Goal: Task Accomplishment & Management: Manage account settings

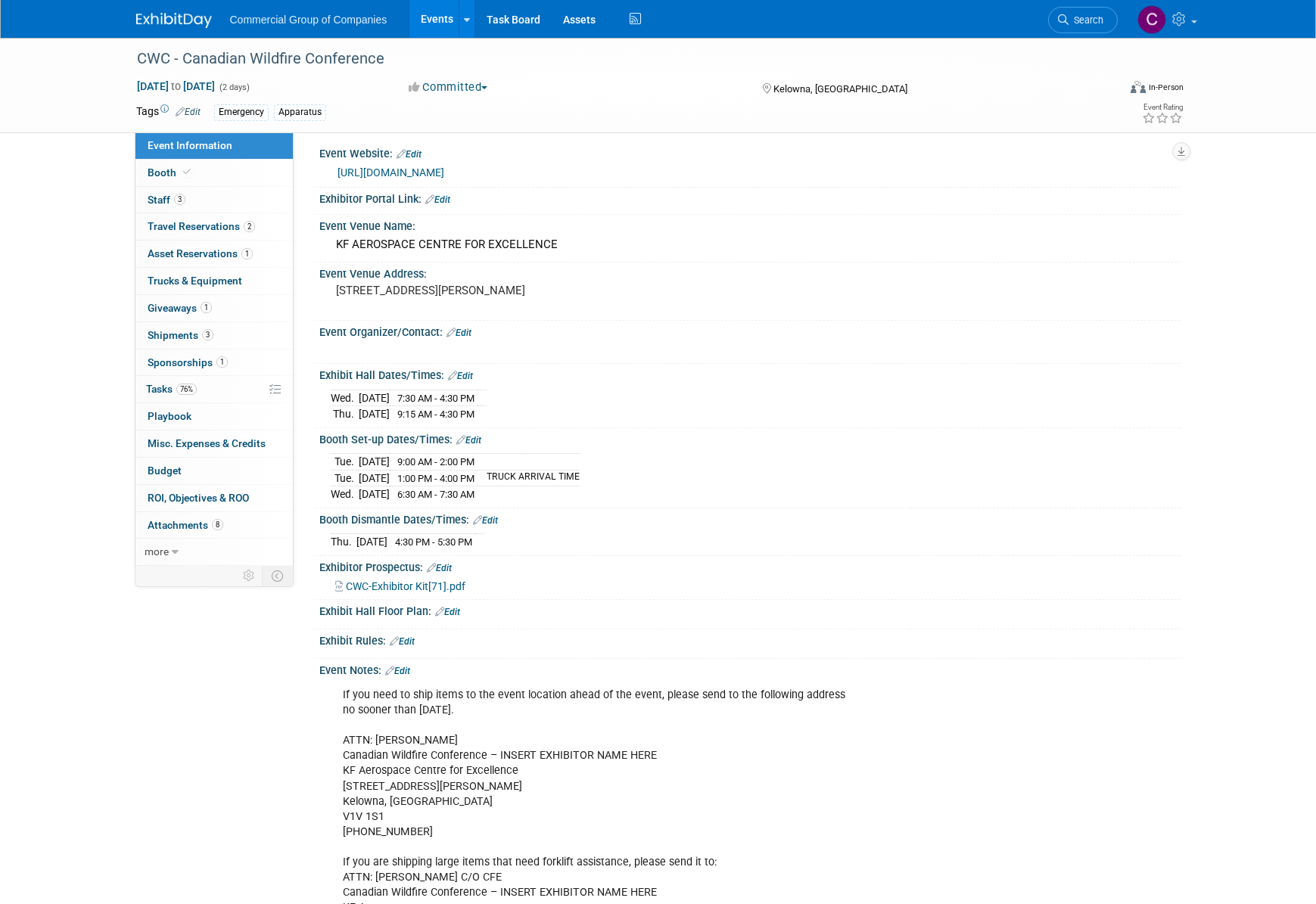
scroll to position [193, 0]
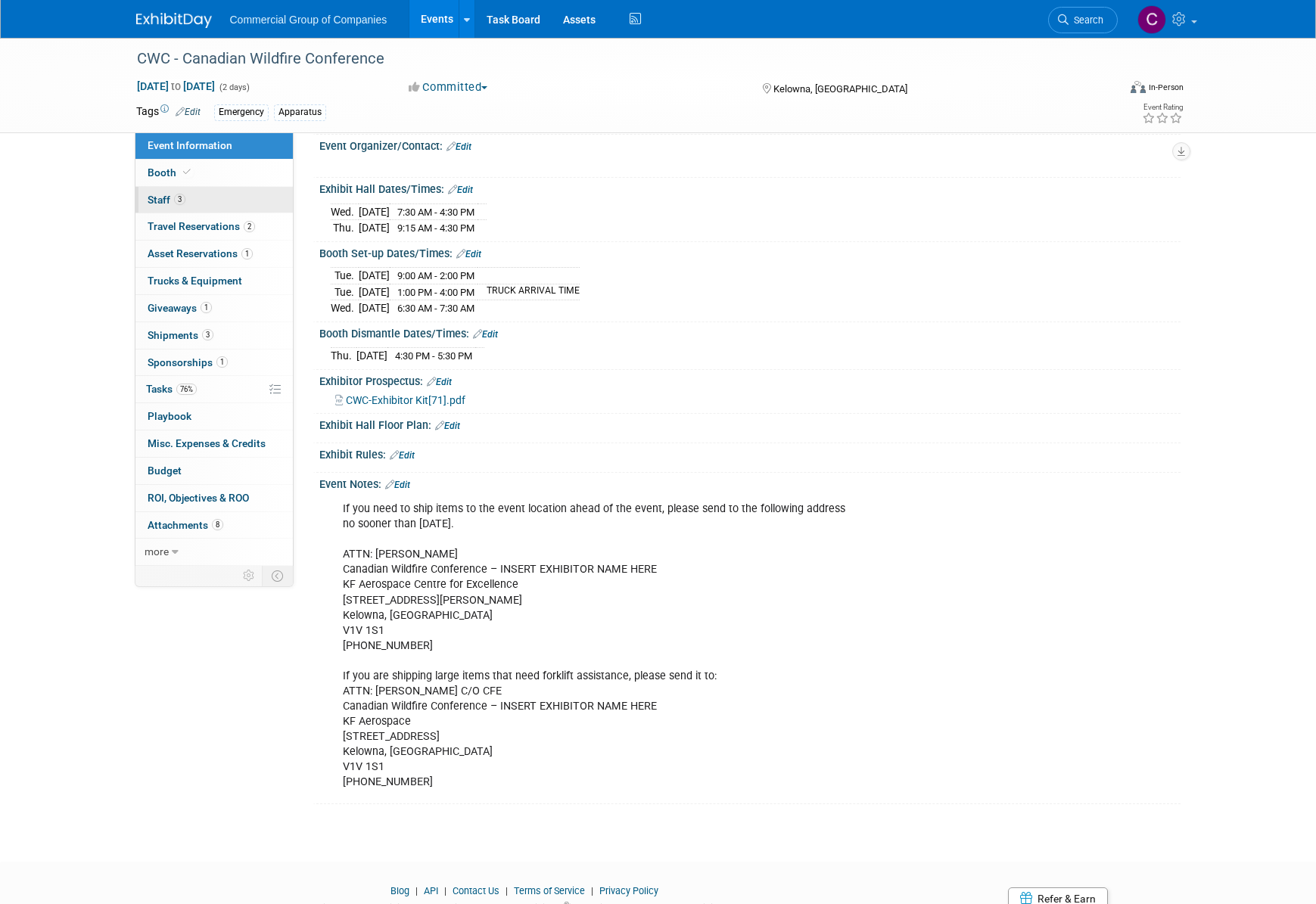
click at [185, 206] on link "3 Staff 3" at bounding box center [214, 200] width 157 height 27
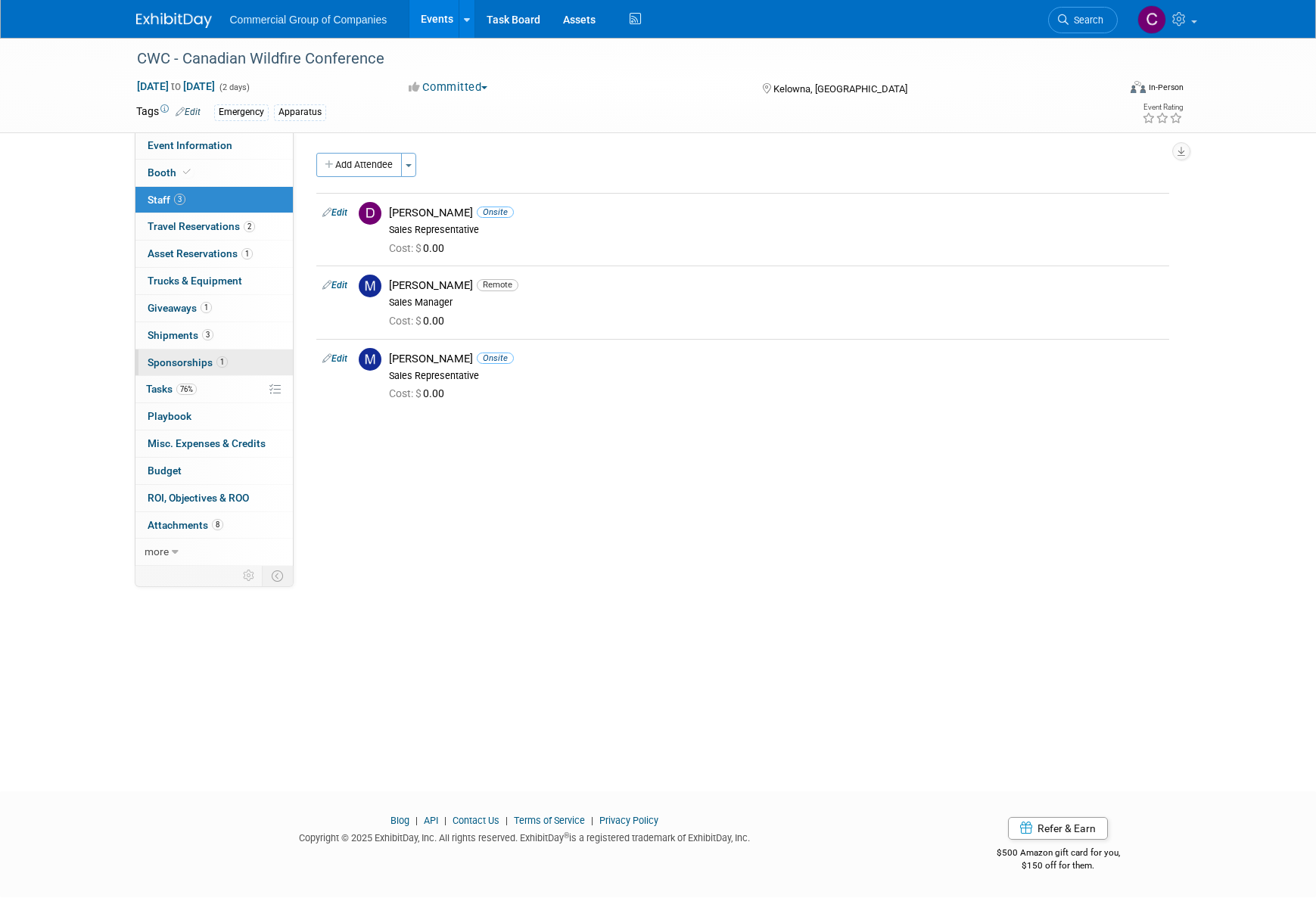
click at [227, 355] on link "1 Sponsorships 1" at bounding box center [214, 363] width 157 height 27
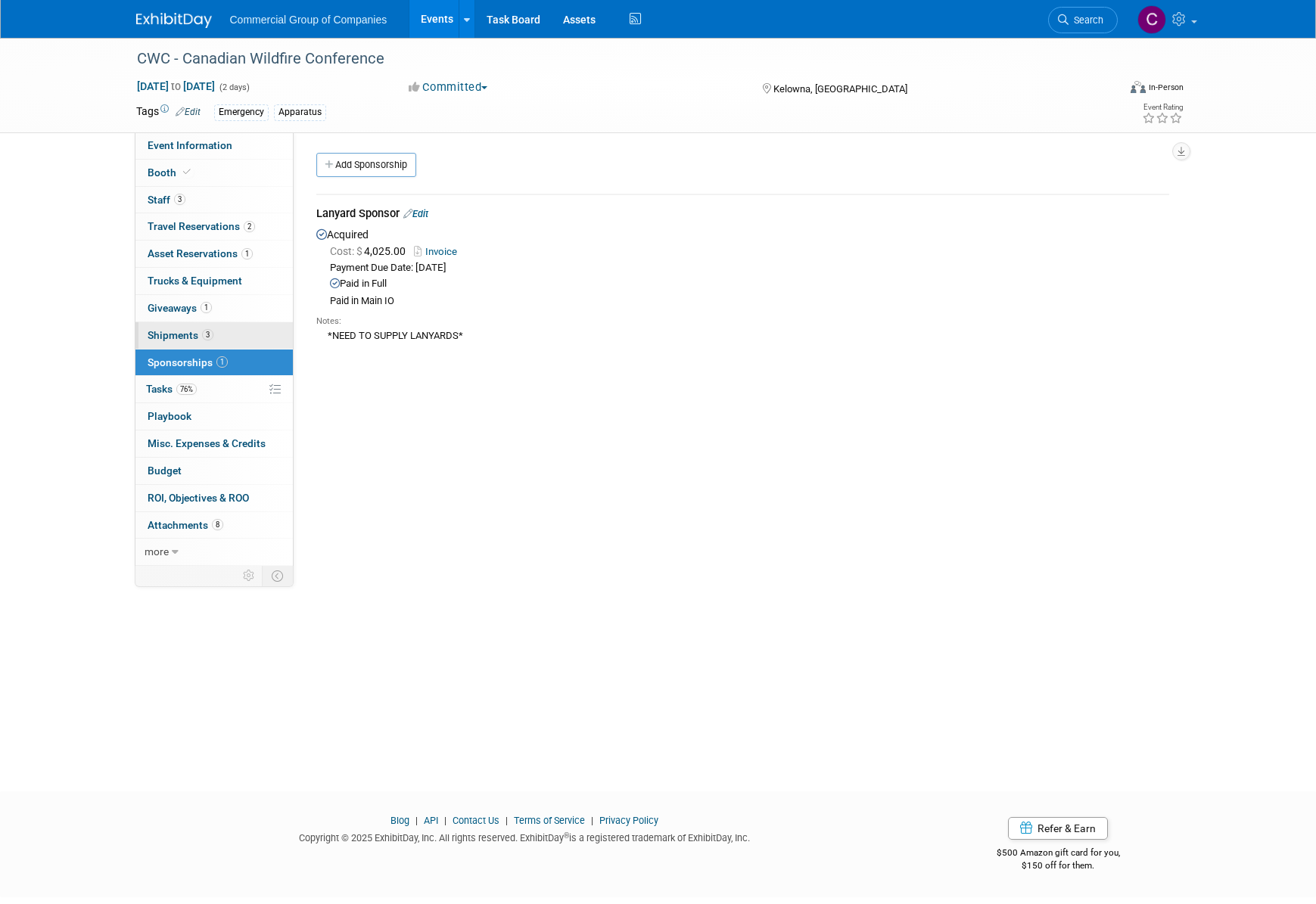
click at [256, 335] on link "3 Shipments 3" at bounding box center [214, 335] width 157 height 27
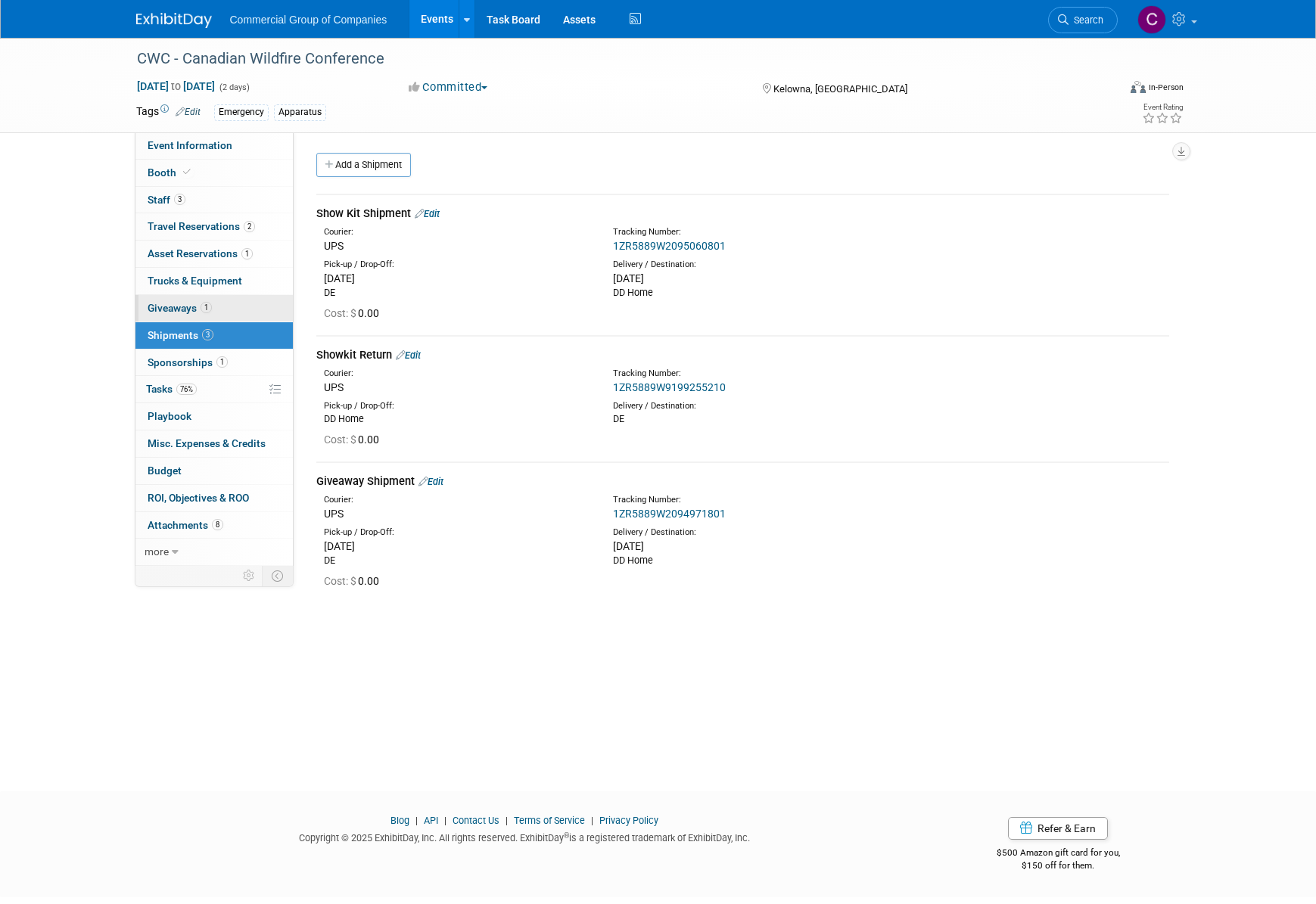
click at [220, 298] on link "1 Giveaways 1" at bounding box center [214, 308] width 157 height 27
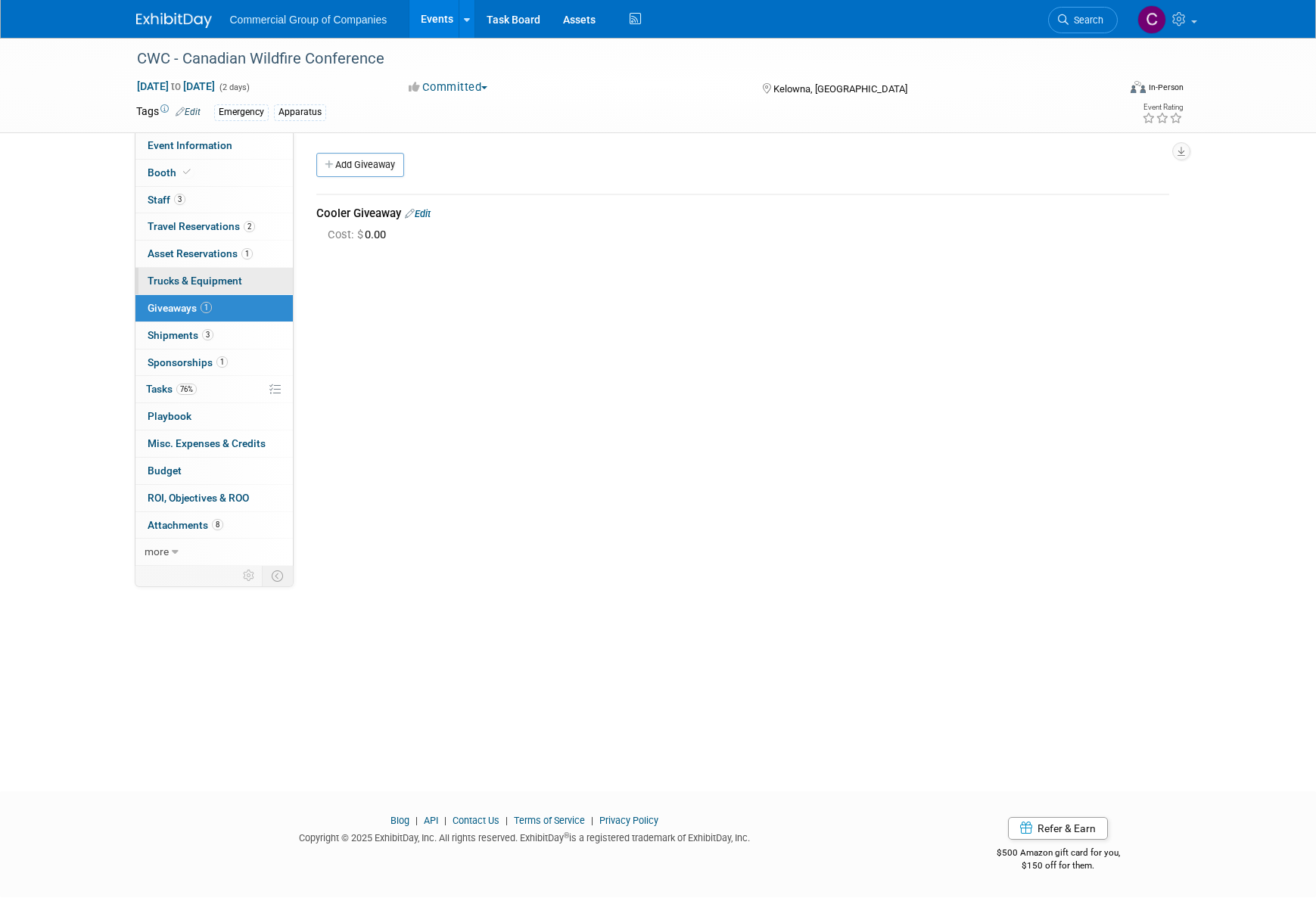
click at [255, 268] on link "Trucks & Equipment" at bounding box center [214, 281] width 157 height 27
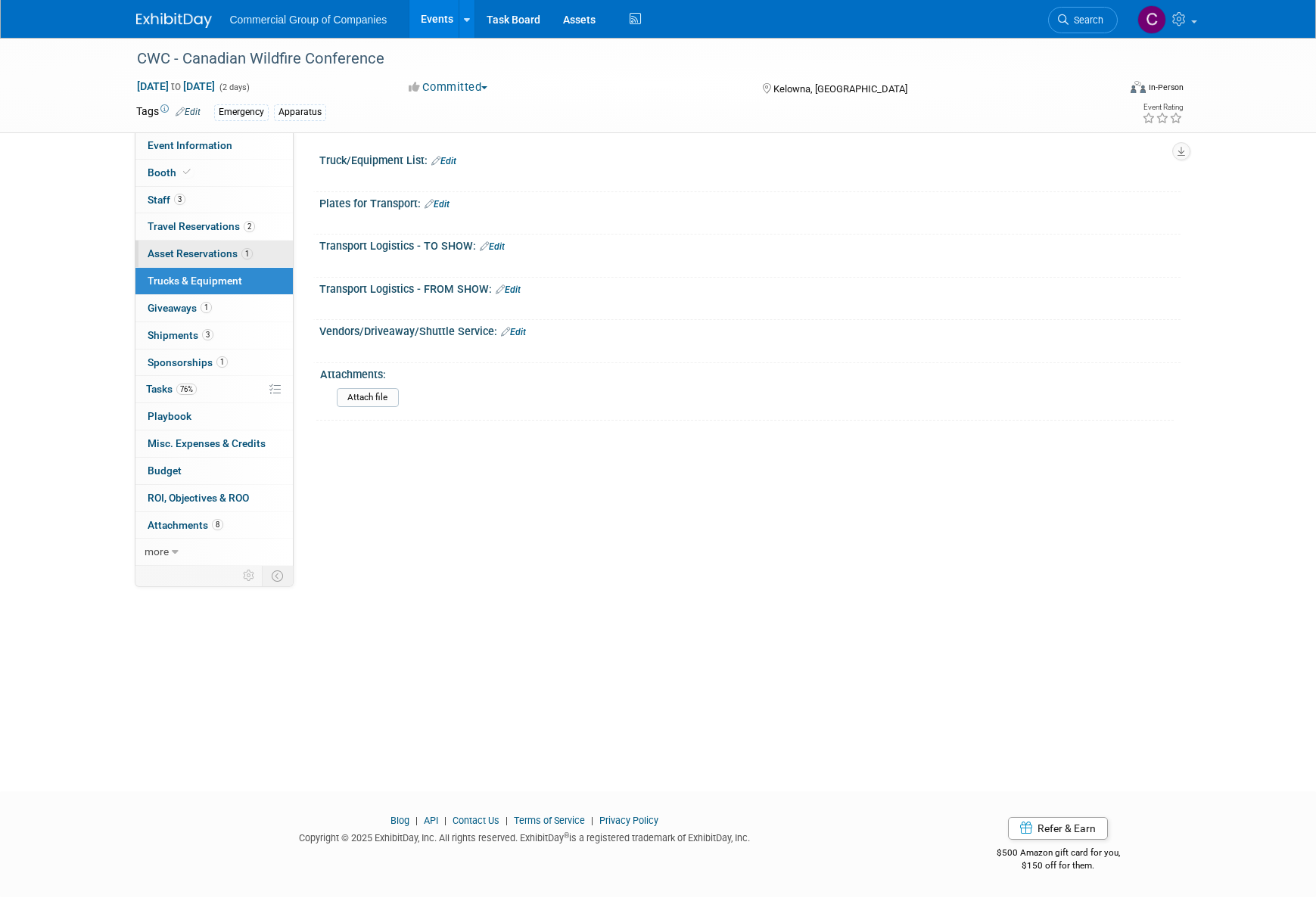
click at [241, 246] on link "1 Asset Reservations 1" at bounding box center [214, 254] width 157 height 27
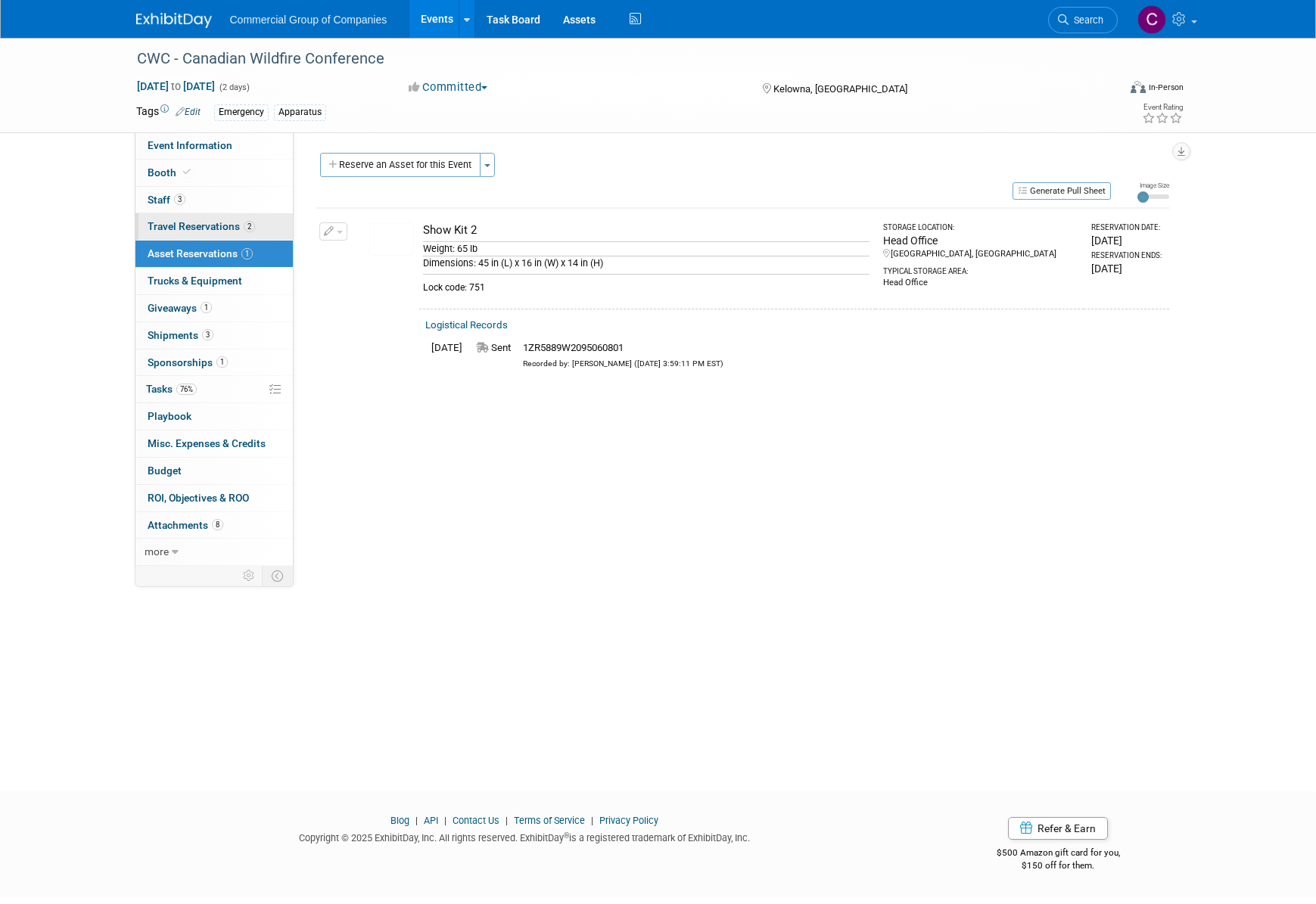
click at [252, 231] on span "Travel Reservations 2" at bounding box center [201, 226] width 107 height 12
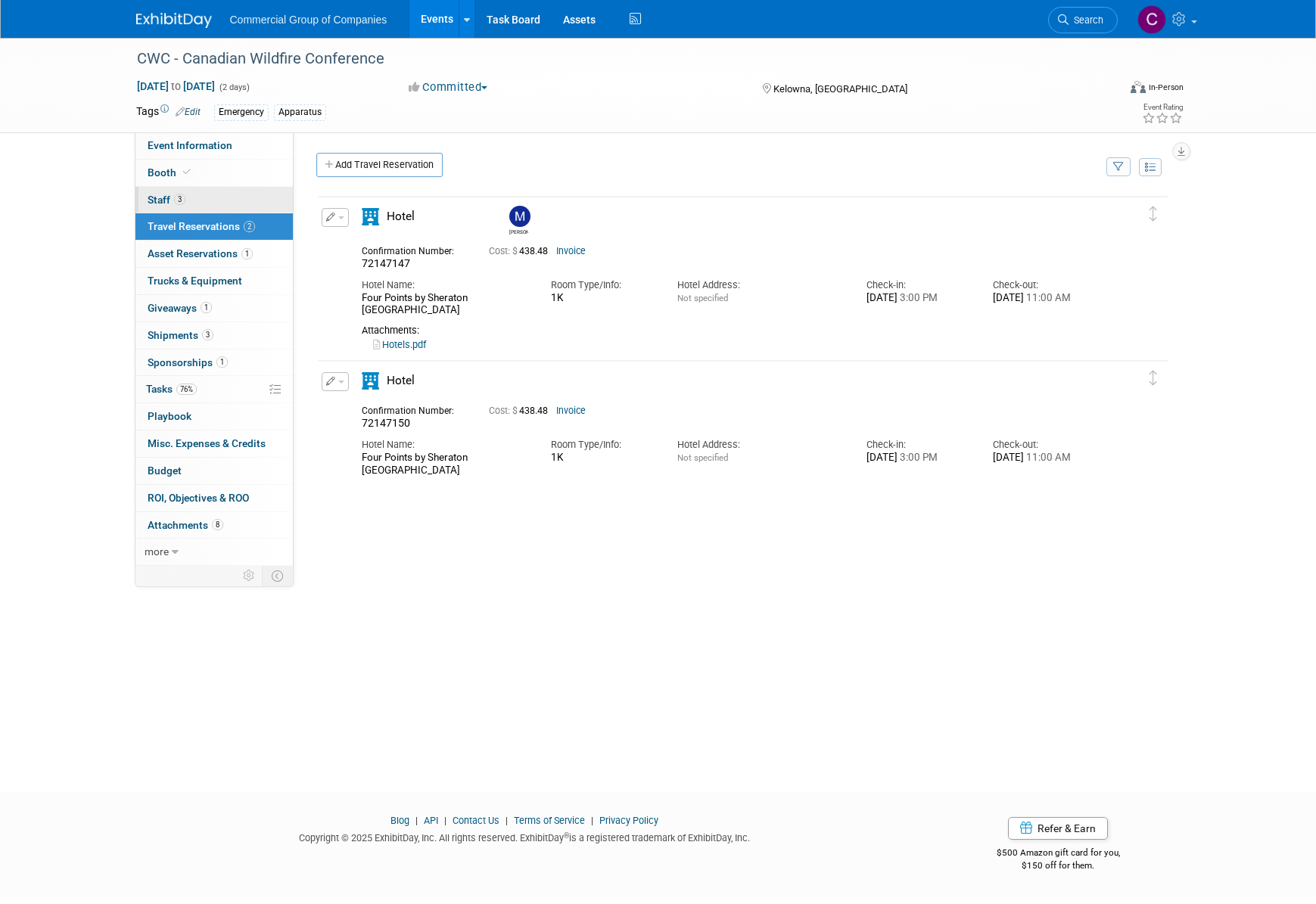
click at [226, 205] on link "3 Staff 3" at bounding box center [214, 200] width 157 height 27
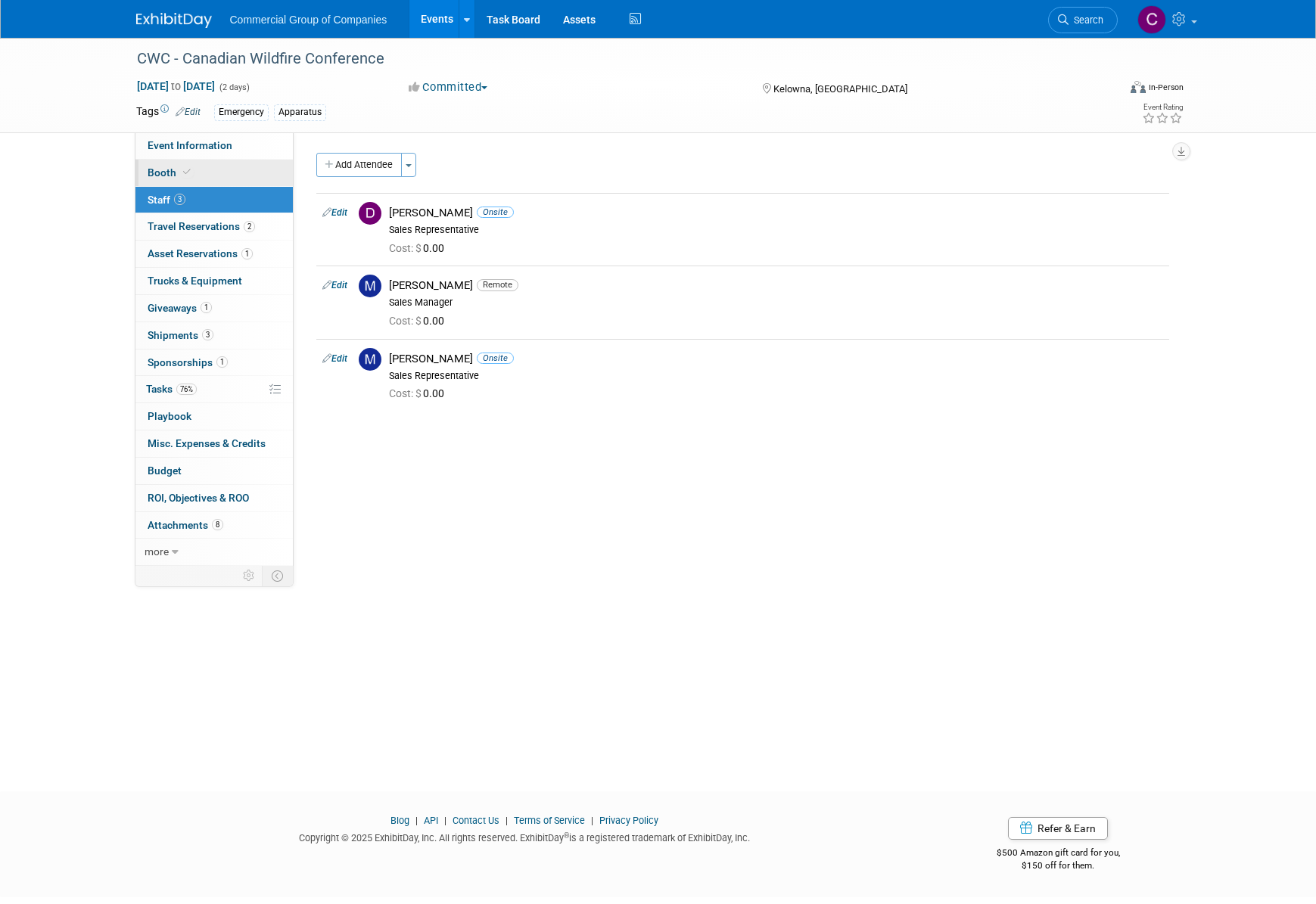
click at [190, 161] on link "Booth" at bounding box center [214, 173] width 157 height 27
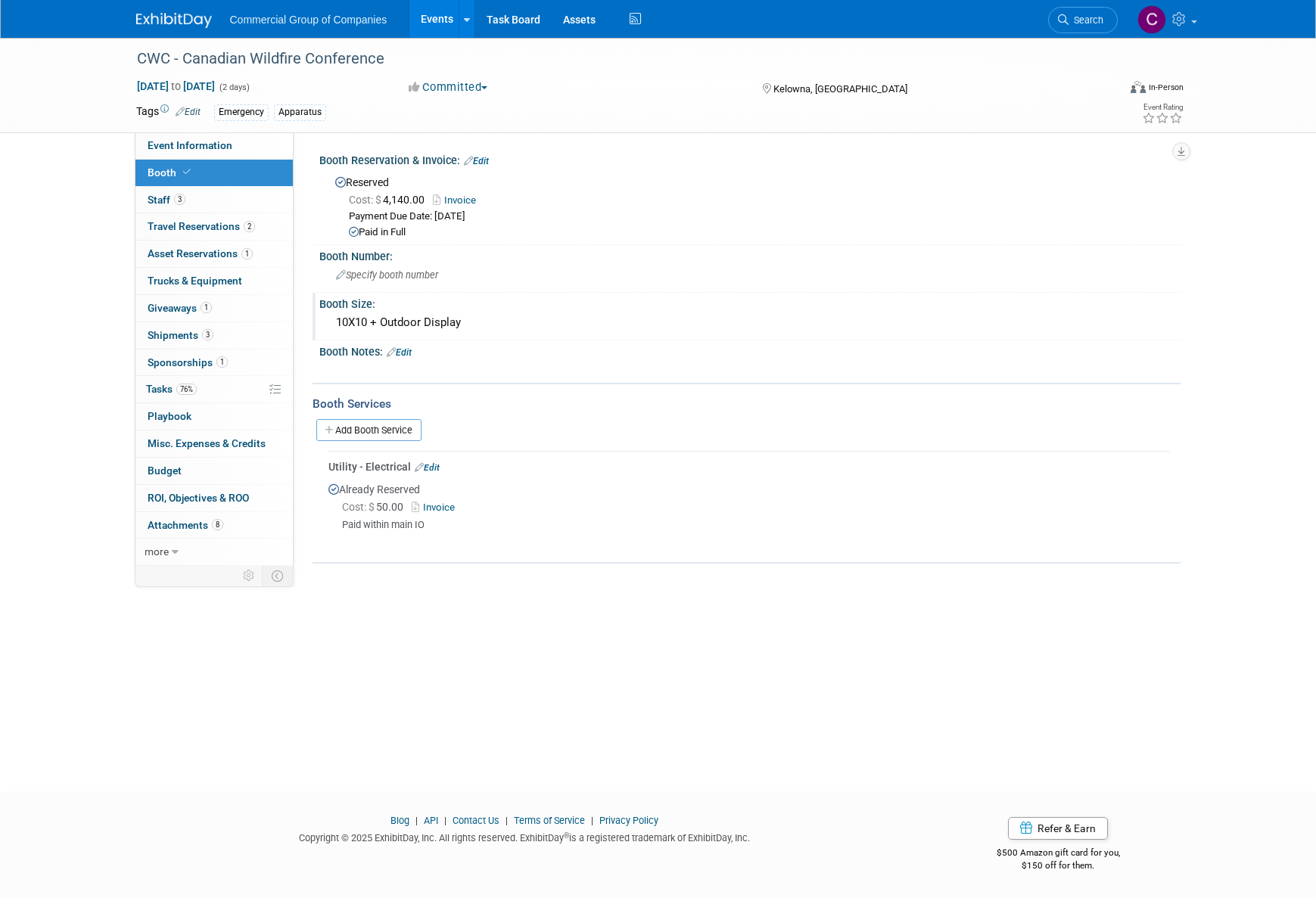
drag, startPoint x: 372, startPoint y: 324, endPoint x: 496, endPoint y: 321, distance: 124.0
click at [496, 321] on div "10X10 + Outdoor Display" at bounding box center [750, 322] width 838 height 24
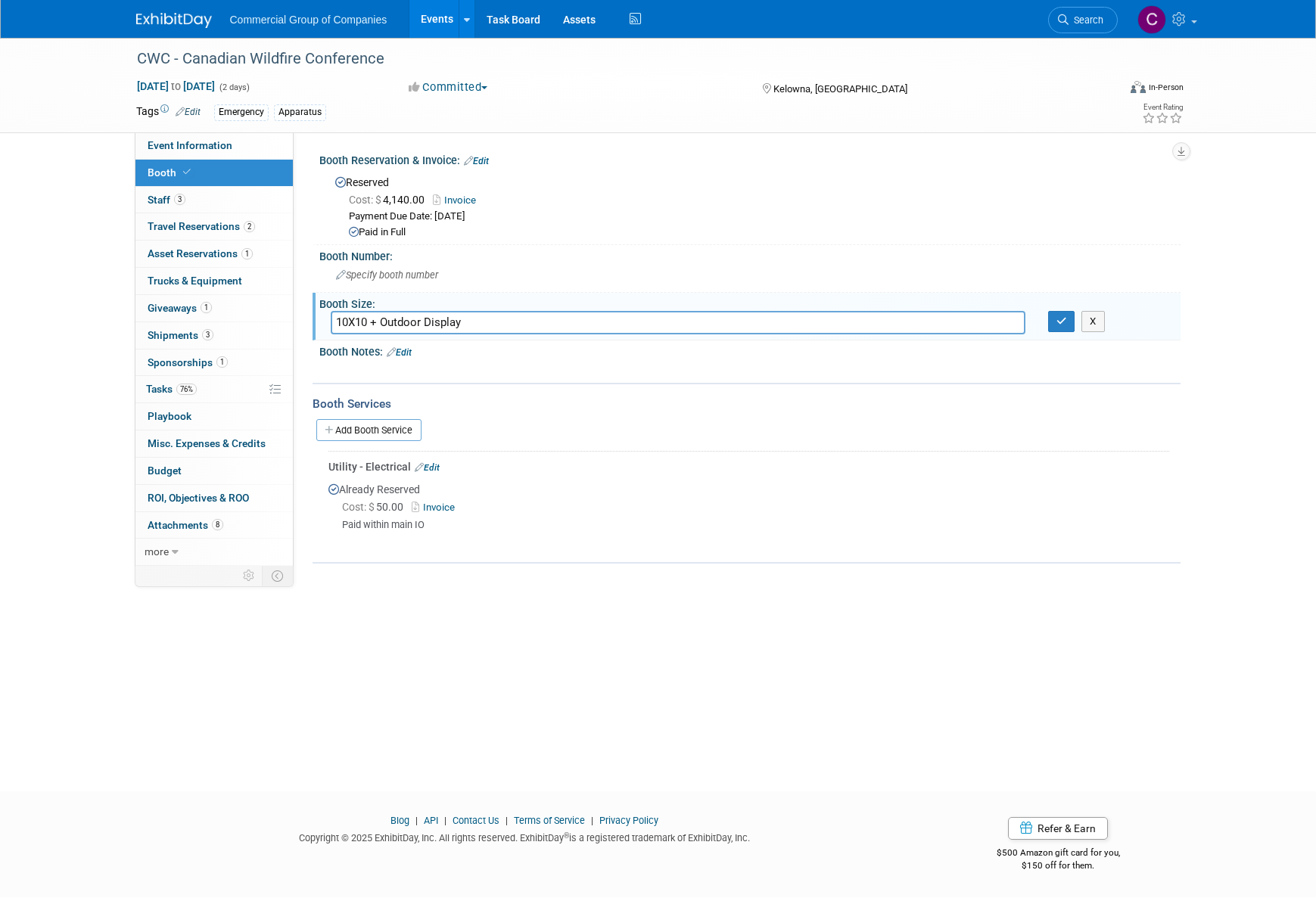
click at [496, 321] on input "10X10 + Outdoor Display" at bounding box center [678, 322] width 695 height 24
click at [224, 398] on link "76% Tasks 76%" at bounding box center [214, 390] width 157 height 27
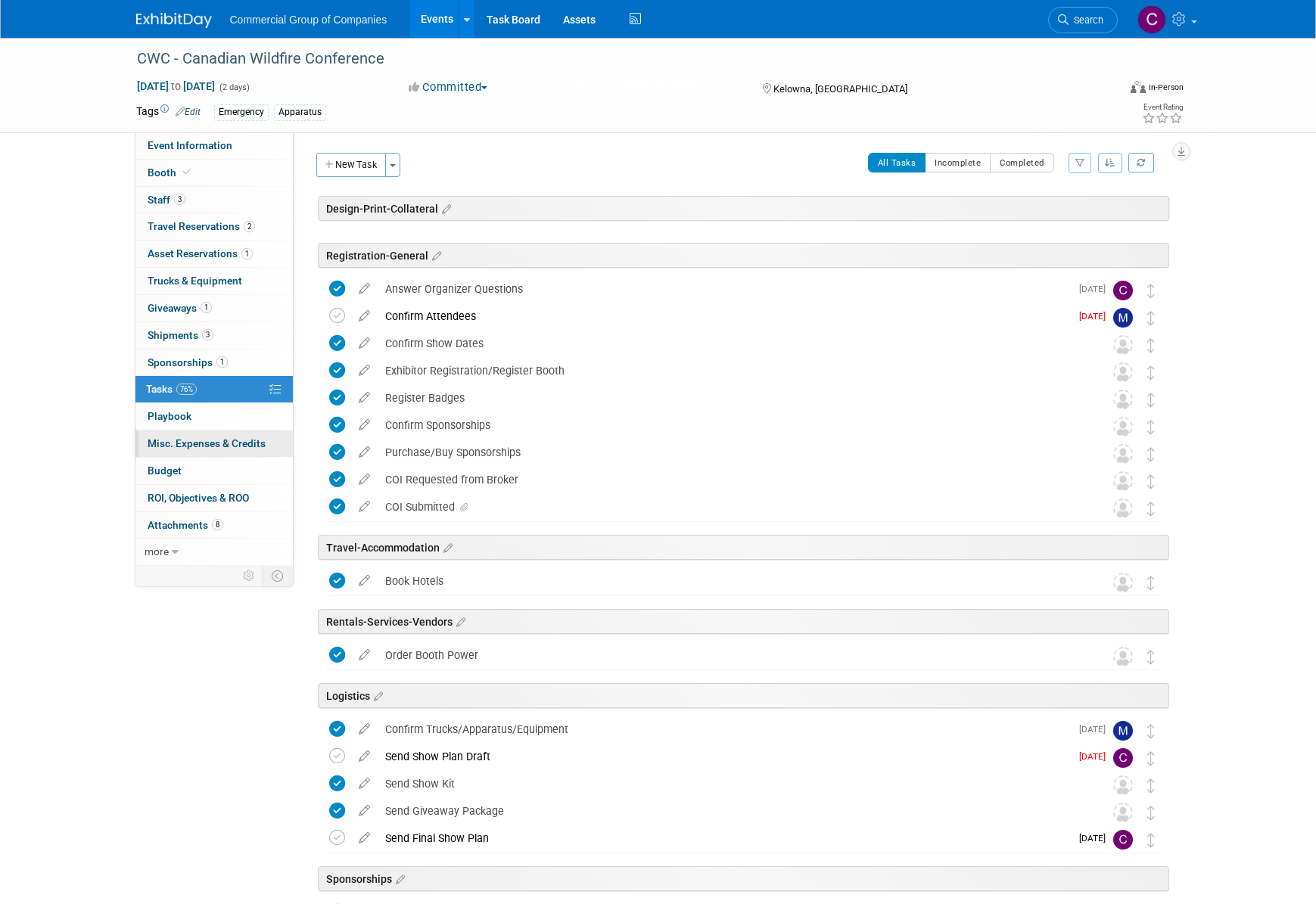
click at [150, 454] on link "0 Misc. Expenses & Credits 0" at bounding box center [214, 444] width 157 height 27
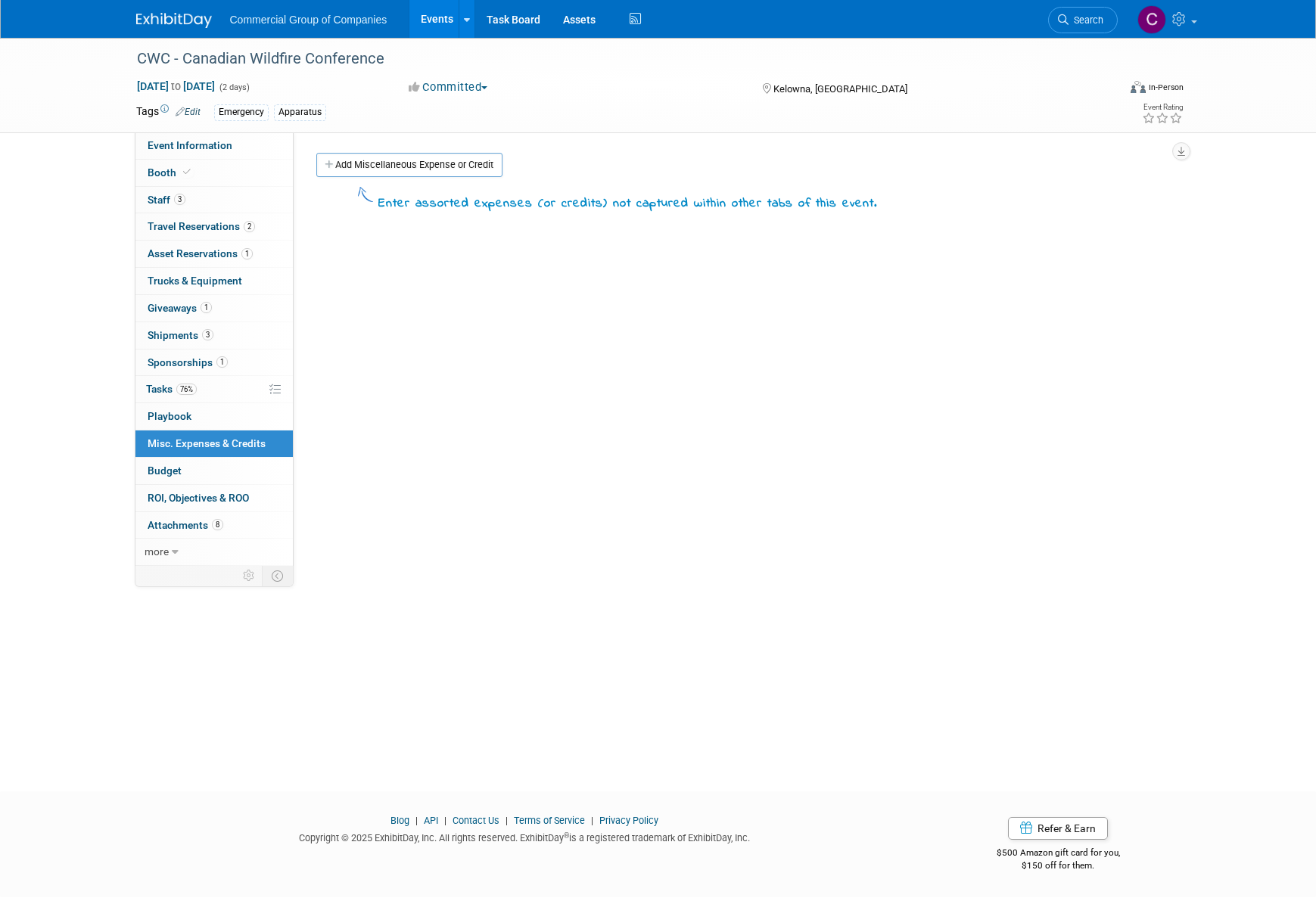
click at [210, 488] on link "0 ROI, Objectives & ROO 0" at bounding box center [214, 498] width 157 height 27
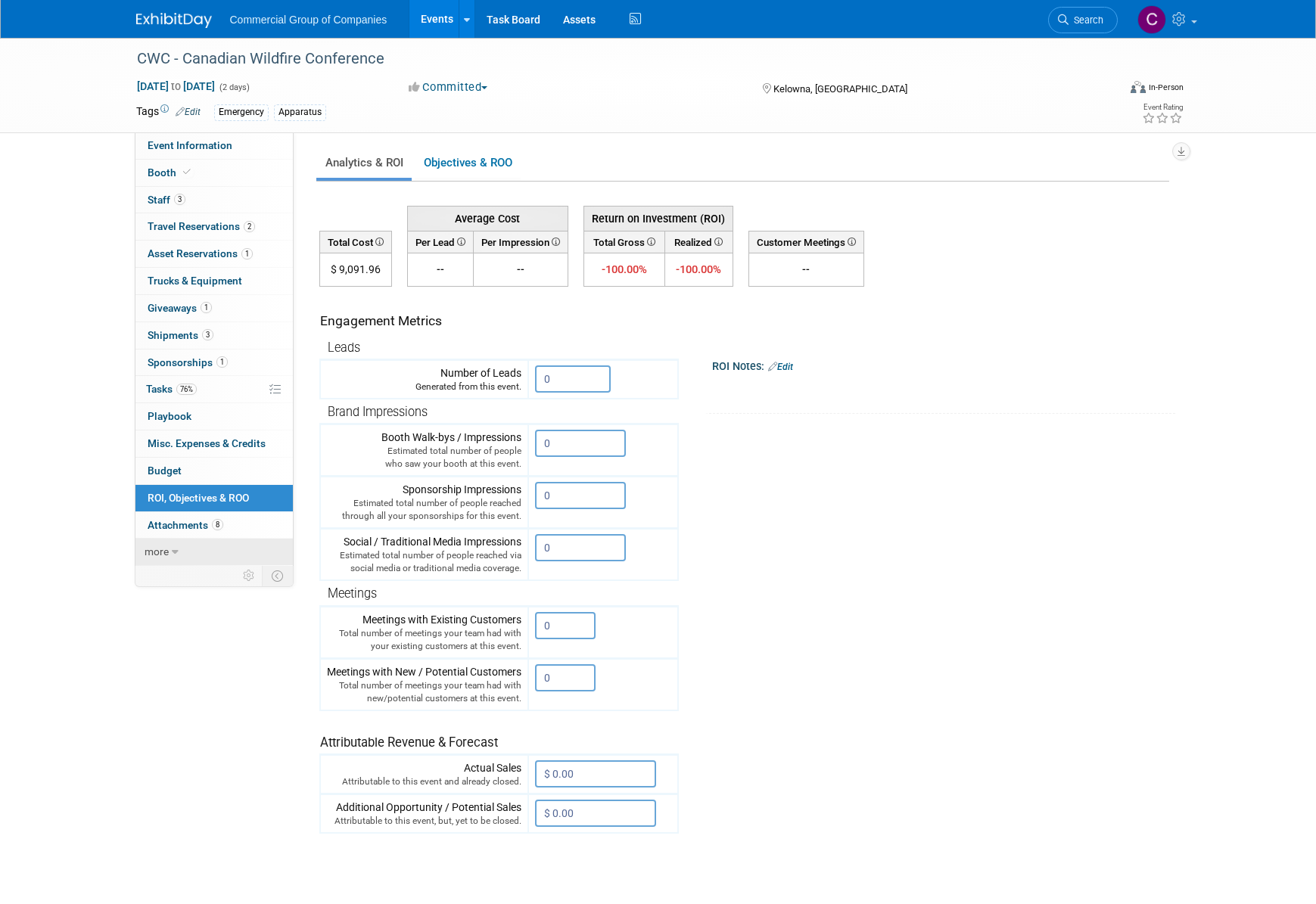
click at [170, 556] on link "more" at bounding box center [214, 552] width 157 height 27
click at [113, 517] on div "CWC - Canadian Wildfire Conference Oct 1, 2025 to Oct 2, 2025 (2 days) Oct 1, 2…" at bounding box center [658, 481] width 1316 height 887
click at [210, 579] on span "Event Binder (.pdf export)" at bounding box center [208, 579] width 121 height 12
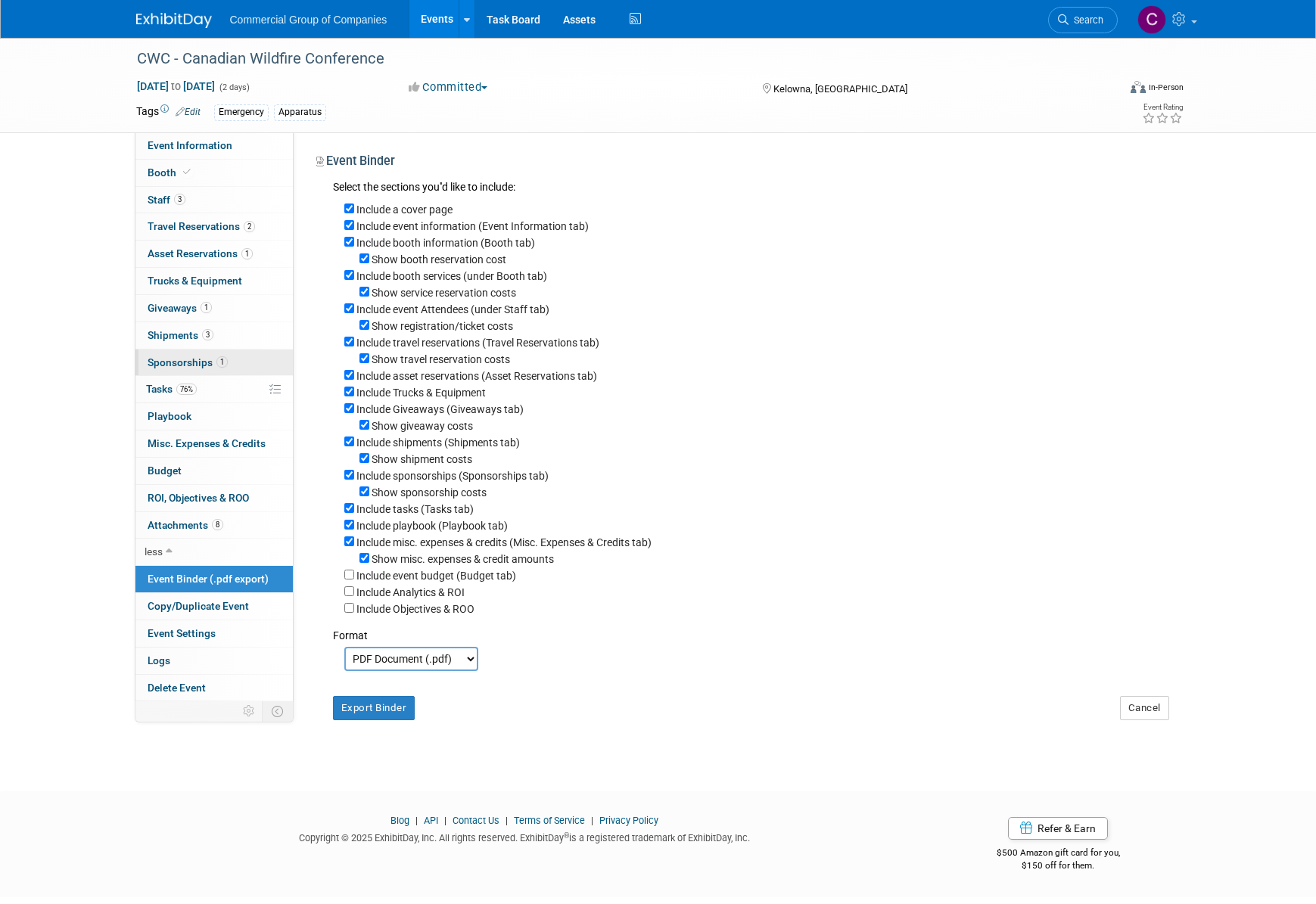
click at [204, 376] on link "1 Sponsorships 1" at bounding box center [214, 363] width 157 height 27
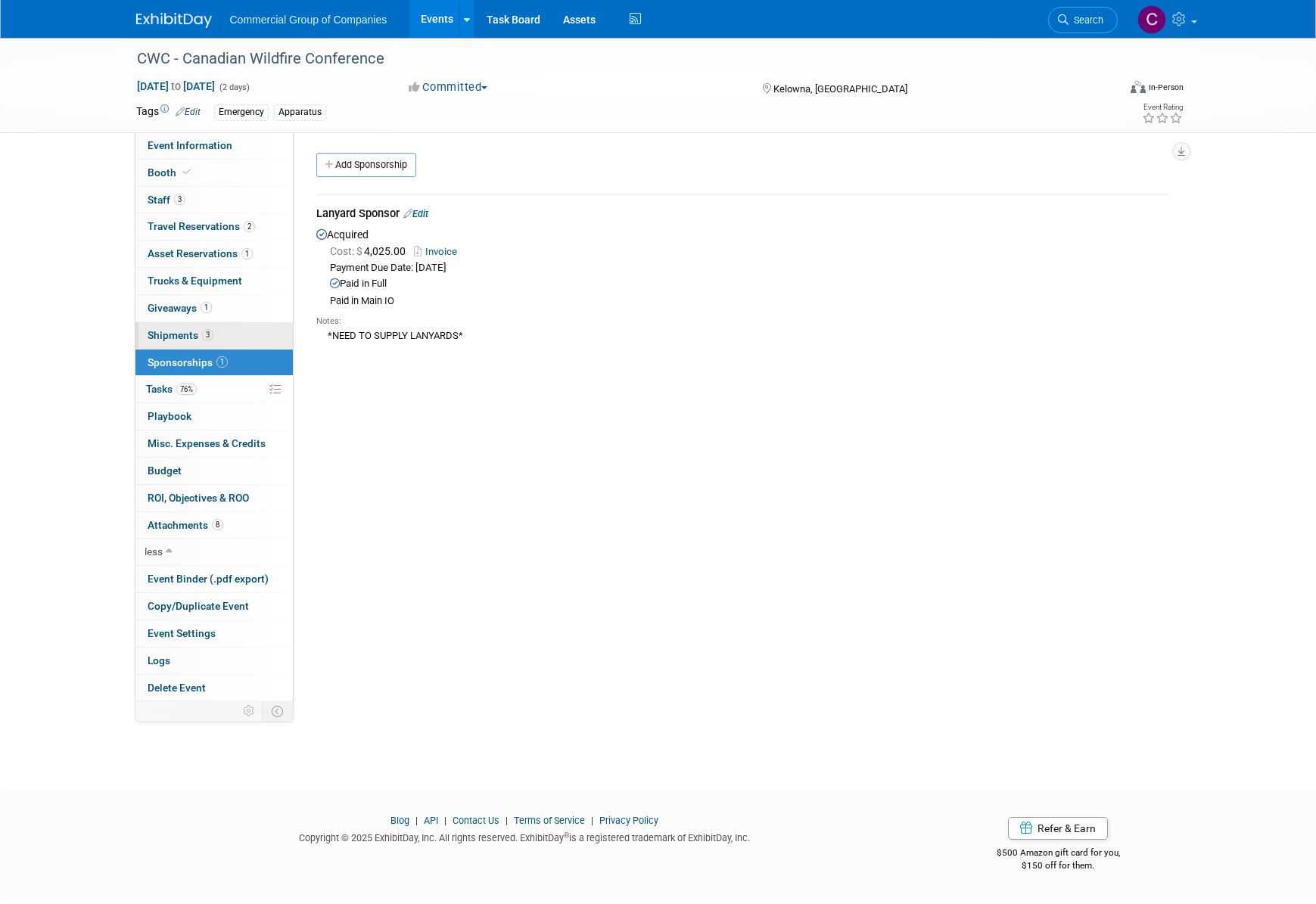
click at [232, 340] on link "3 Shipments 3" at bounding box center [214, 335] width 157 height 27
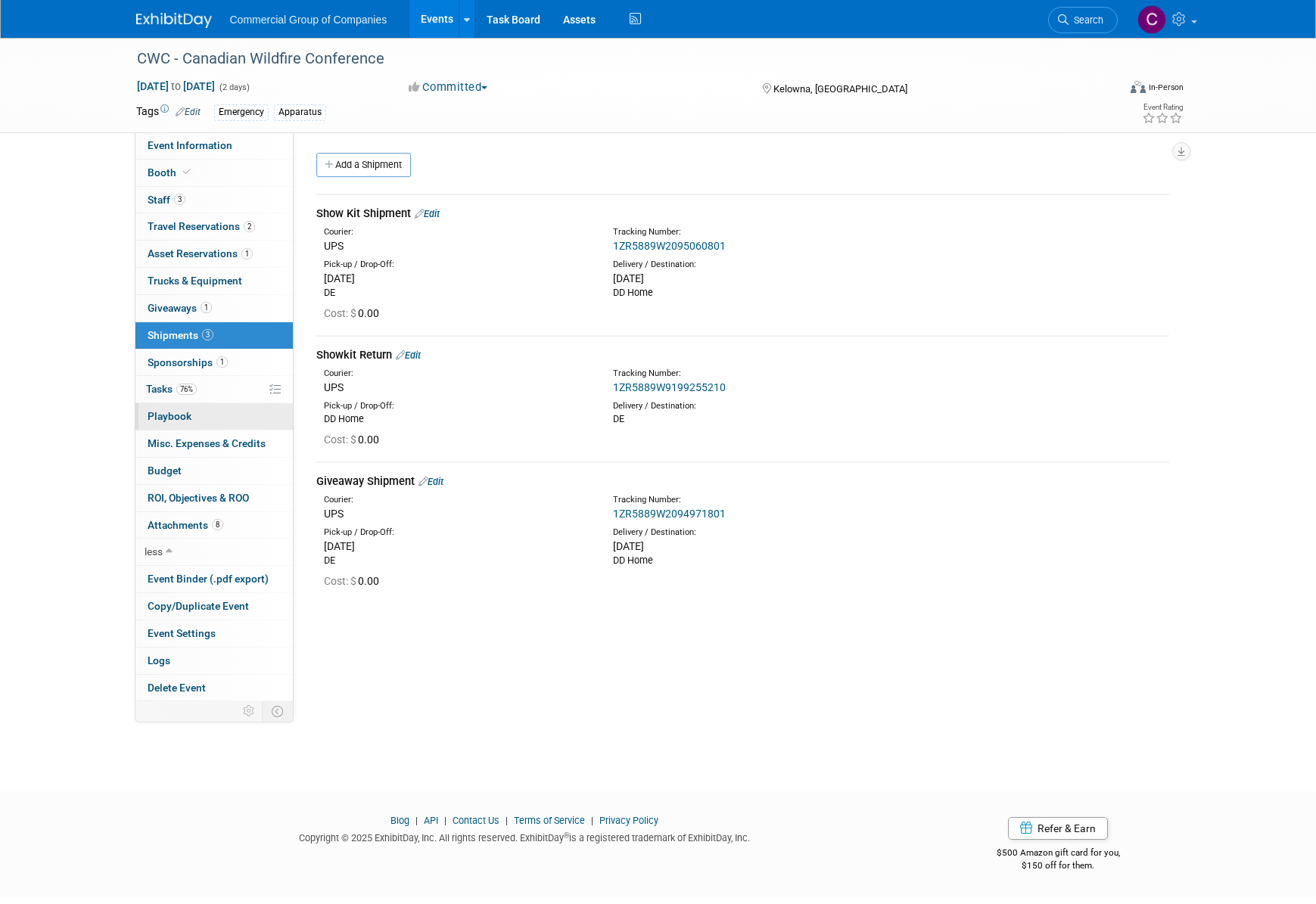
click at [213, 405] on link "0 Playbook 0" at bounding box center [214, 416] width 157 height 27
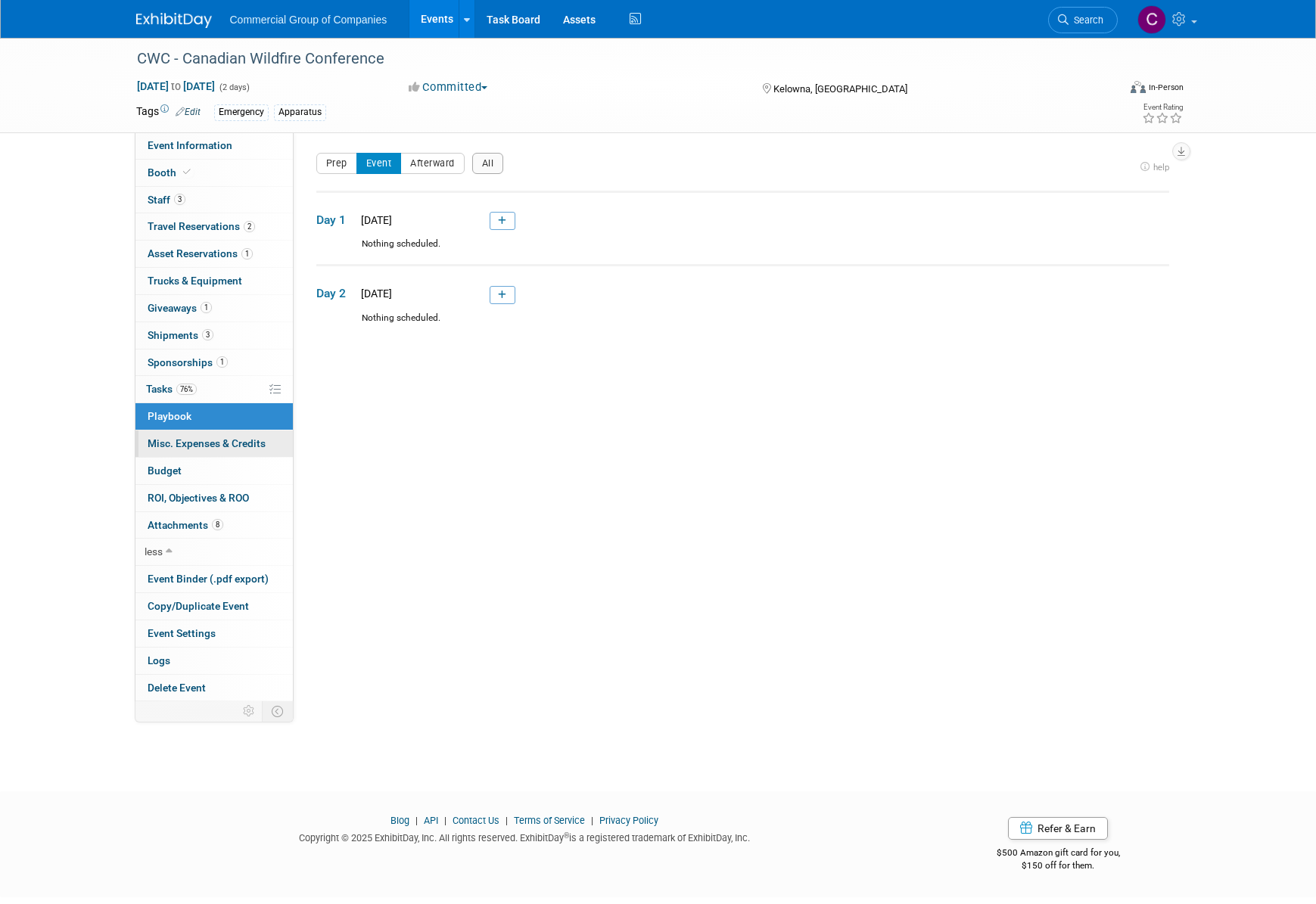
click at [209, 439] on span "Misc. Expenses & Credits 0" at bounding box center [206, 443] width 118 height 12
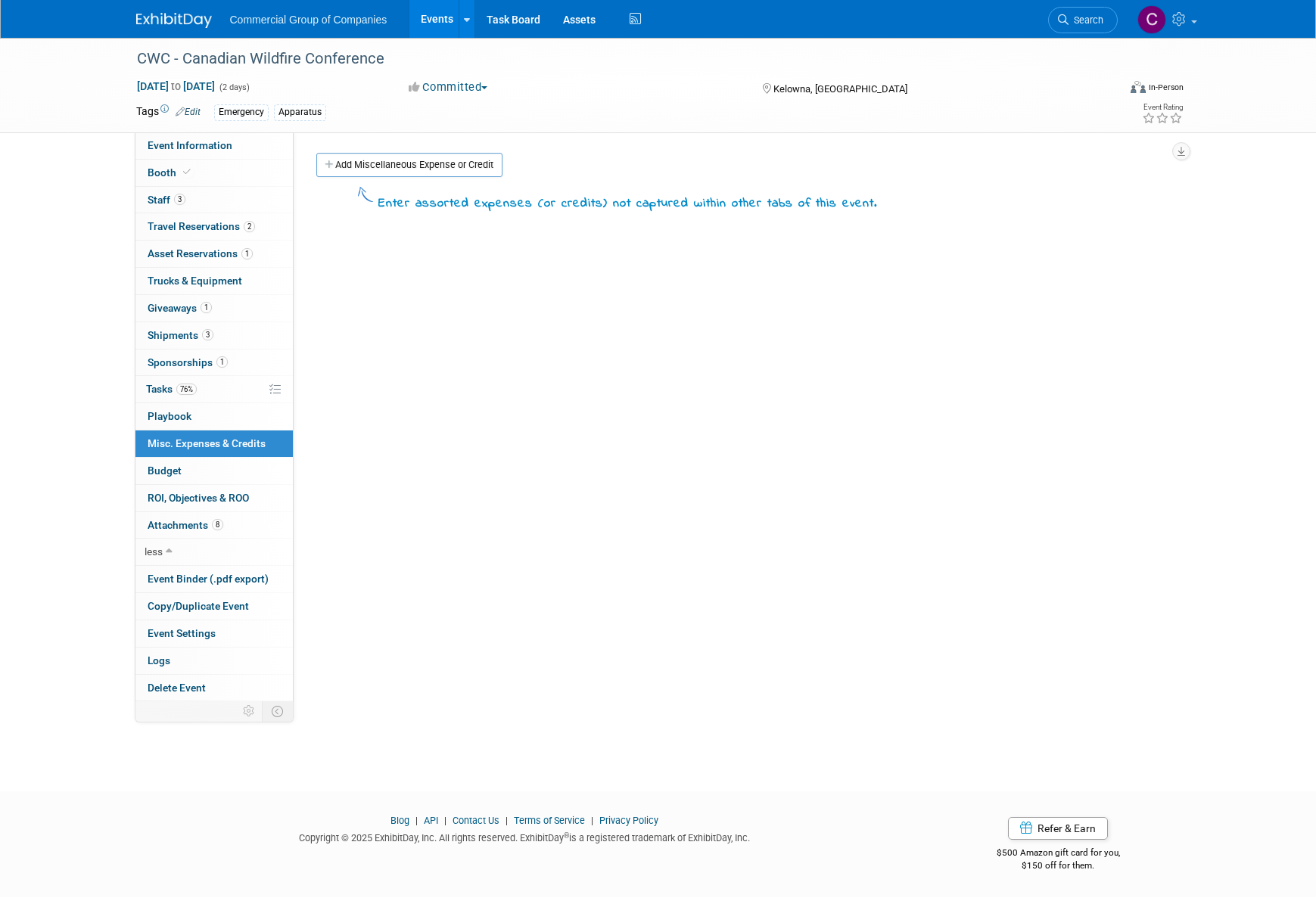
click at [197, 470] on body "Commercial Group of Companies Events Add Event Bulk Upload Events Shareable Eve…" at bounding box center [658, 452] width 1316 height 904
click at [217, 414] on link "0 Playbook 0" at bounding box center [214, 416] width 157 height 27
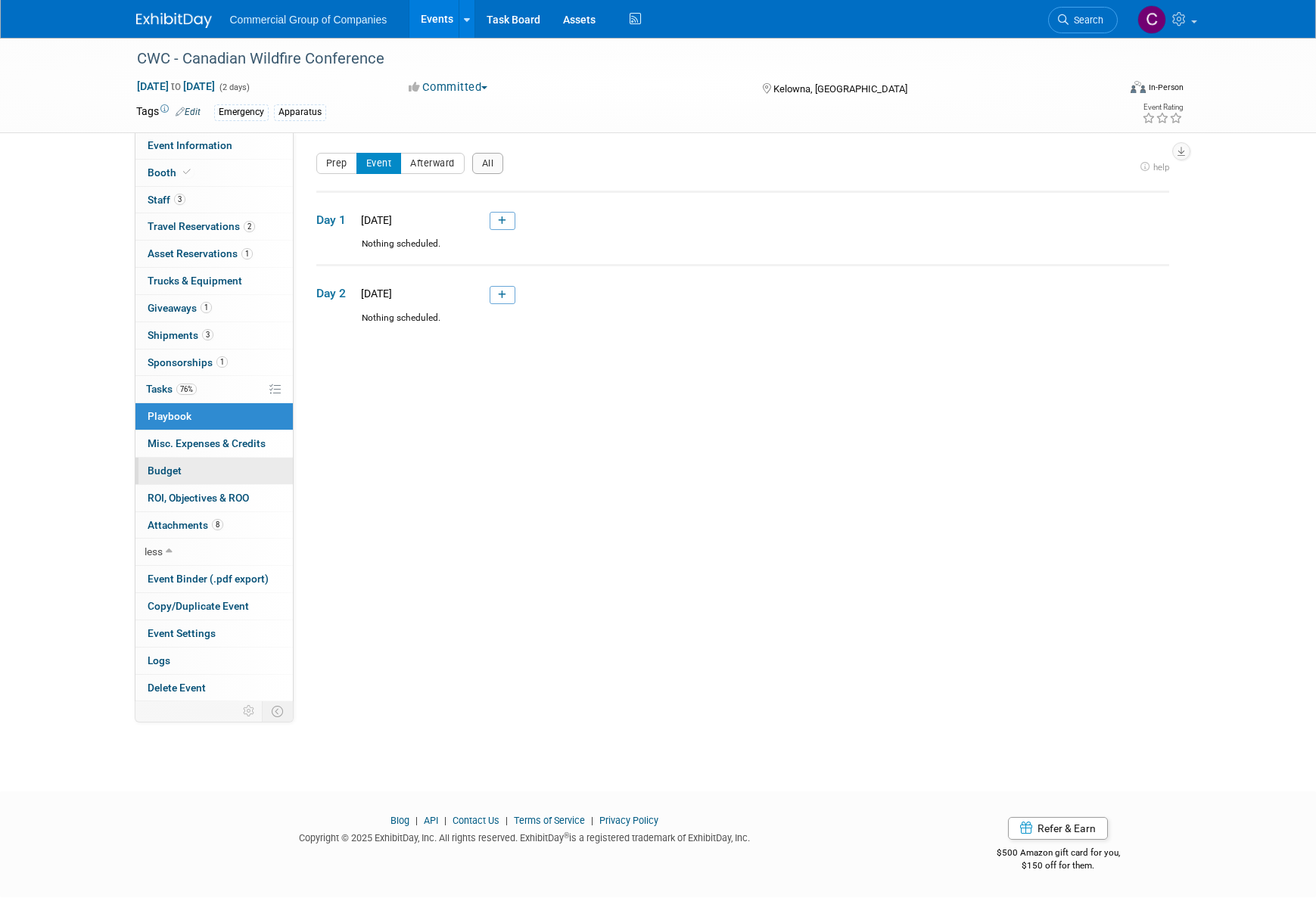
click at [156, 460] on link "Budget" at bounding box center [214, 471] width 157 height 27
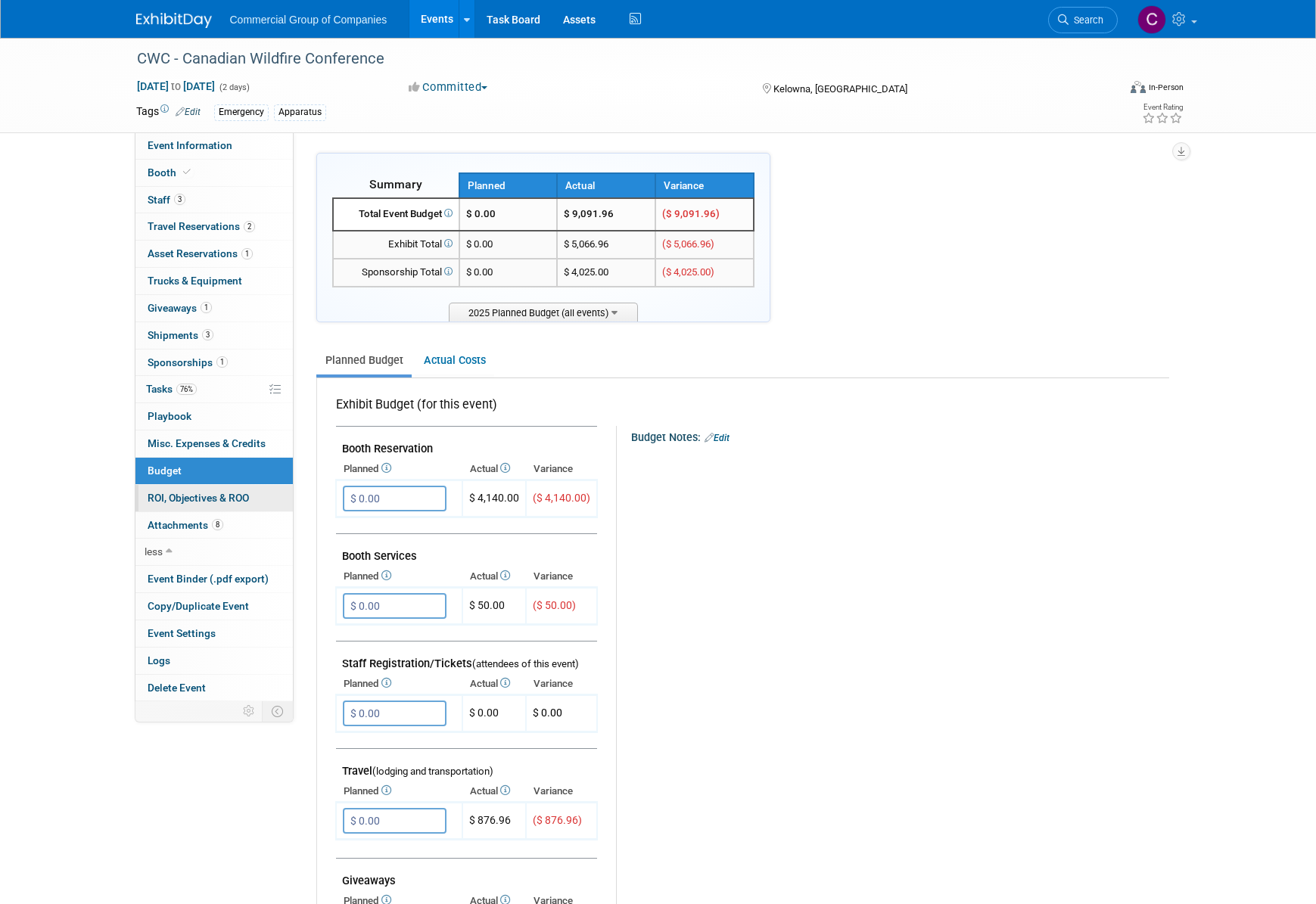
click at [174, 510] on link "0 ROI, Objectives & ROO 0" at bounding box center [214, 498] width 157 height 27
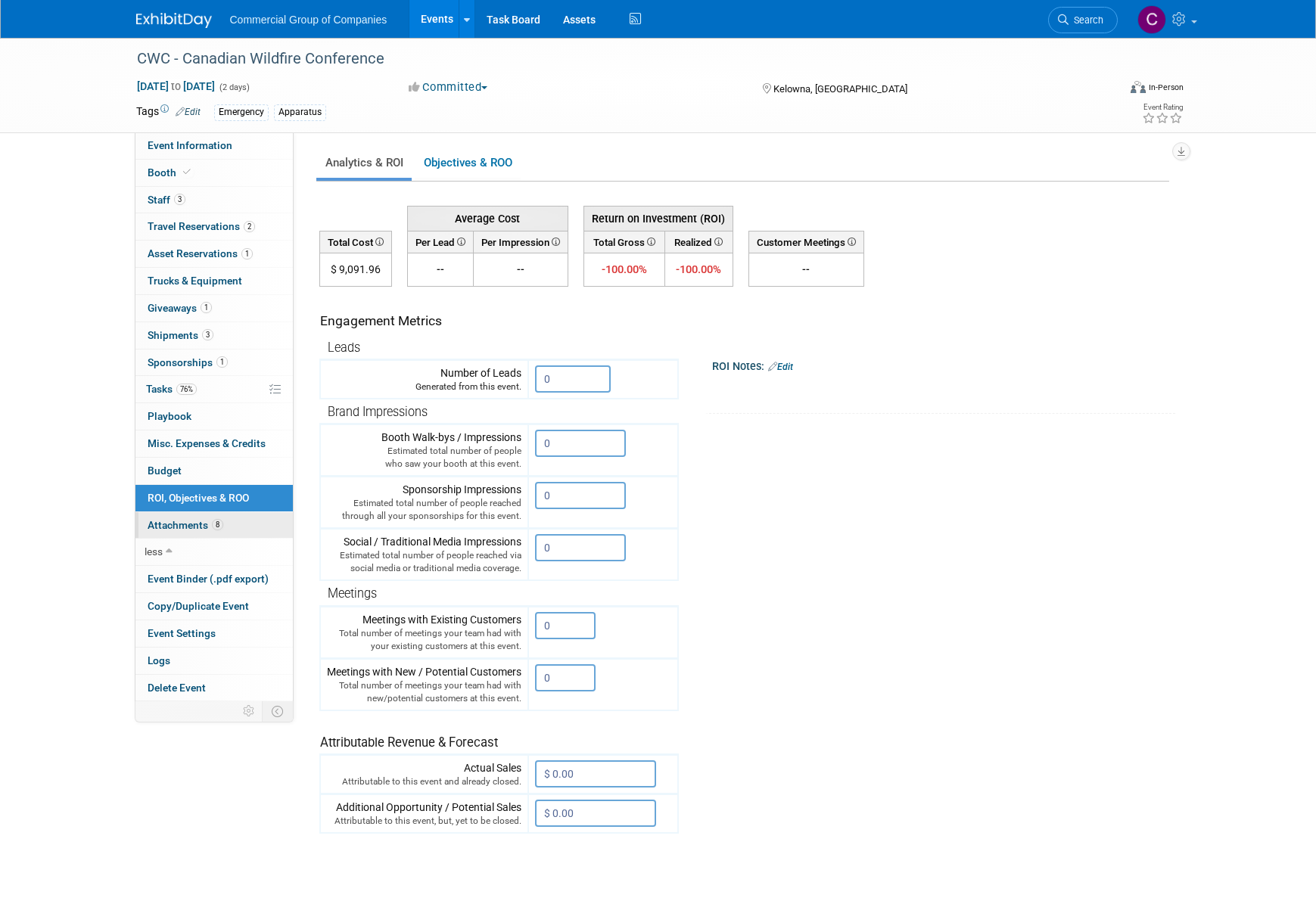
click at [194, 533] on link "8 Attachments 8" at bounding box center [214, 525] width 157 height 27
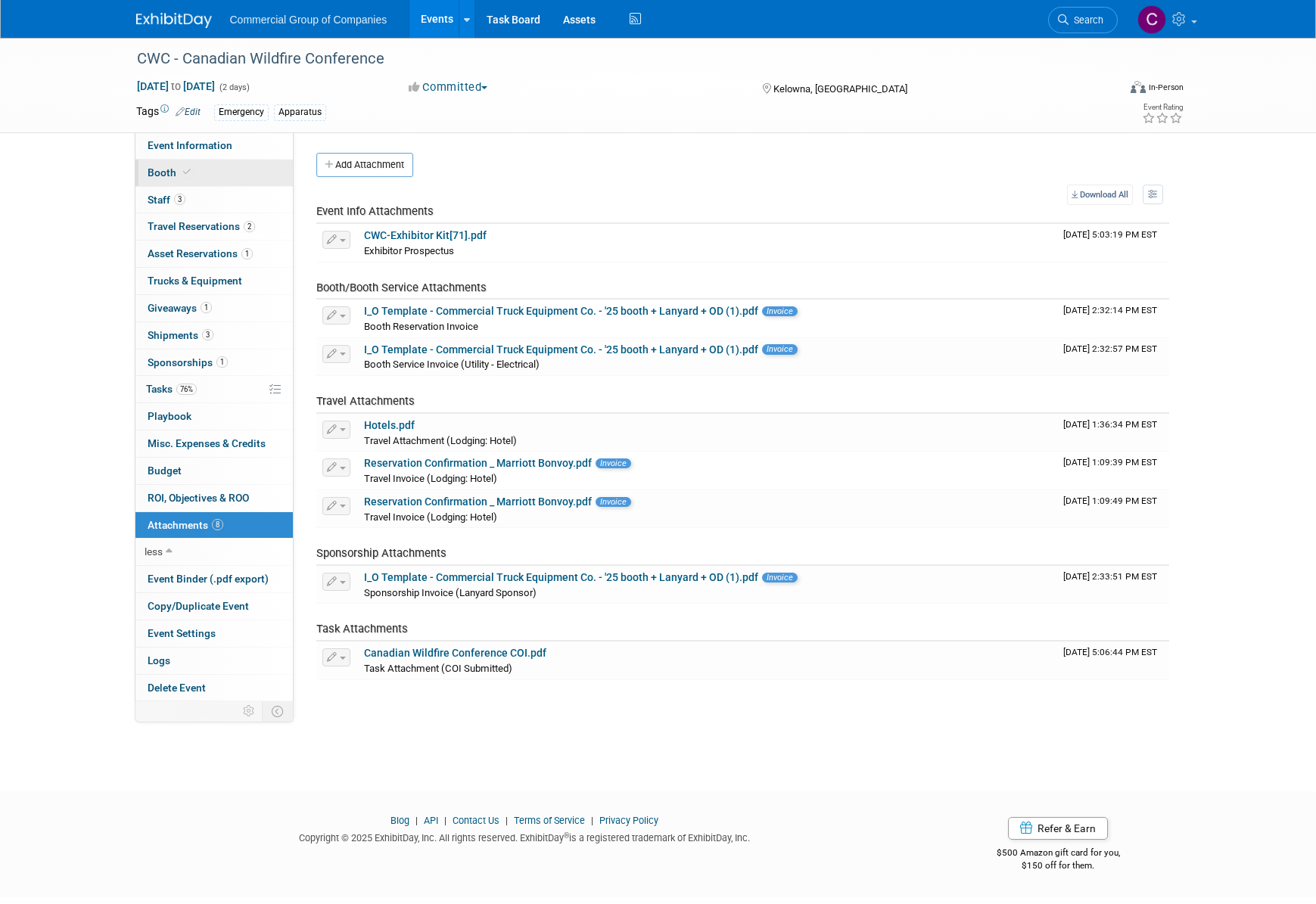
click at [220, 175] on link "Booth" at bounding box center [214, 173] width 157 height 27
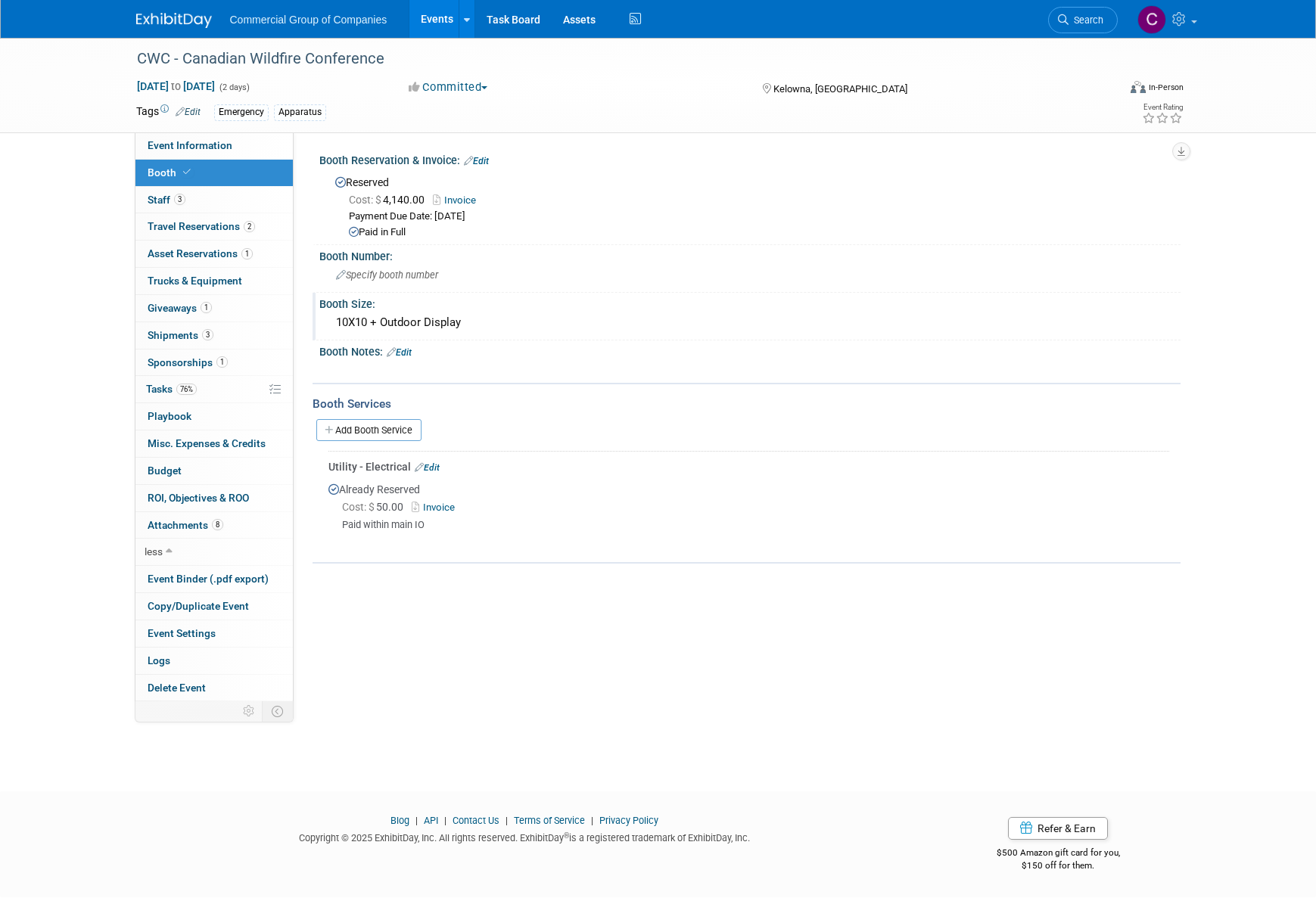
click at [389, 320] on div "10X10 + Outdoor Display" at bounding box center [750, 322] width 838 height 24
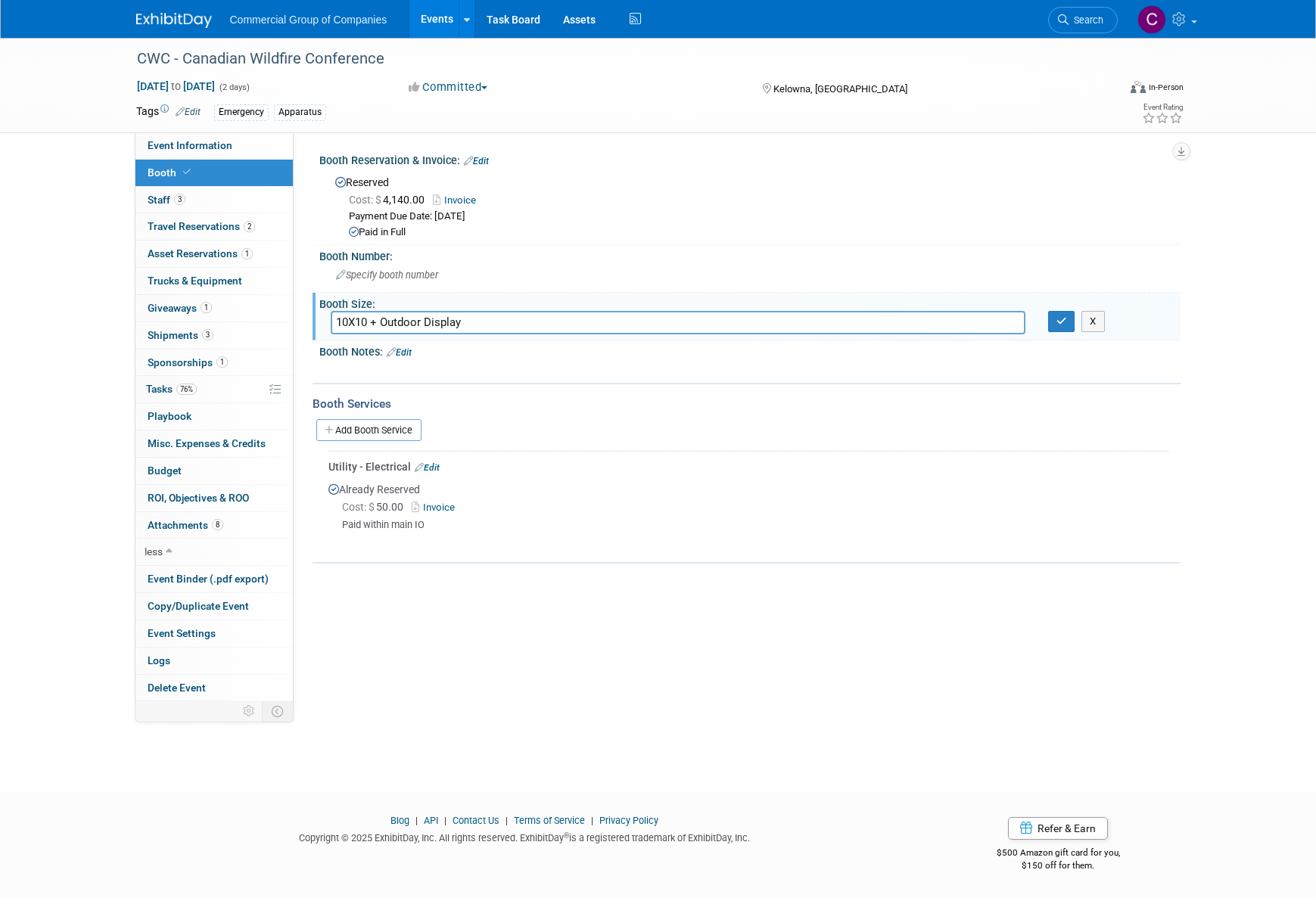
drag, startPoint x: 480, startPoint y: 319, endPoint x: 372, endPoint y: 327, distance: 108.3
click at [372, 327] on input "10X10 + Outdoor Display" at bounding box center [678, 322] width 695 height 24
type input "10X10"
drag, startPoint x: 1070, startPoint y: 316, endPoint x: 888, endPoint y: 327, distance: 182.3
click at [1070, 315] on button "button" at bounding box center [1062, 321] width 28 height 21
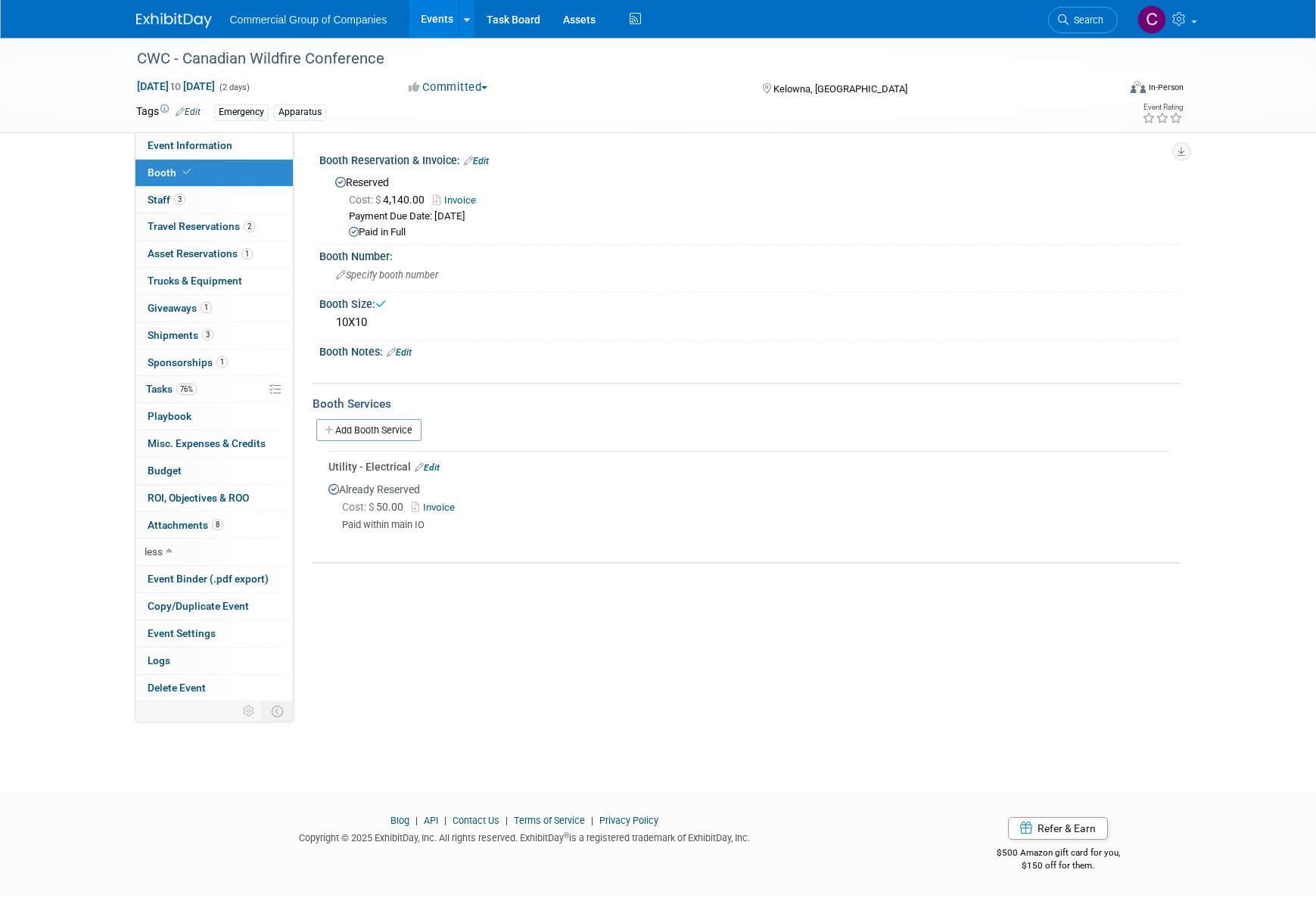
click at [399, 351] on link "Edit" at bounding box center [399, 352] width 25 height 11
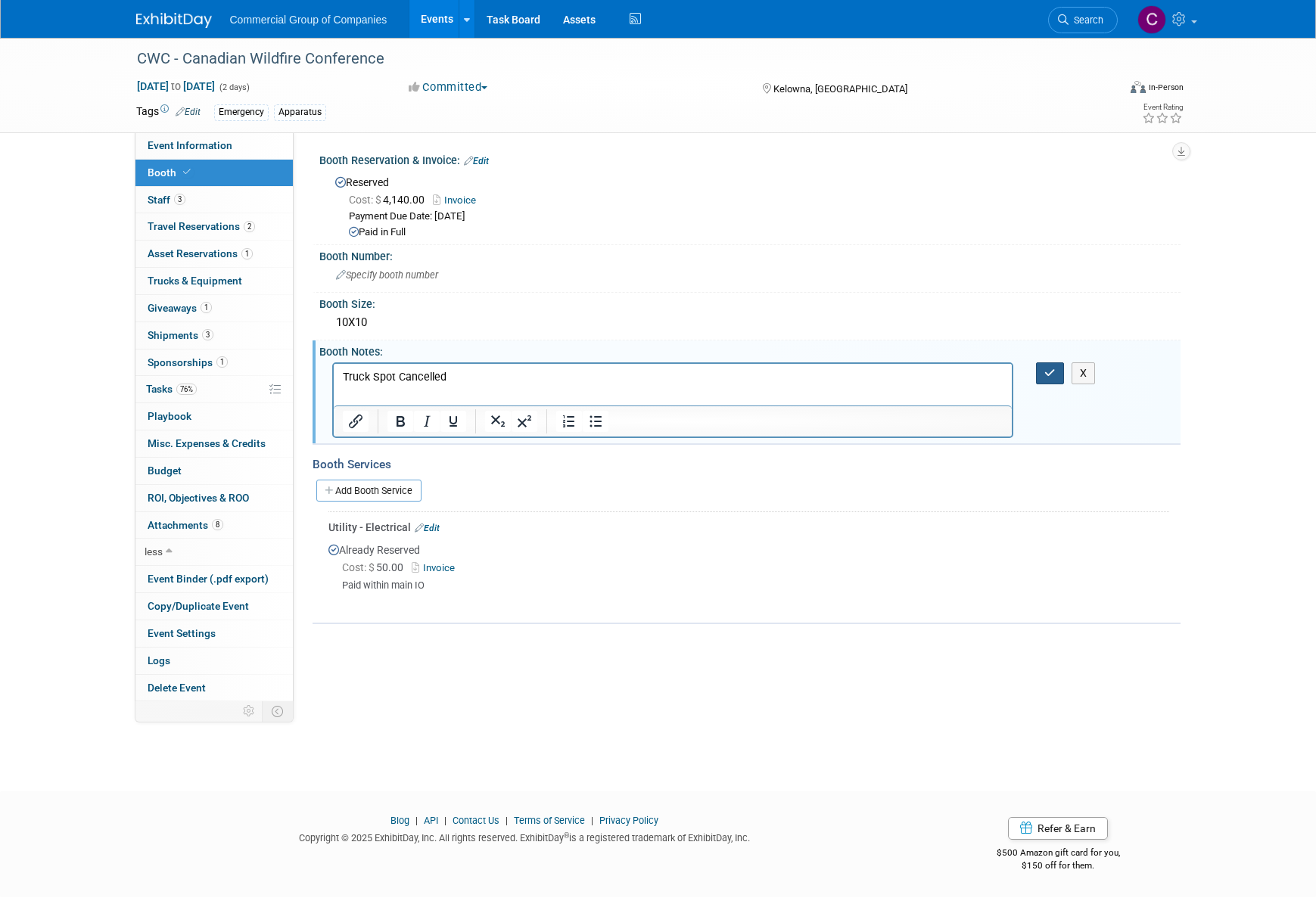
click at [1037, 368] on button "button" at bounding box center [1050, 373] width 28 height 22
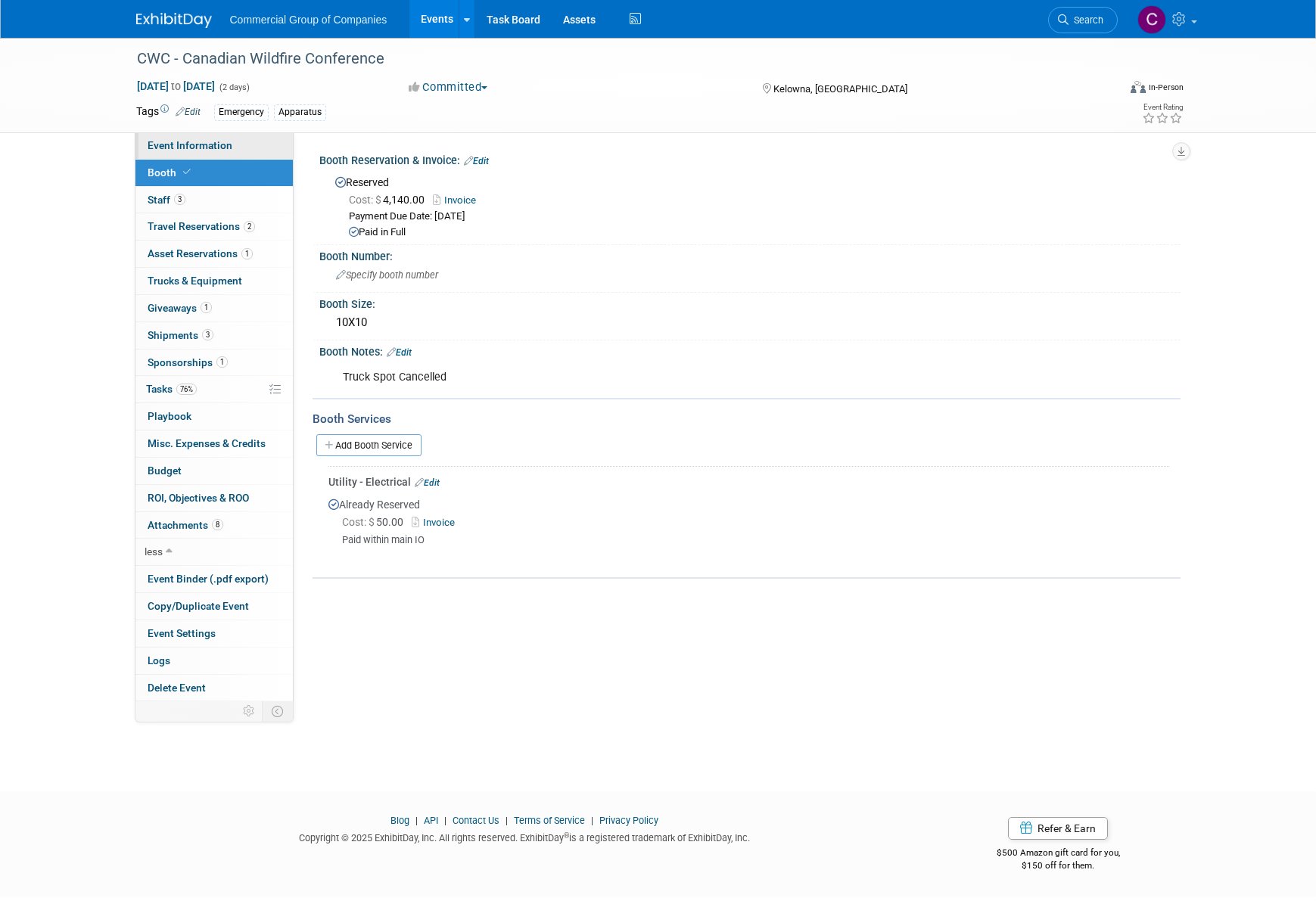
click at [259, 157] on link "Event Information" at bounding box center [214, 145] width 157 height 27
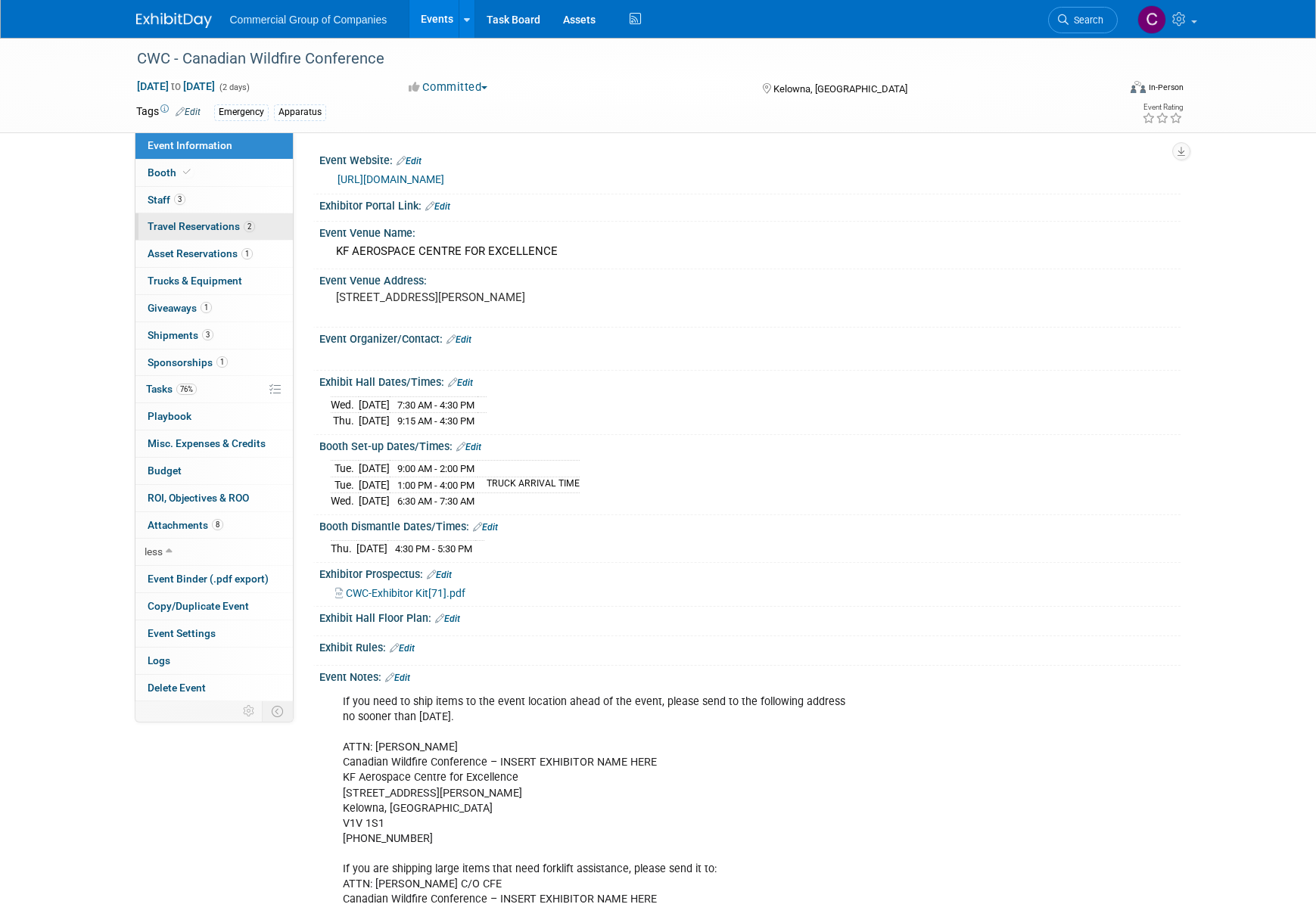
click at [243, 239] on link "2 Travel Reservations 2" at bounding box center [214, 226] width 157 height 27
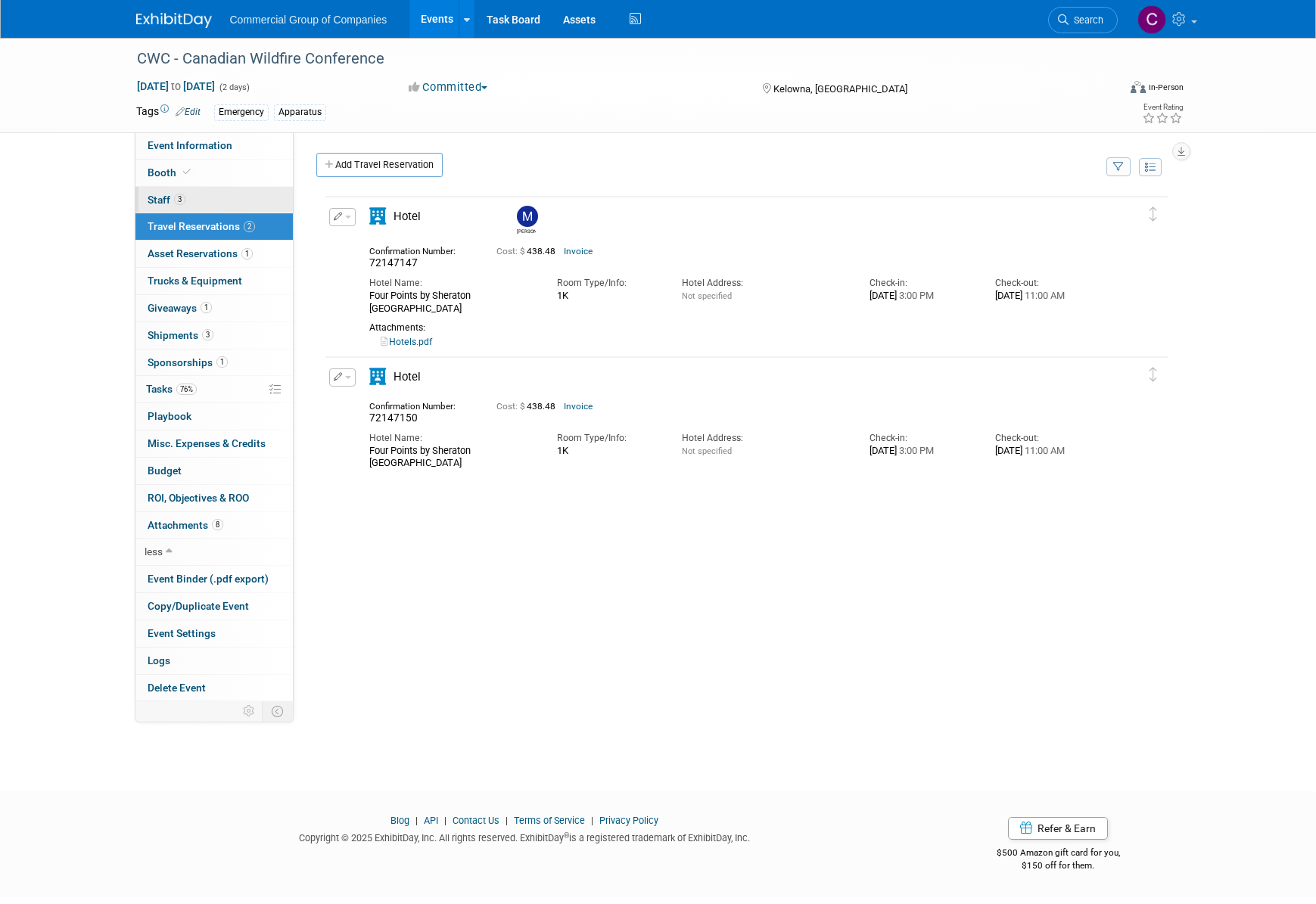
click at [269, 198] on link "3 Staff 3" at bounding box center [214, 200] width 157 height 27
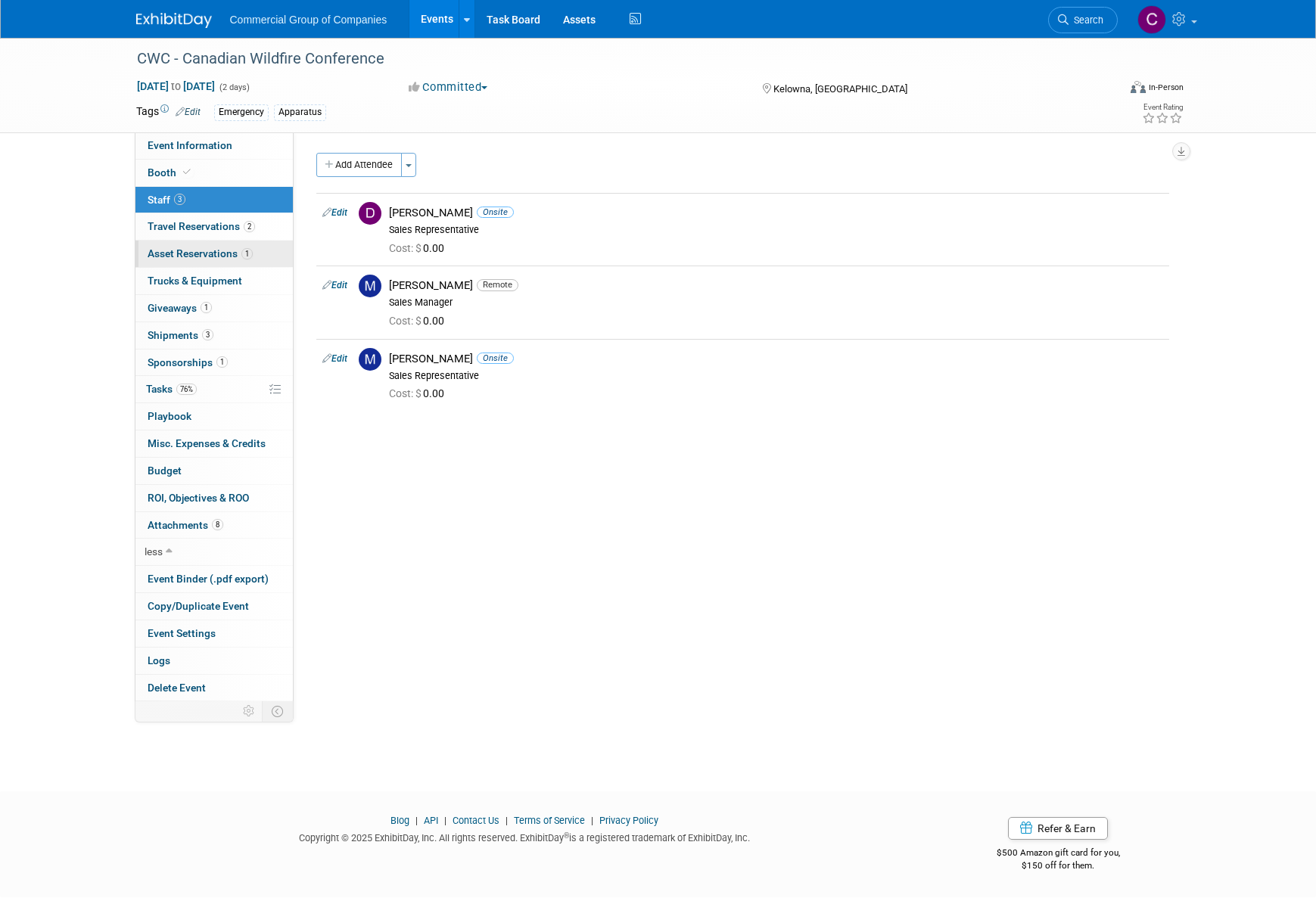
click at [194, 246] on link "1 Asset Reservations 1" at bounding box center [214, 254] width 157 height 27
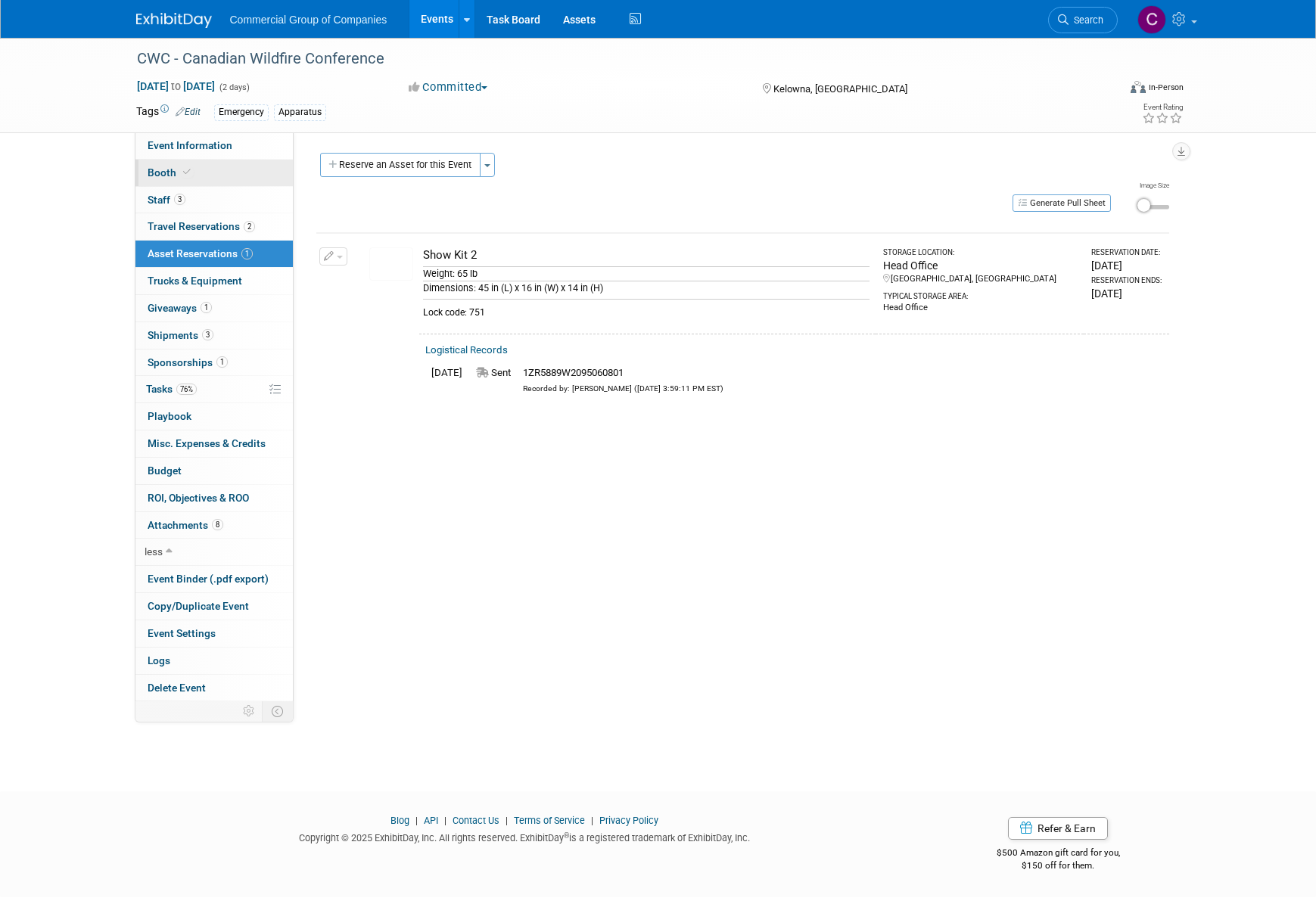
click at [185, 179] on span "Booth" at bounding box center [170, 172] width 46 height 12
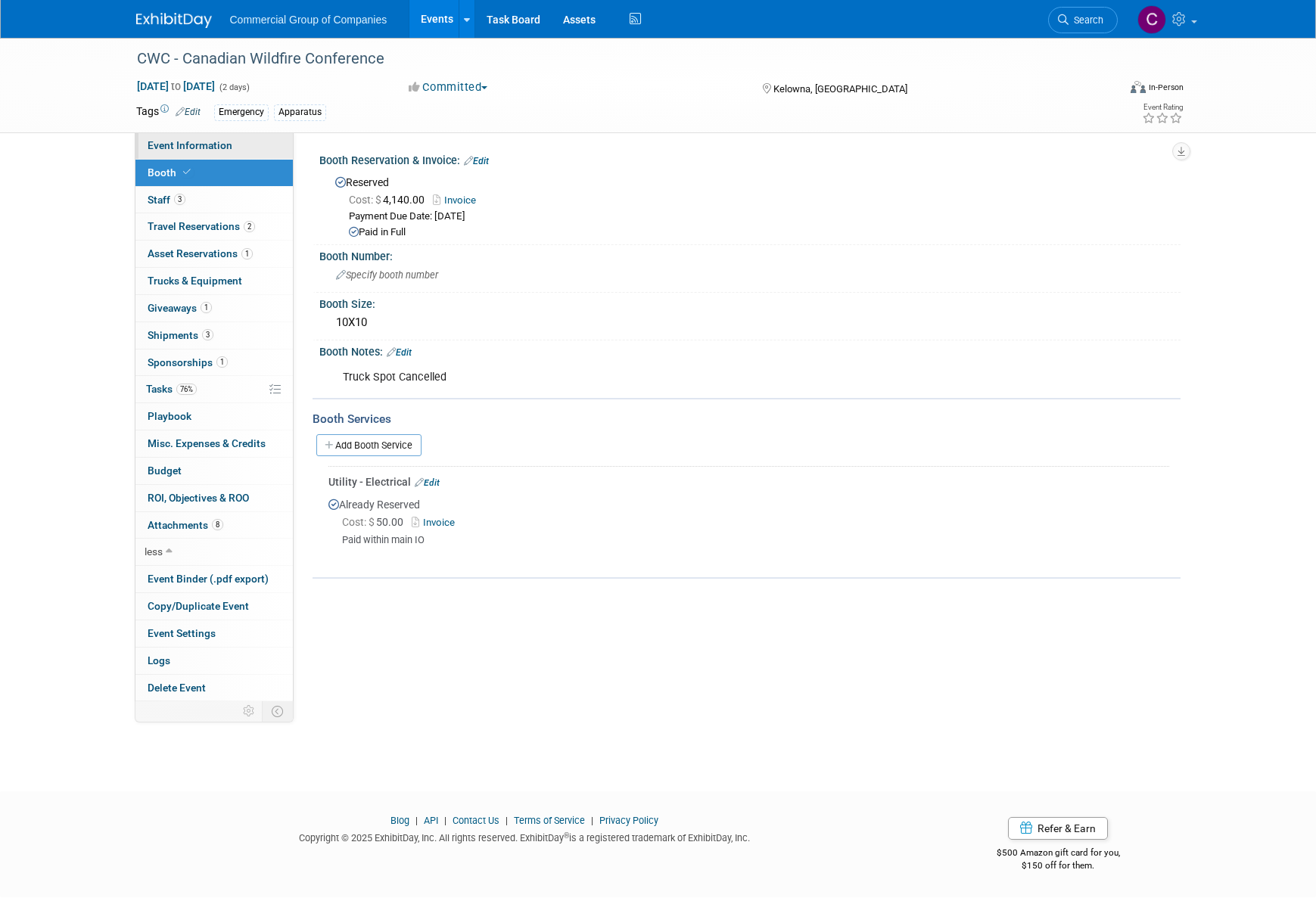
drag, startPoint x: 226, startPoint y: 162, endPoint x: 230, endPoint y: 151, distance: 11.7
click at [226, 162] on link "Booth" at bounding box center [214, 173] width 157 height 27
click at [230, 150] on link "Event Information" at bounding box center [214, 145] width 157 height 27
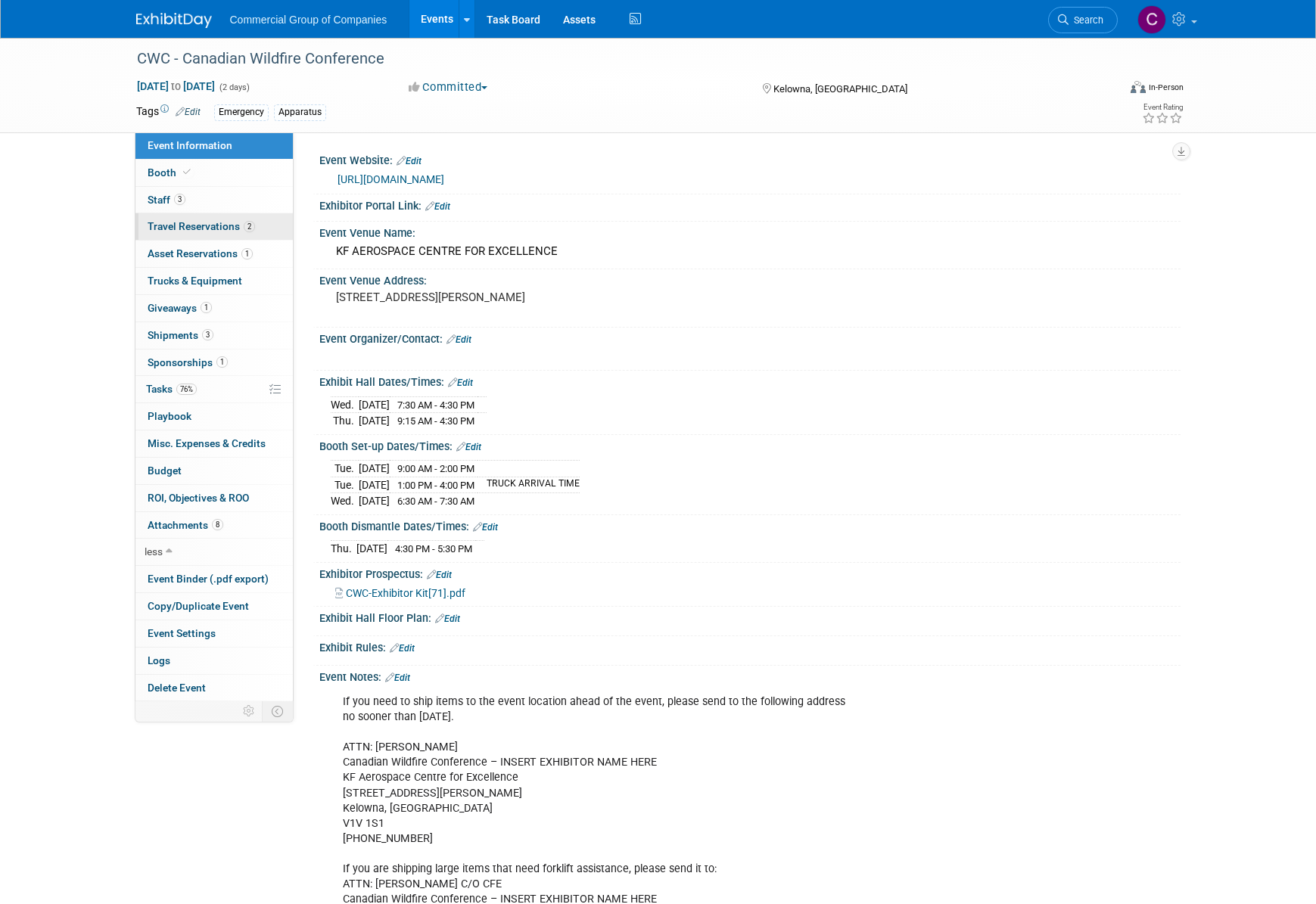
click at [239, 228] on span "Travel Reservations 2" at bounding box center [201, 226] width 107 height 12
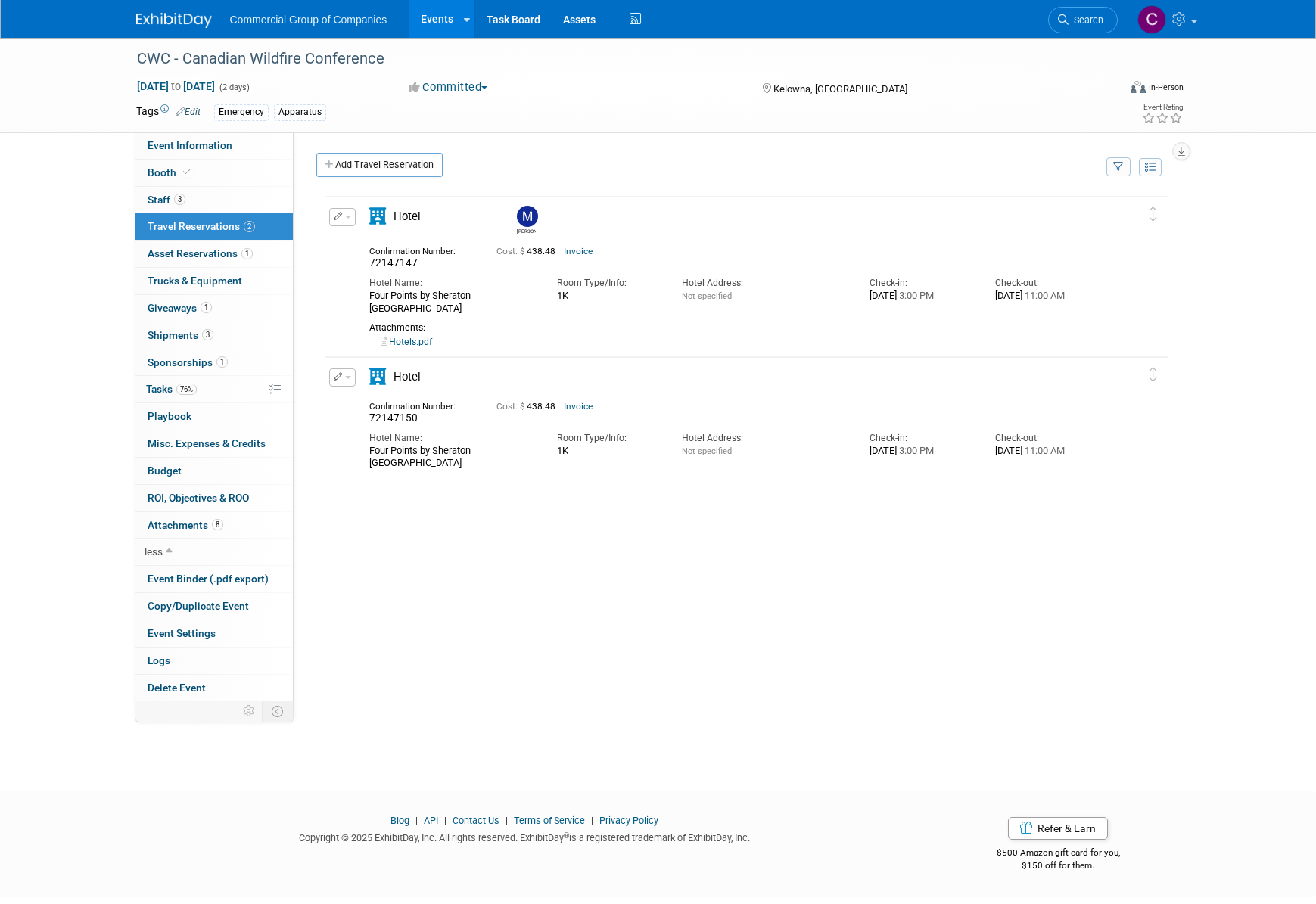
click at [402, 264] on span "72147147" at bounding box center [394, 262] width 49 height 12
copy span "72147147"
click at [229, 583] on span "Event Binder (.pdf export)" at bounding box center [208, 579] width 121 height 12
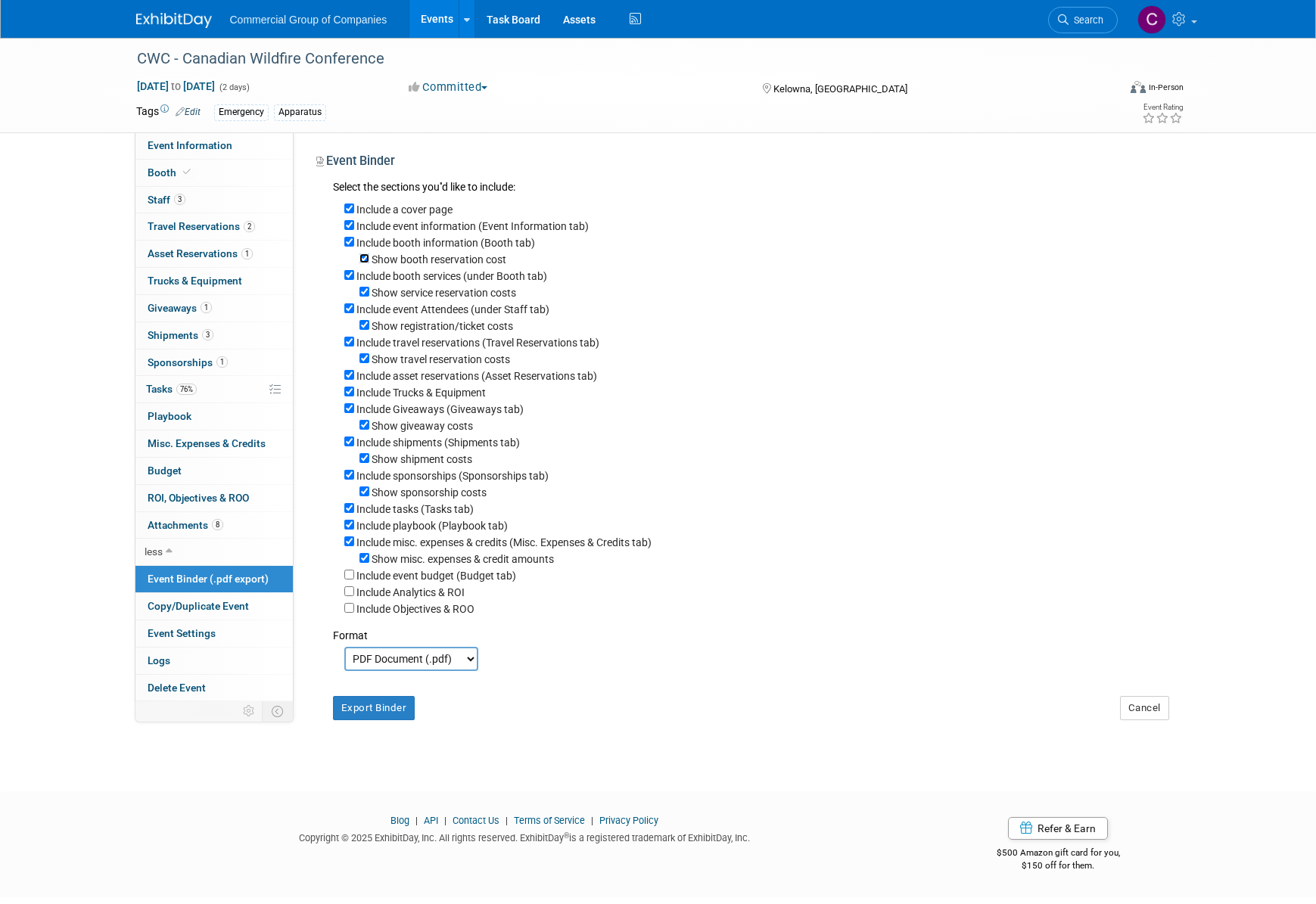
click at [361, 262] on input "Show booth reservation cost" at bounding box center [364, 258] width 10 height 10
checkbox input "false"
click at [365, 297] on input "Show service reservation costs" at bounding box center [364, 291] width 10 height 10
checkbox input "false"
click at [361, 325] on input "Show registration/ticket costs" at bounding box center [364, 325] width 10 height 10
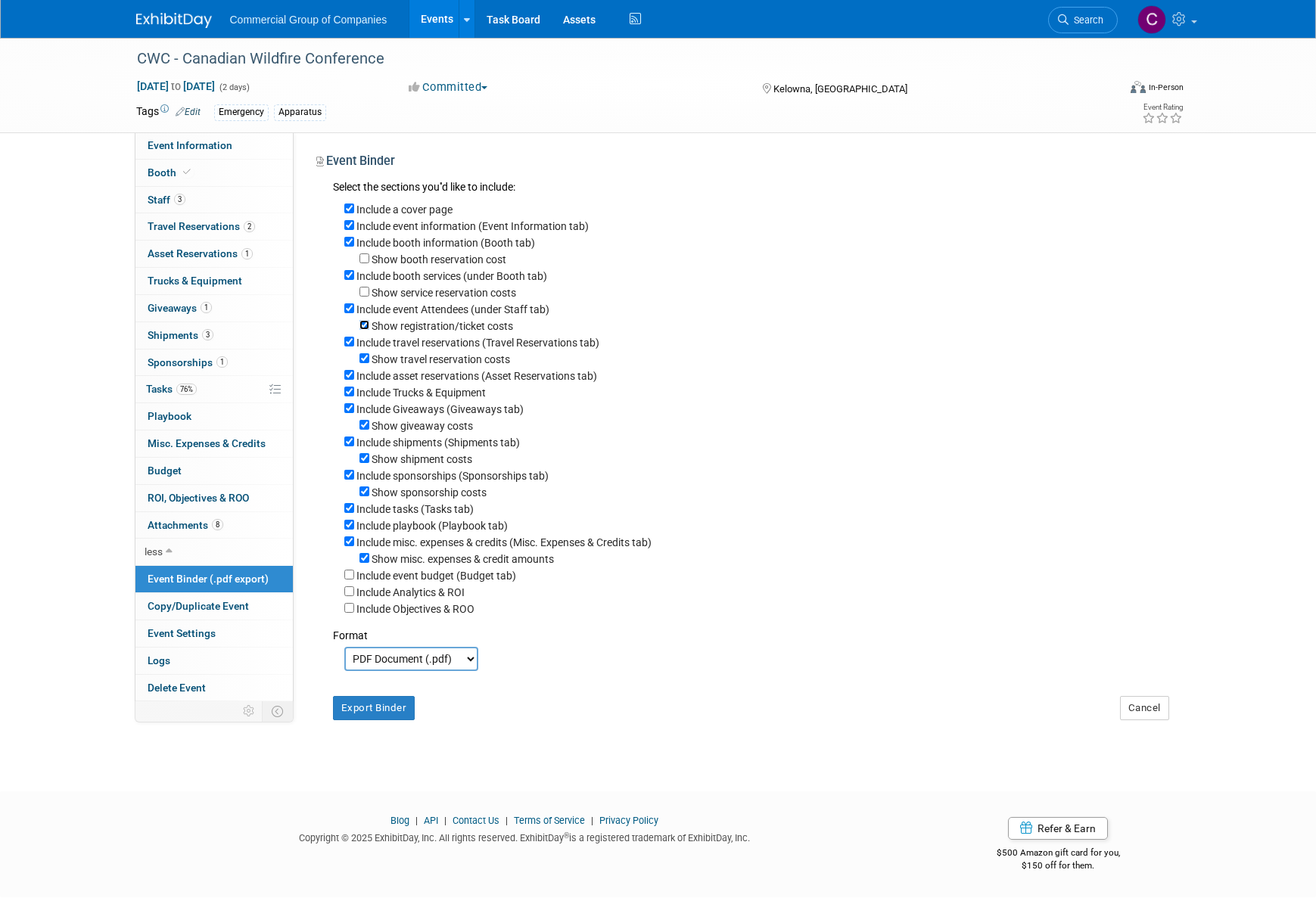
checkbox input "false"
click at [197, 185] on link "Booth" at bounding box center [214, 173] width 157 height 27
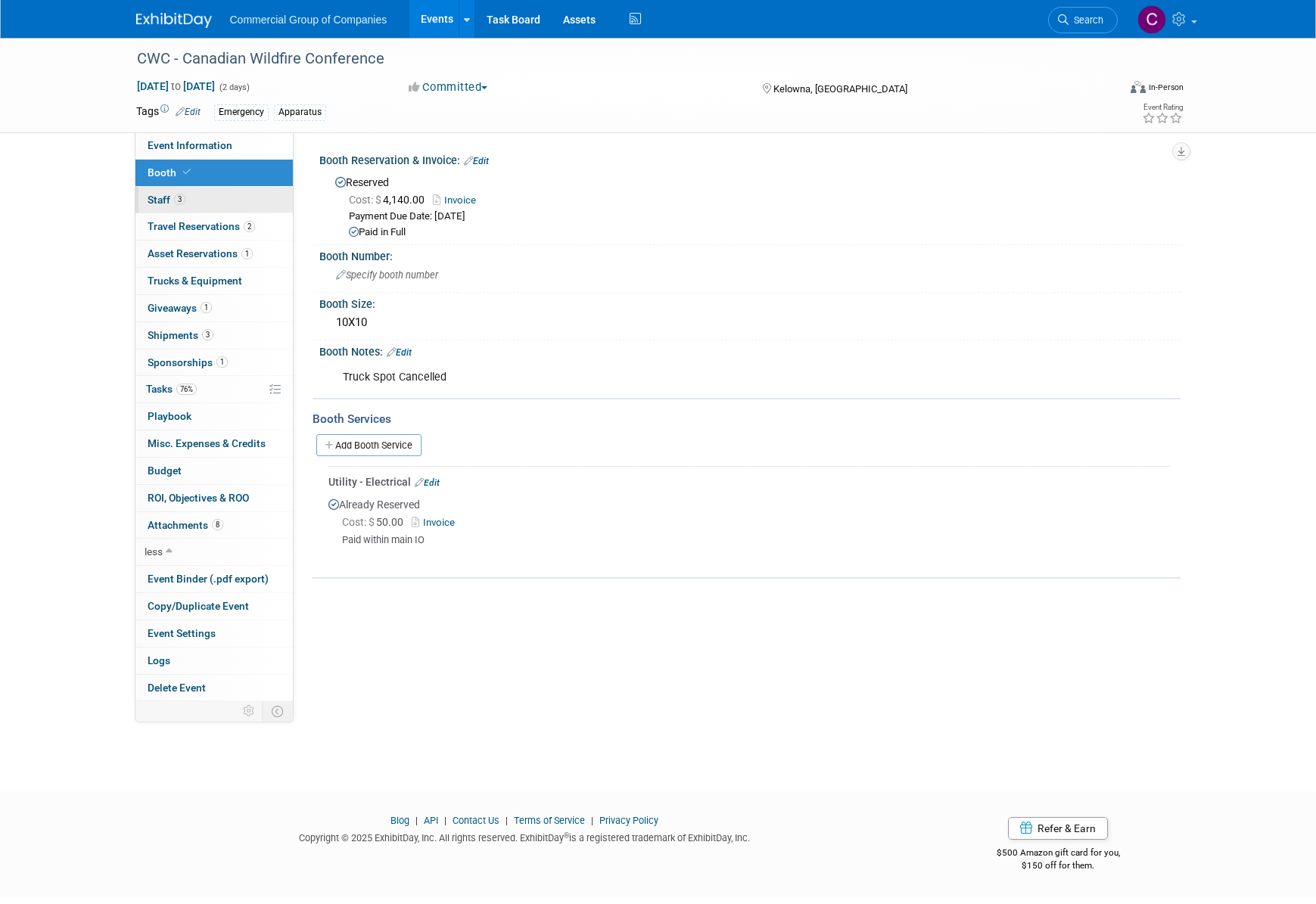
click at [210, 203] on link "3 Staff 3" at bounding box center [214, 200] width 157 height 27
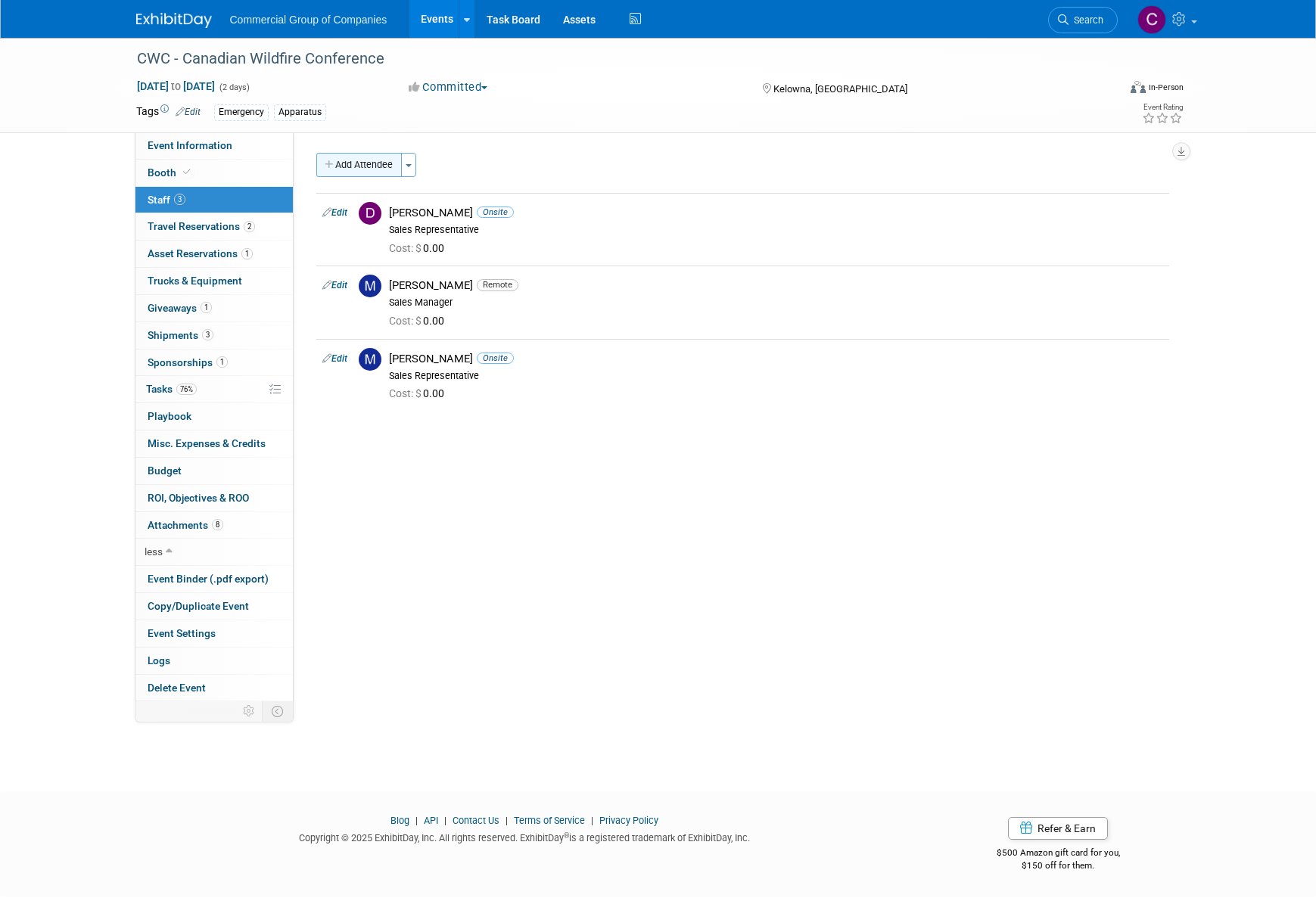
click at [367, 165] on button "Add Attendee" at bounding box center [359, 165] width 85 height 24
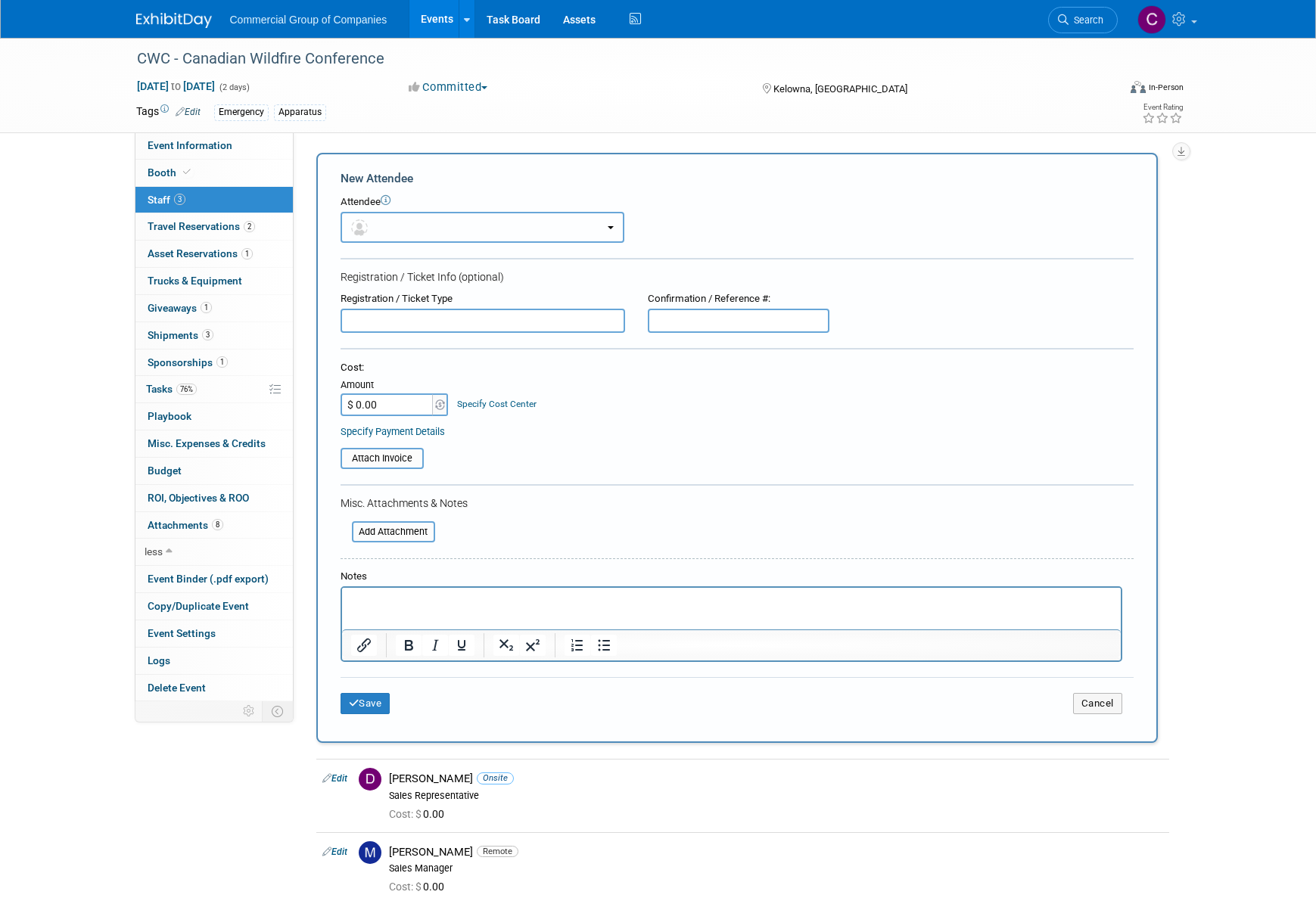
click at [390, 226] on button "button" at bounding box center [483, 227] width 284 height 31
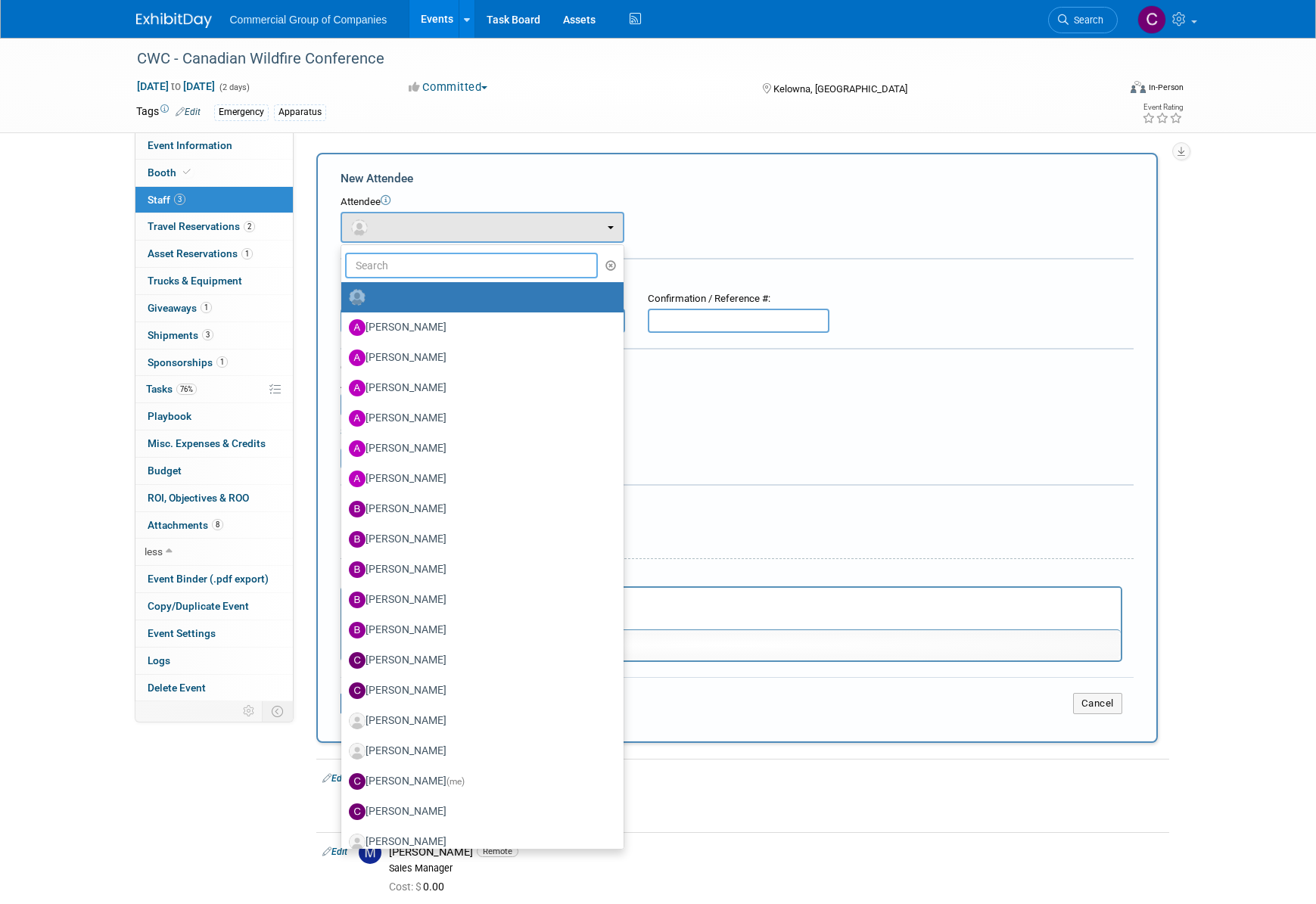
click at [422, 269] on input "text" at bounding box center [471, 265] width 253 height 26
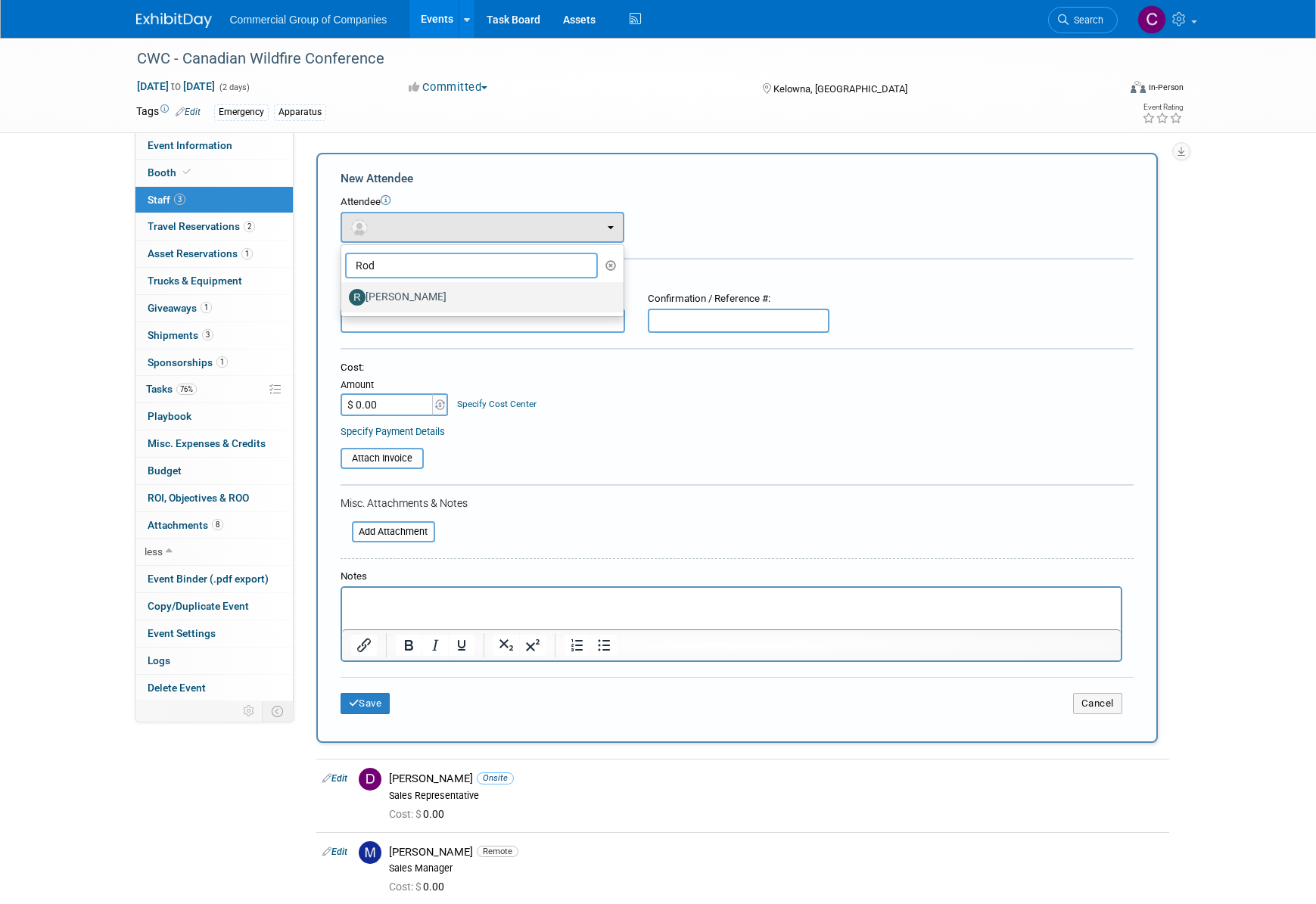
type input "Rod"
click at [432, 286] on label "Rod Leland" at bounding box center [479, 298] width 260 height 24
click at [343, 291] on input "Rod Leland" at bounding box center [338, 295] width 10 height 10
select select "94480758-a96d-444d-9a56-a22f3c90525a"
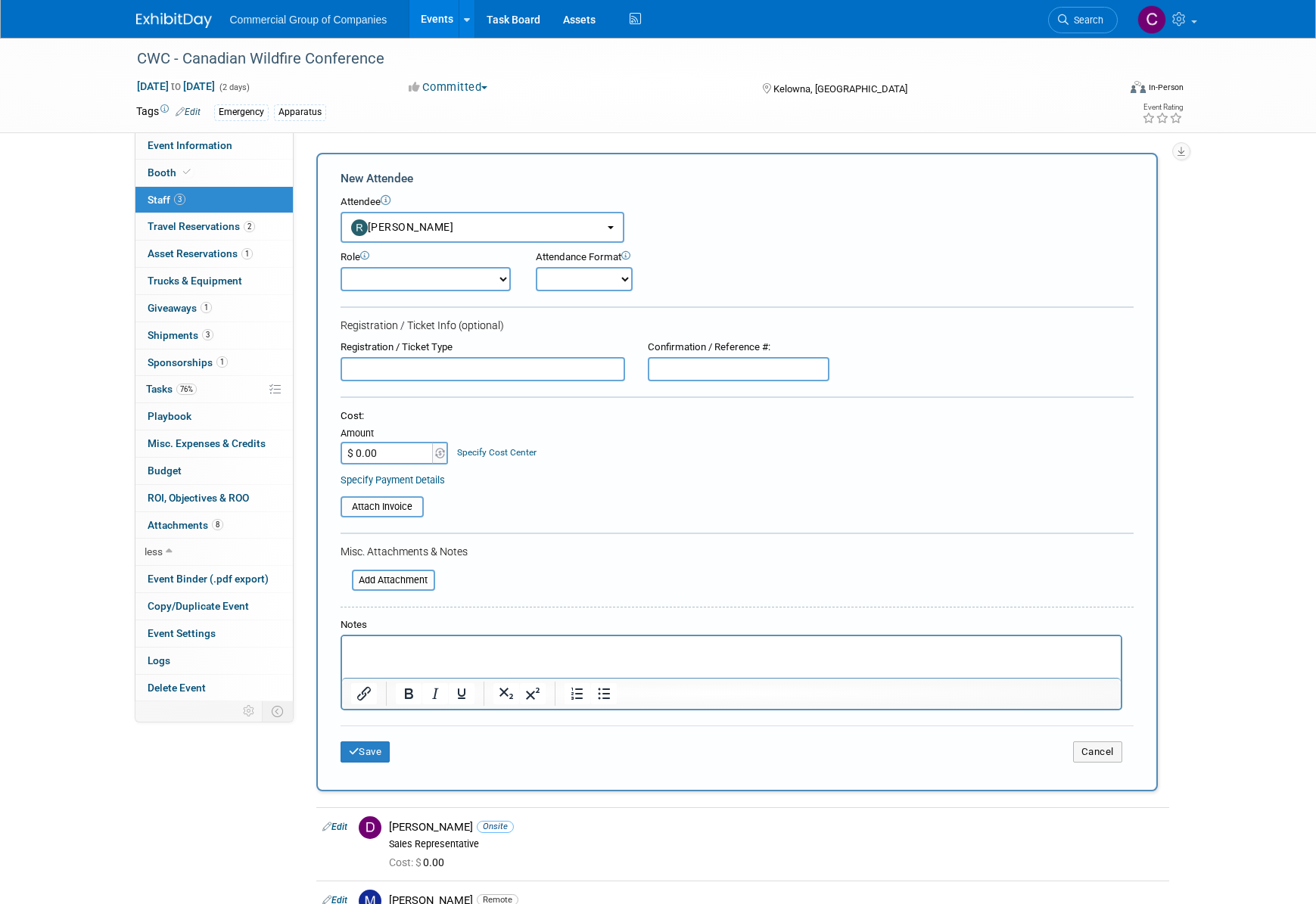
click at [410, 277] on select "Branch Manager Branch Staff Member Dealer Principal Demonstrator Event Owner Ho…" at bounding box center [426, 279] width 171 height 24
select select "500"
click at [341, 267] on select "Branch Manager Branch Staff Member Dealer Principal Demonstrator Event Owner Ho…" at bounding box center [426, 279] width 171 height 24
click at [578, 290] on select "Onsite Remote" at bounding box center [583, 279] width 97 height 24
click at [535, 267] on select "Onsite Remote" at bounding box center [583, 279] width 97 height 24
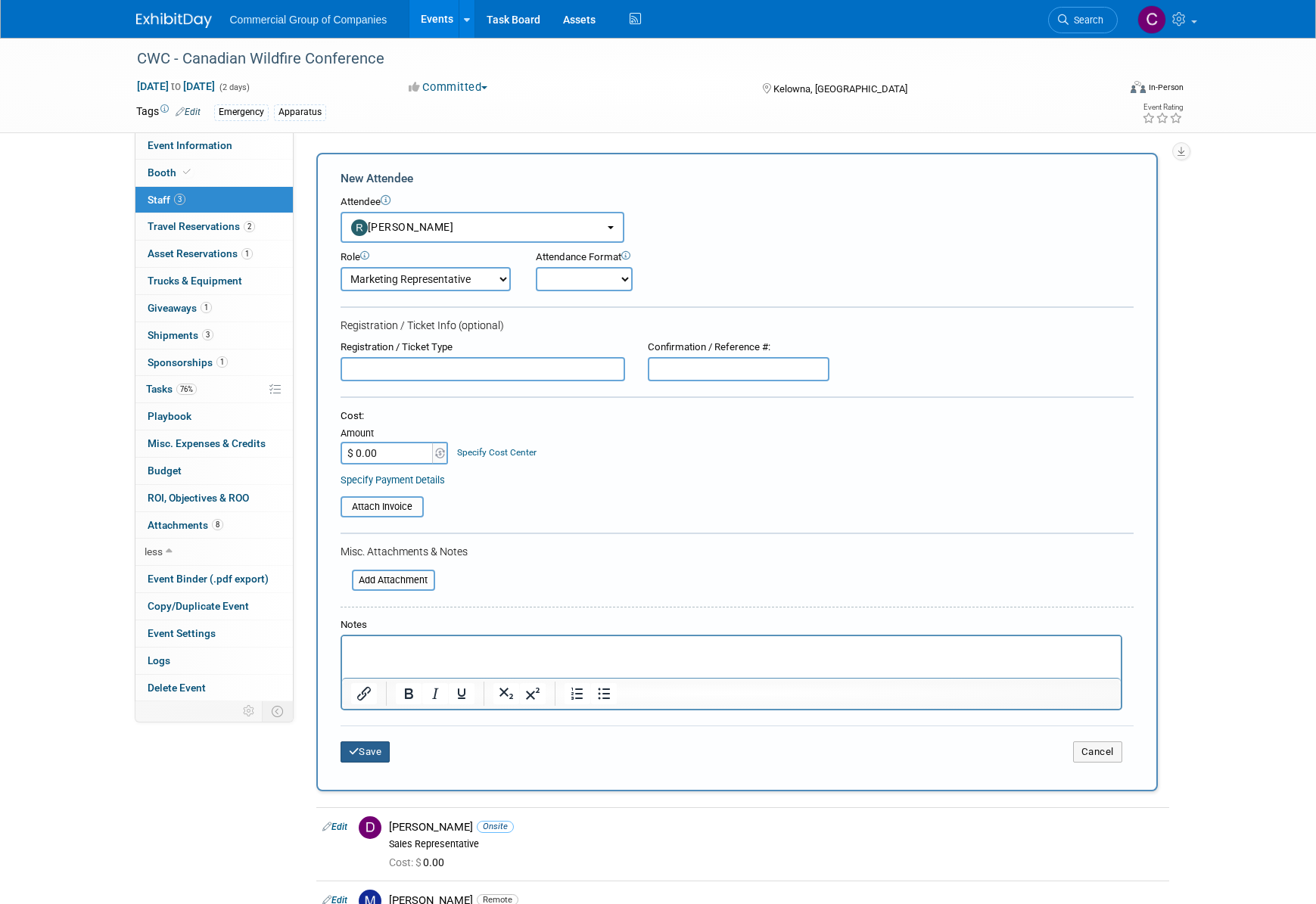
click at [346, 746] on button "Save" at bounding box center [366, 752] width 50 height 21
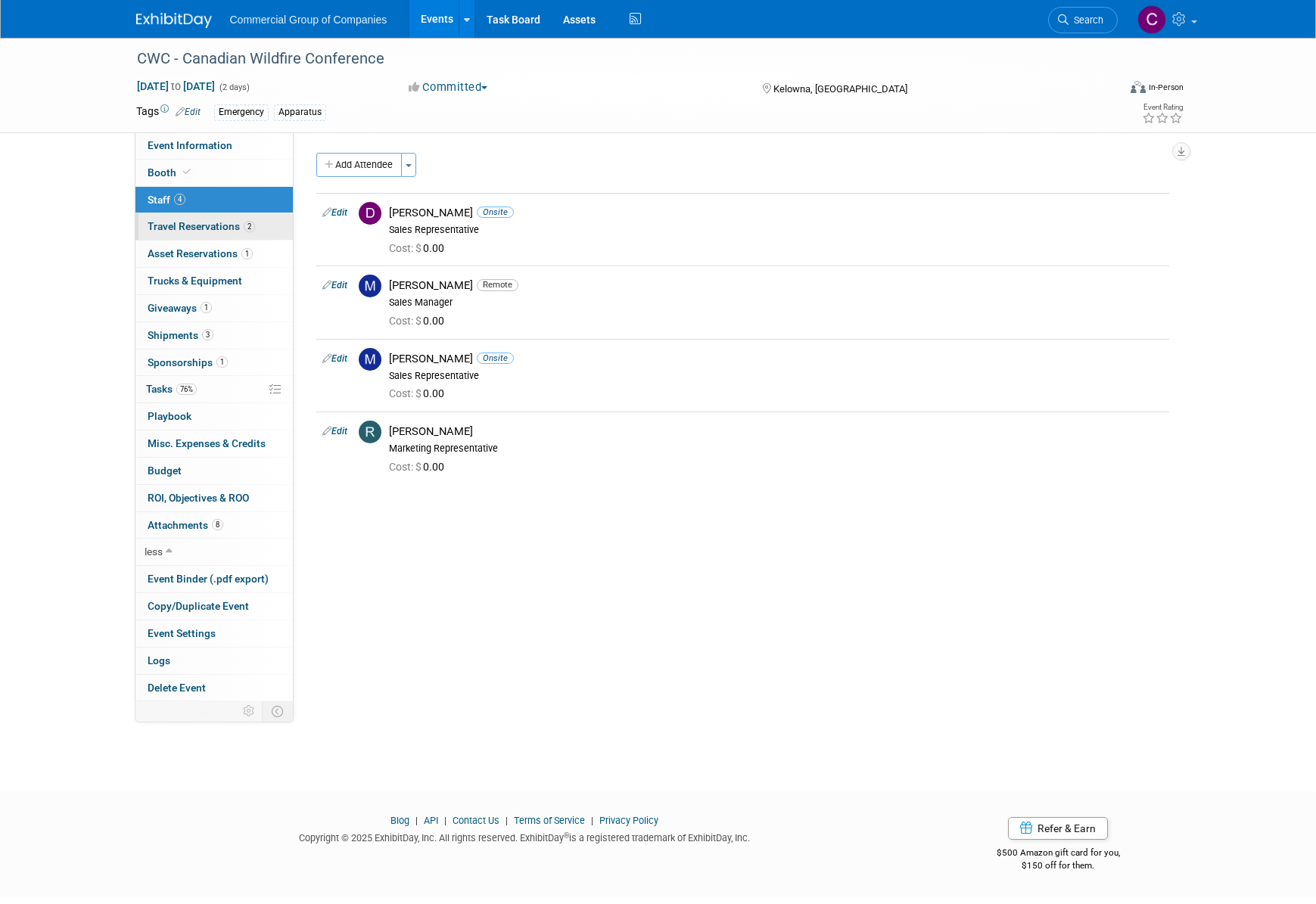
click at [186, 234] on link "2 Travel Reservations 2" at bounding box center [214, 226] width 157 height 27
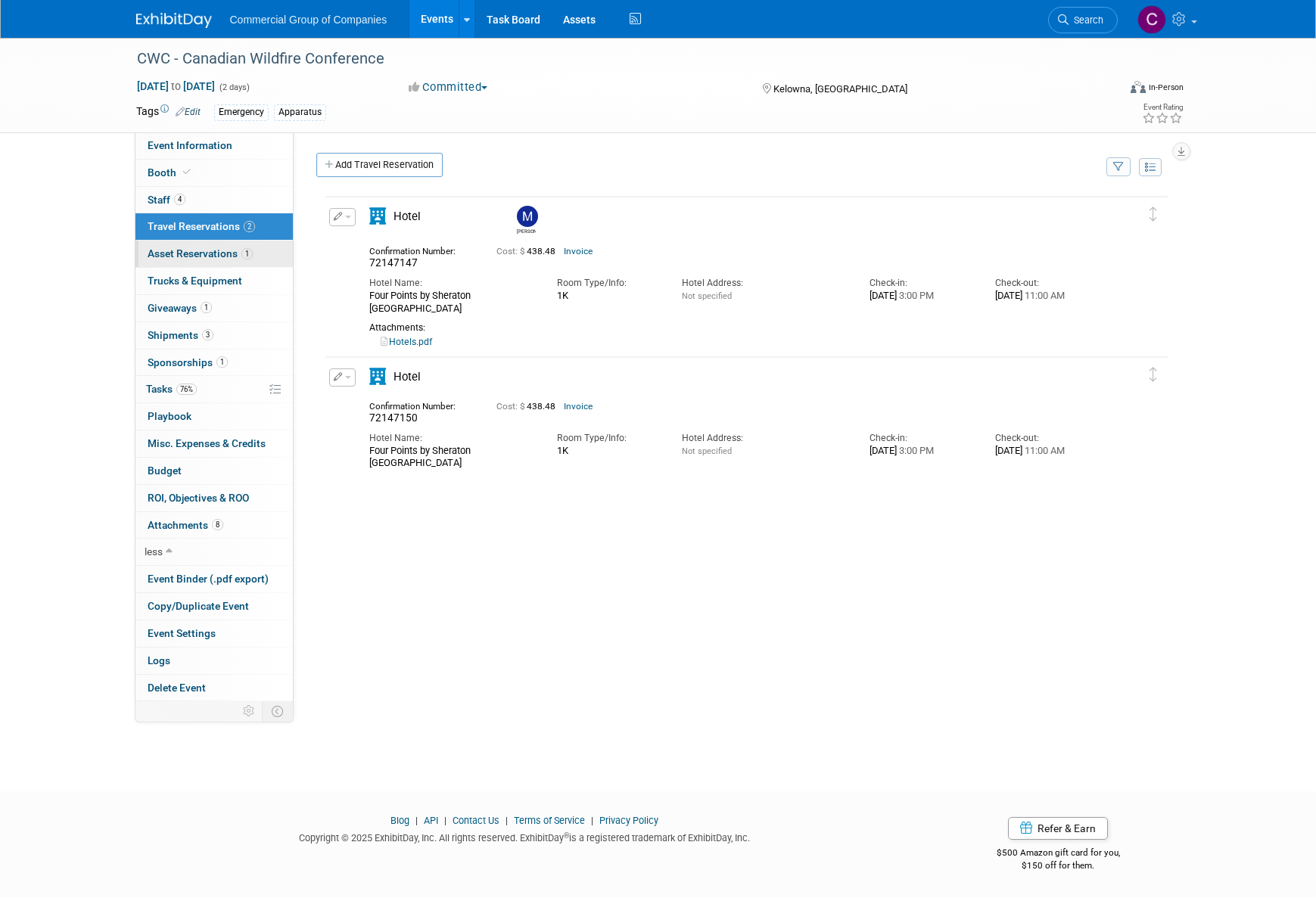
click at [188, 252] on span "Asset Reservations 1" at bounding box center [200, 253] width 105 height 12
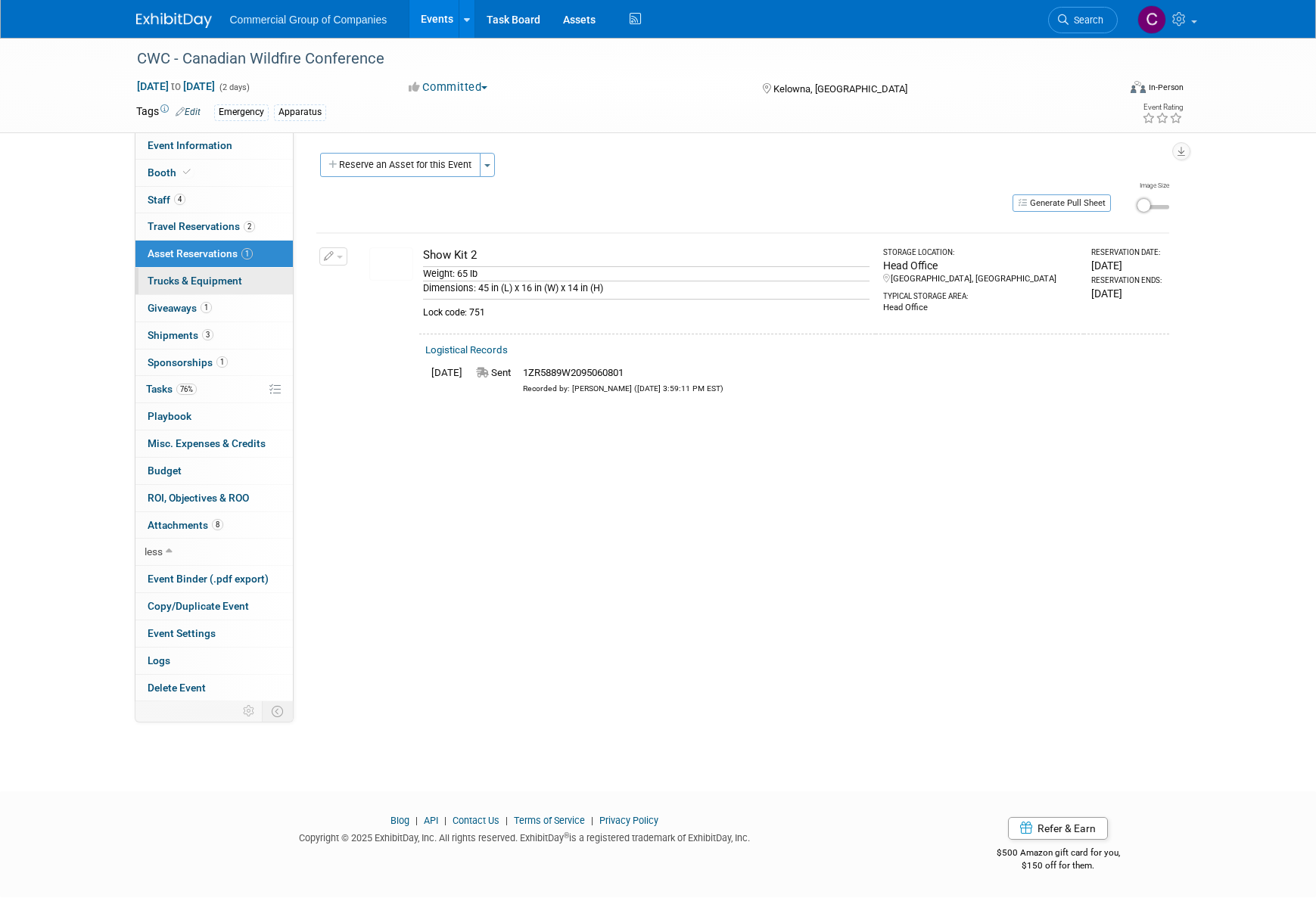
click at [181, 284] on span "Trucks & Equipment" at bounding box center [195, 281] width 95 height 12
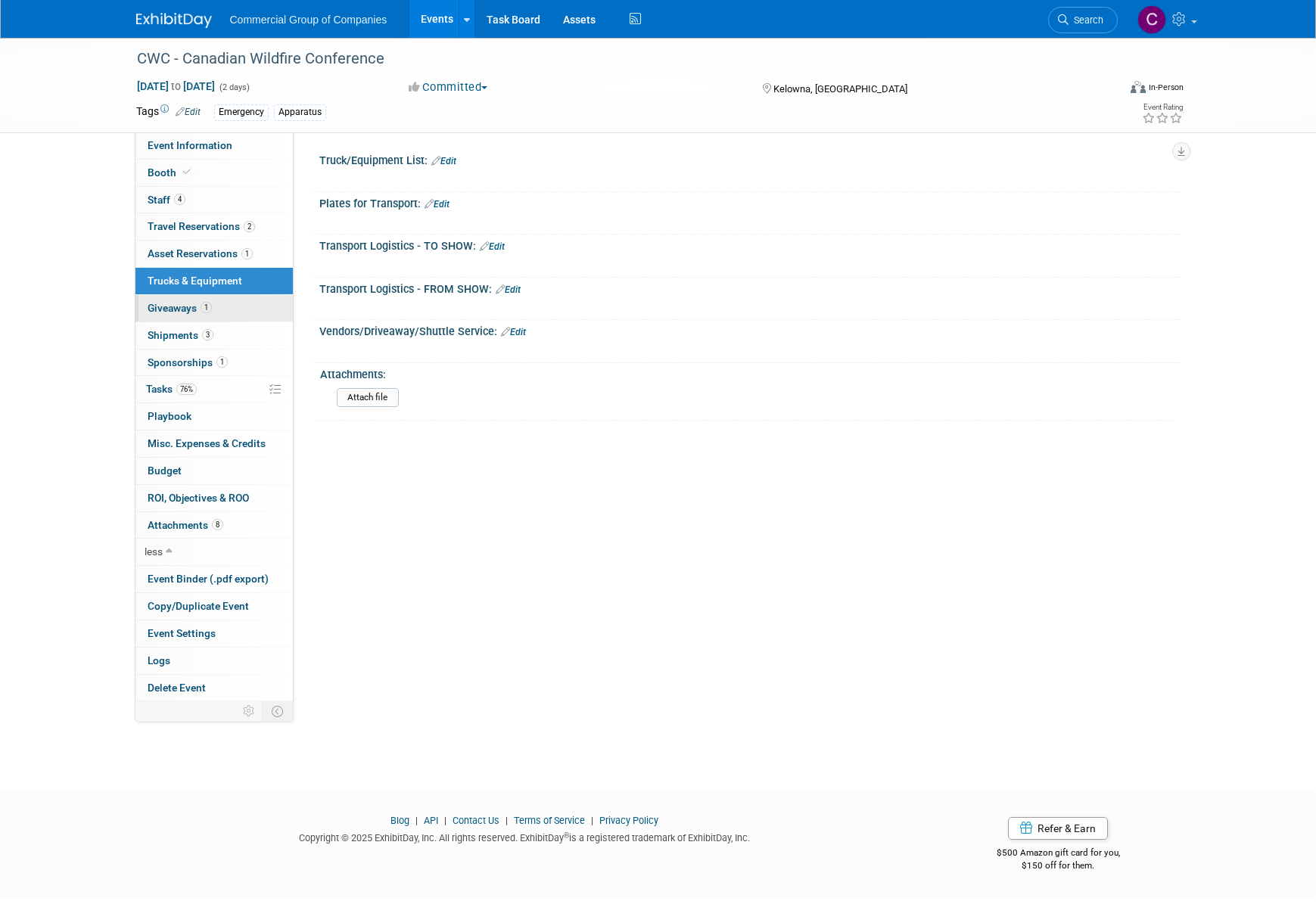
click at [226, 307] on link "1 Giveaways 1" at bounding box center [214, 308] width 157 height 27
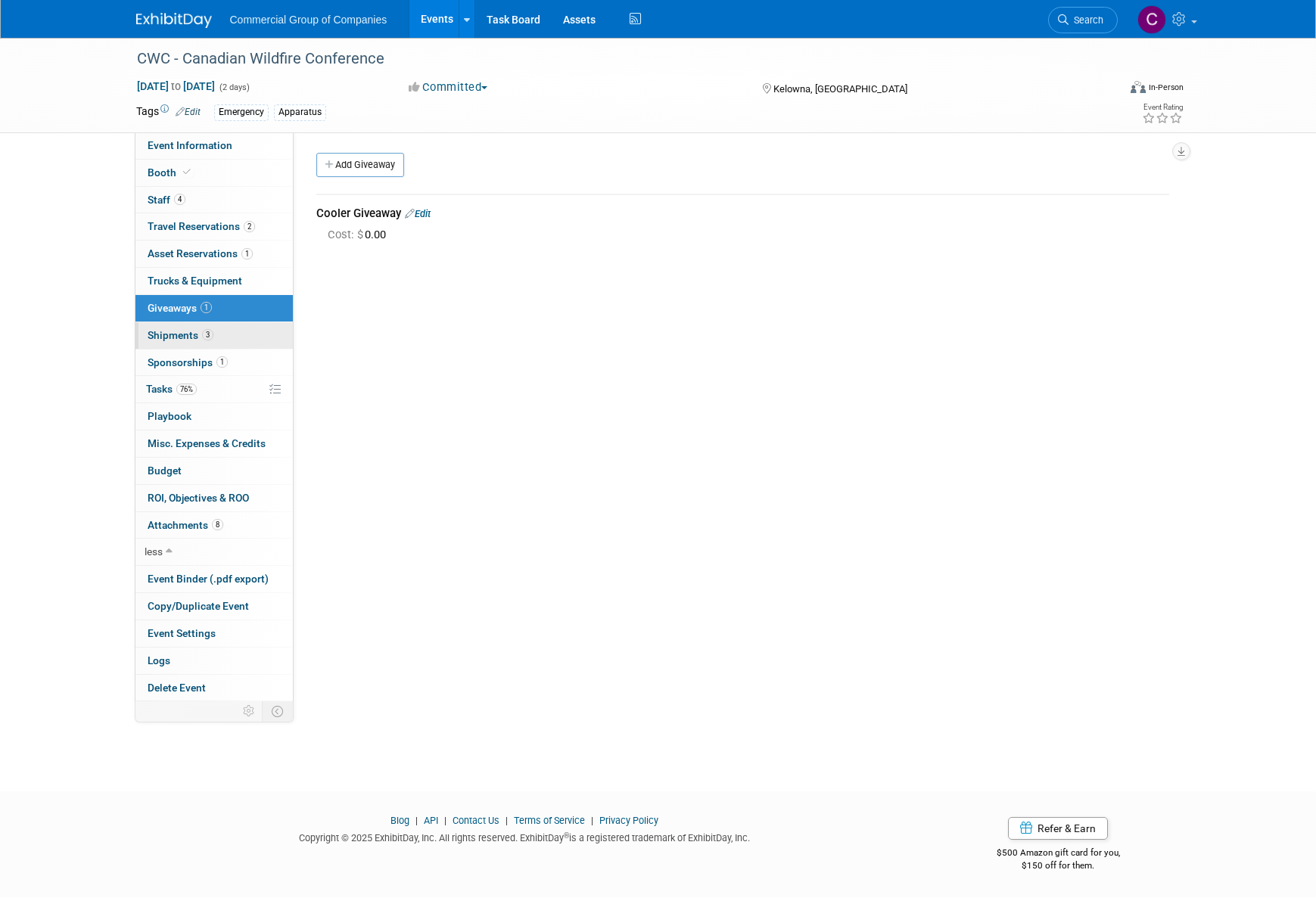
click at [227, 339] on link "3 Shipments 3" at bounding box center [214, 335] width 157 height 27
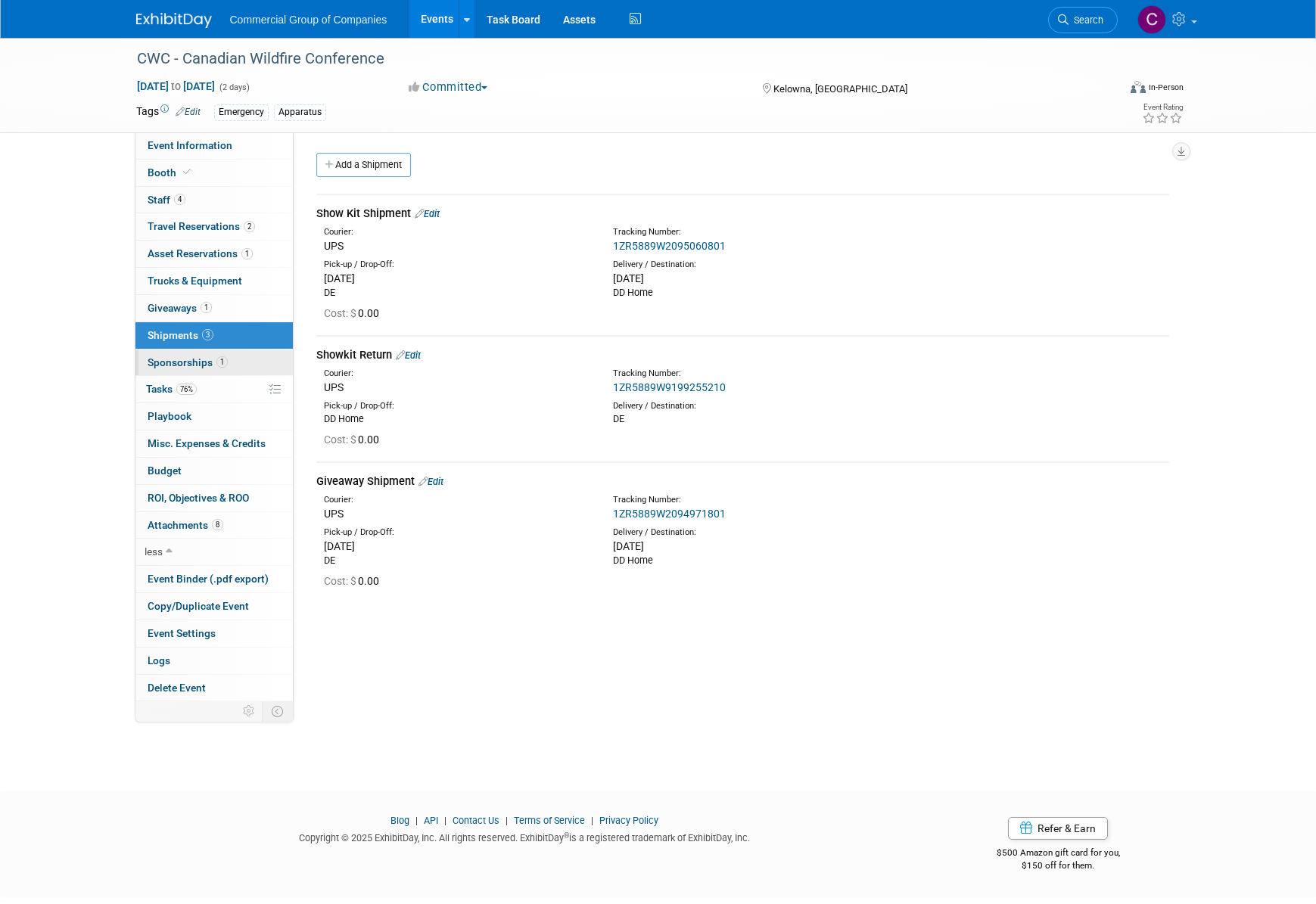
click at [229, 363] on link "1 Sponsorships 1" at bounding box center [214, 363] width 157 height 27
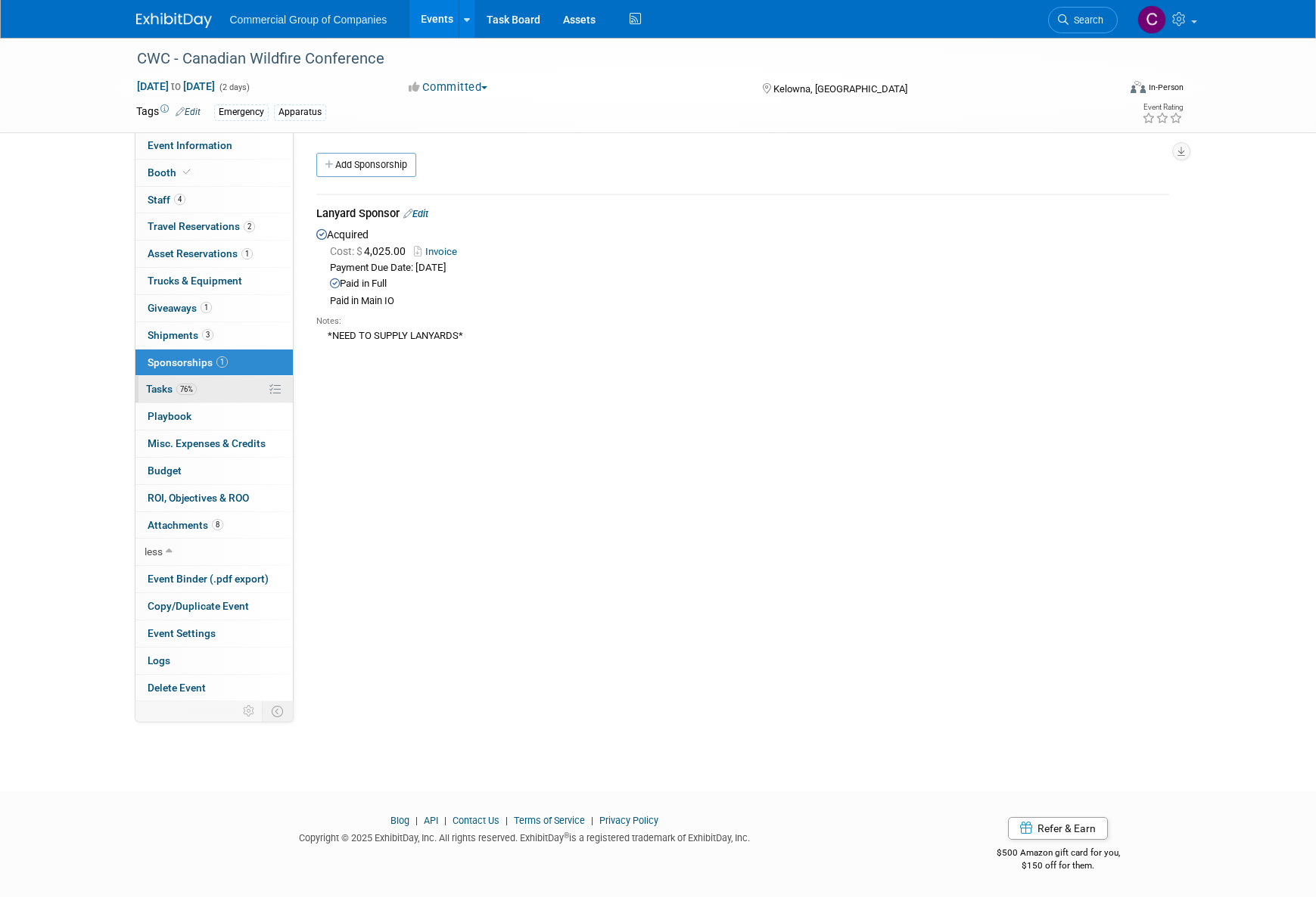
click at [227, 387] on link "76% Tasks 76%" at bounding box center [214, 390] width 157 height 27
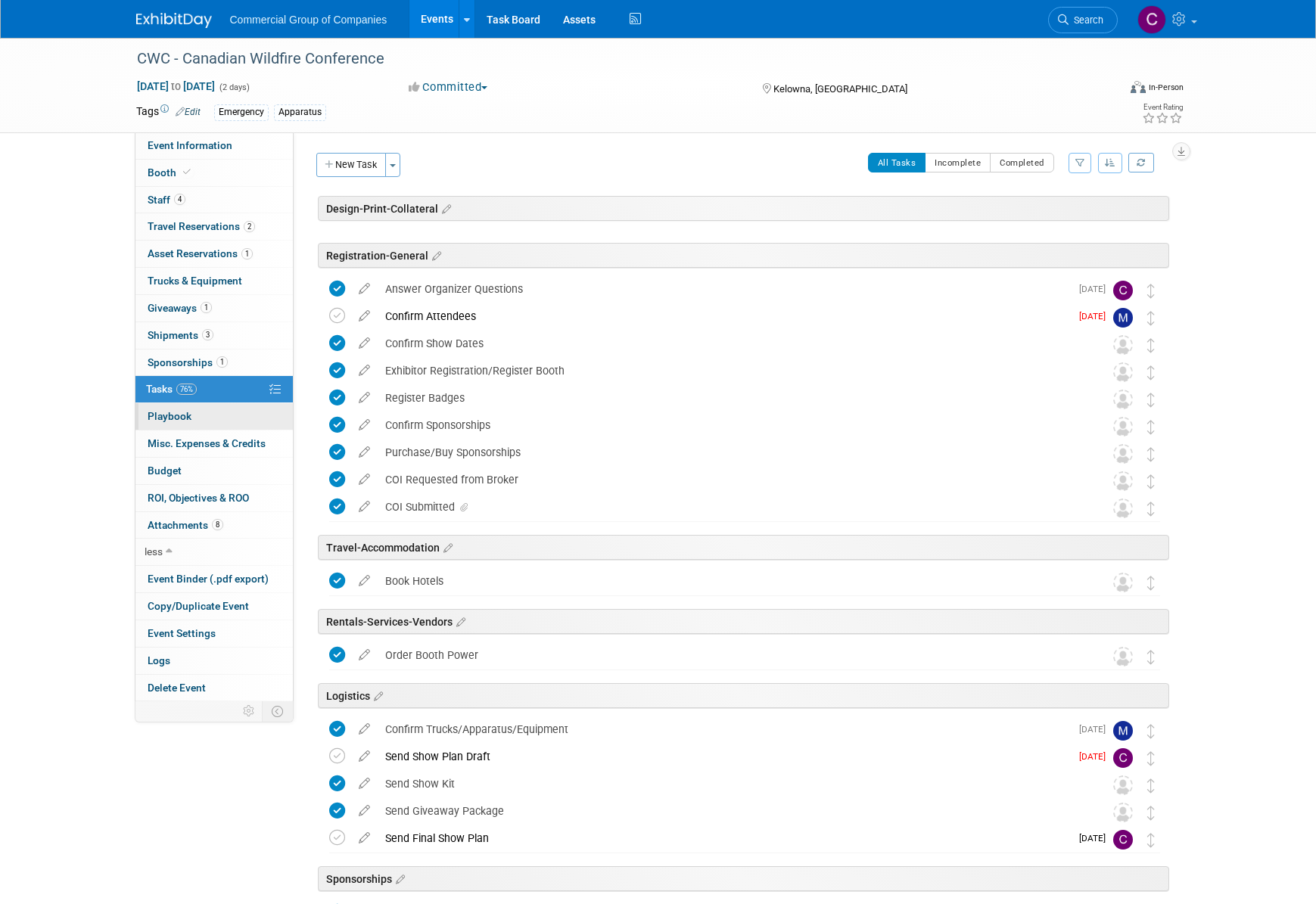
click at [222, 404] on link "0 Playbook 0" at bounding box center [214, 416] width 157 height 27
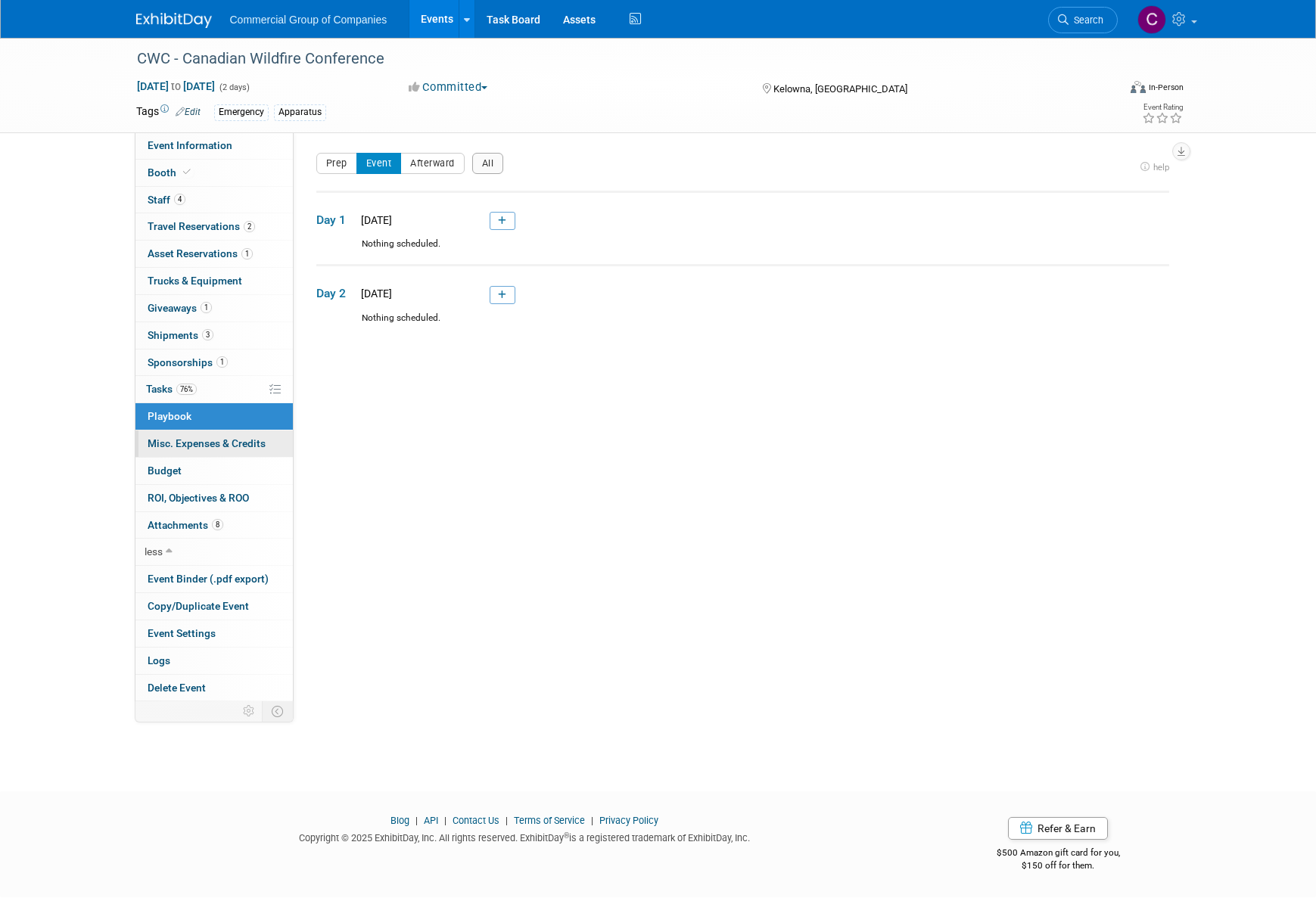
click at [211, 438] on span "Misc. Expenses & Credits 0" at bounding box center [206, 443] width 118 height 12
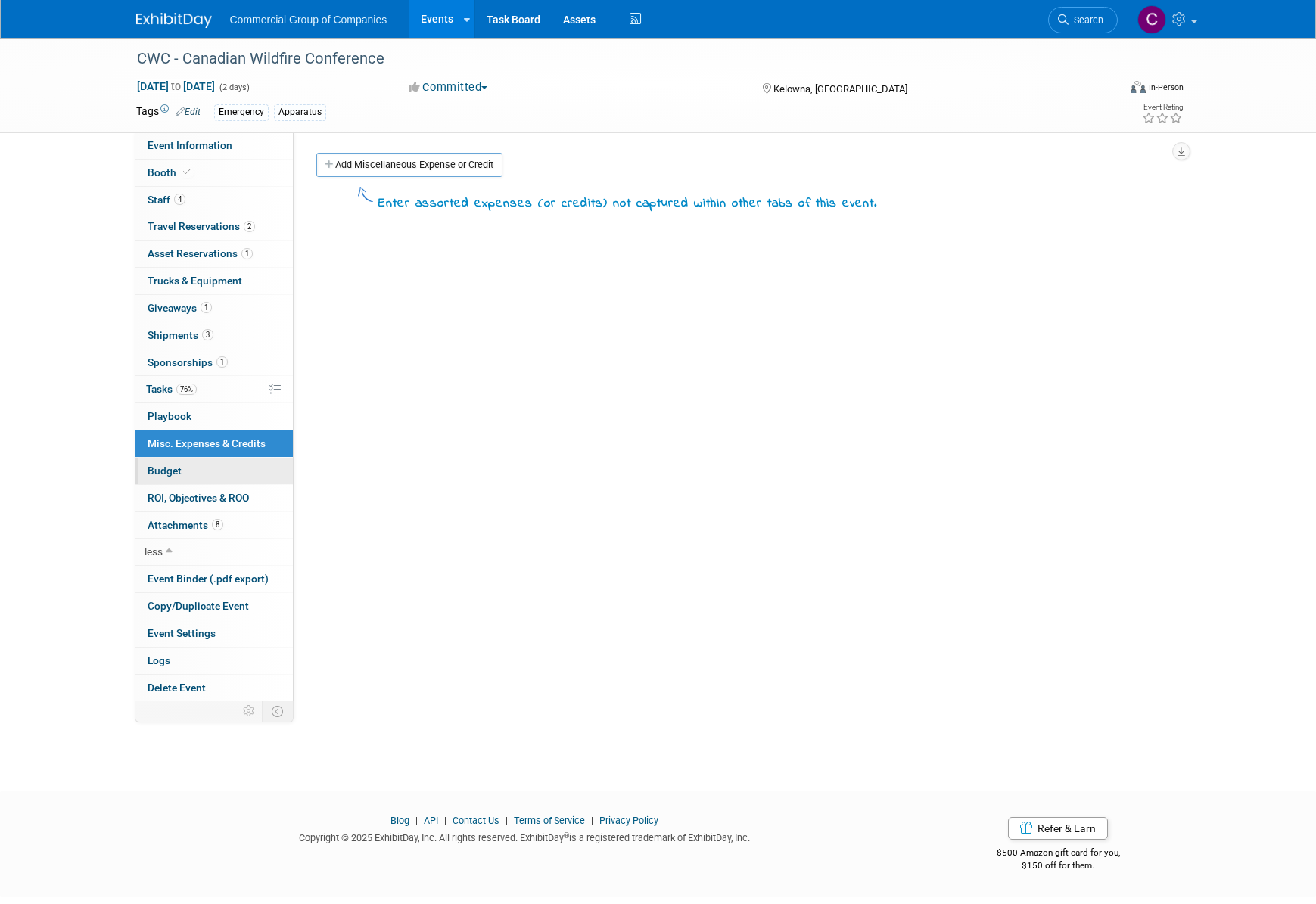
click at [206, 467] on link "Budget" at bounding box center [214, 471] width 157 height 27
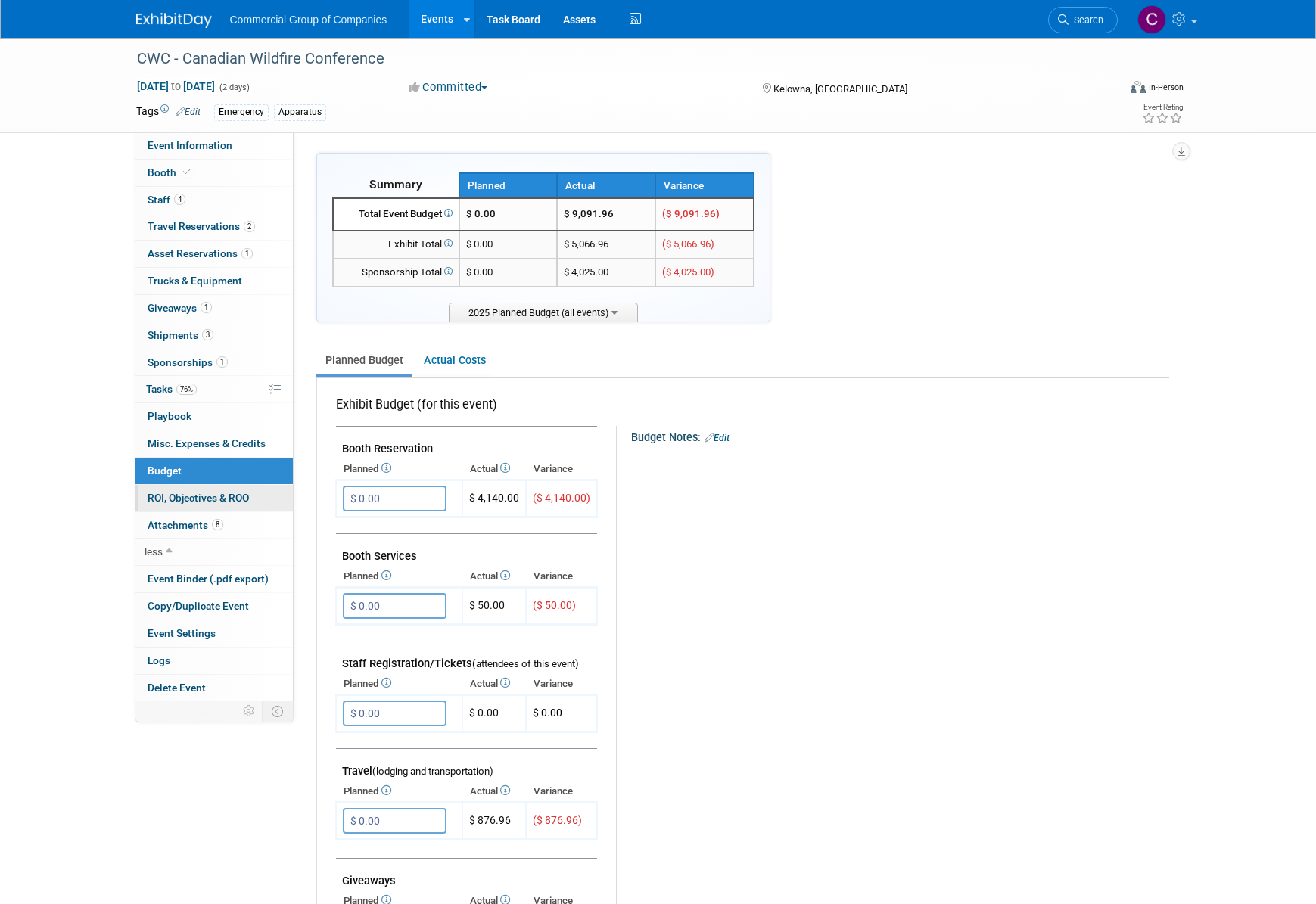
click at [200, 492] on span "ROI, Objectives & ROO 0" at bounding box center [198, 497] width 101 height 12
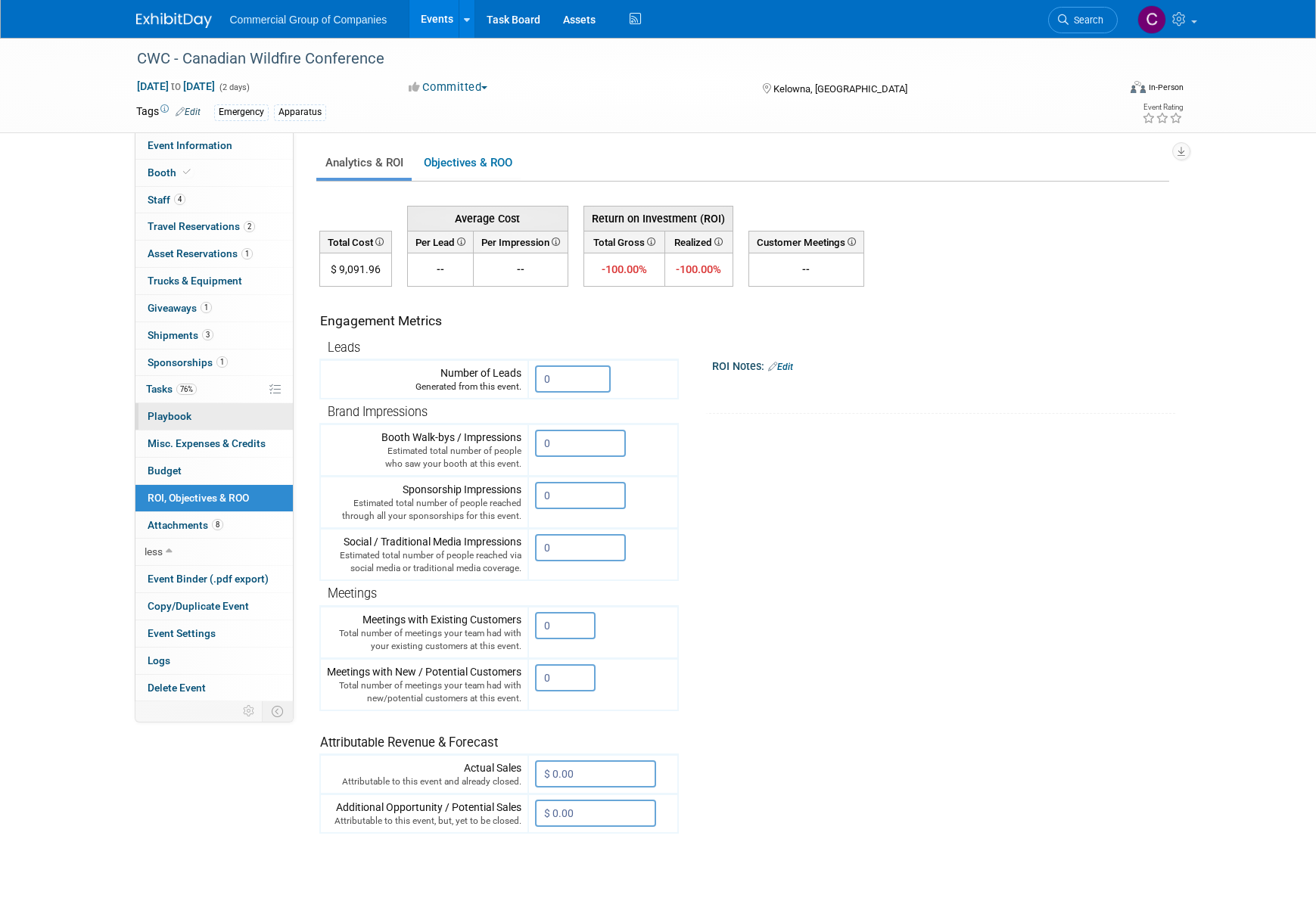
click at [193, 415] on link "0 Playbook 0" at bounding box center [214, 416] width 157 height 27
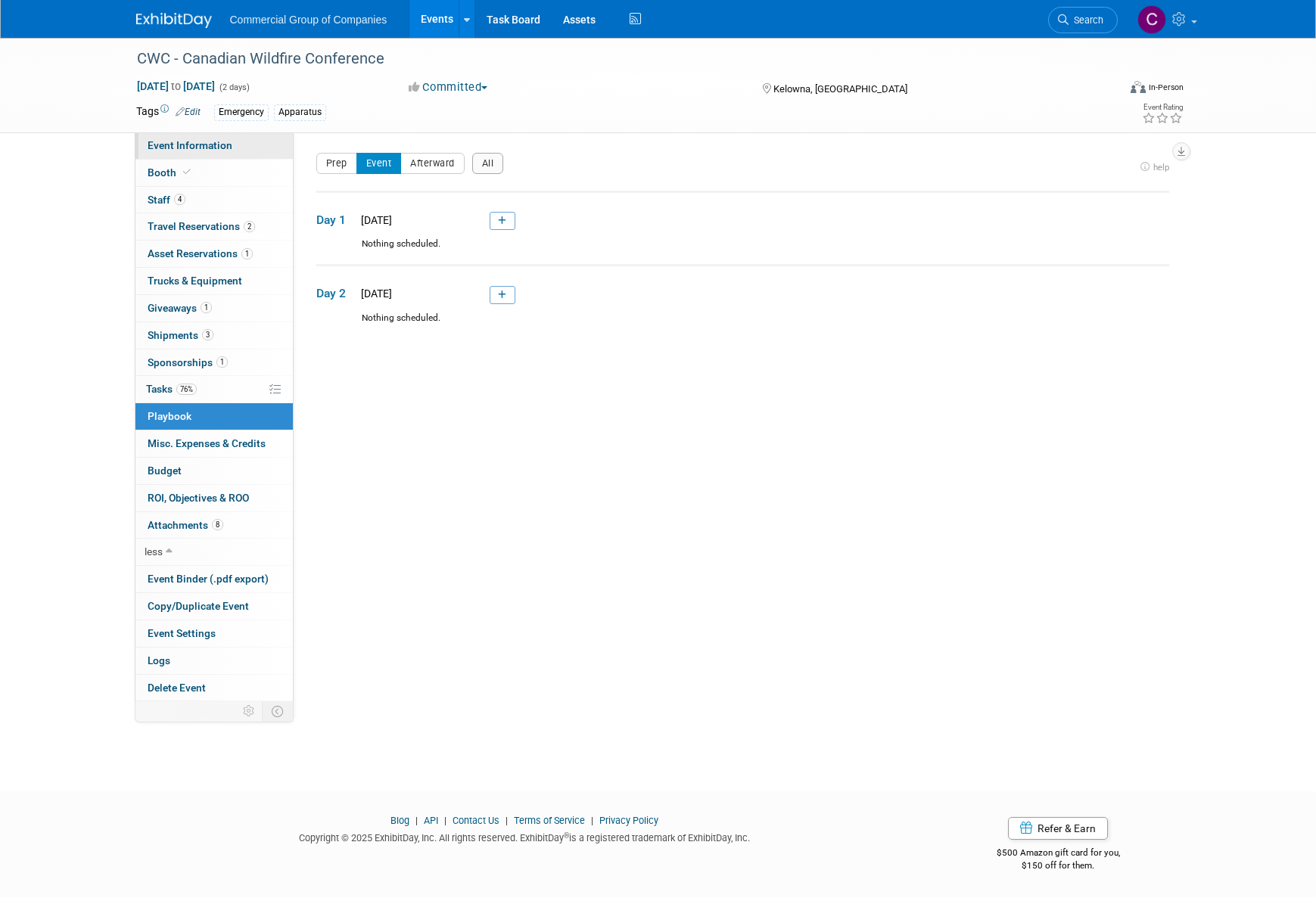
click at [192, 149] on span "Event Information" at bounding box center [190, 145] width 84 height 12
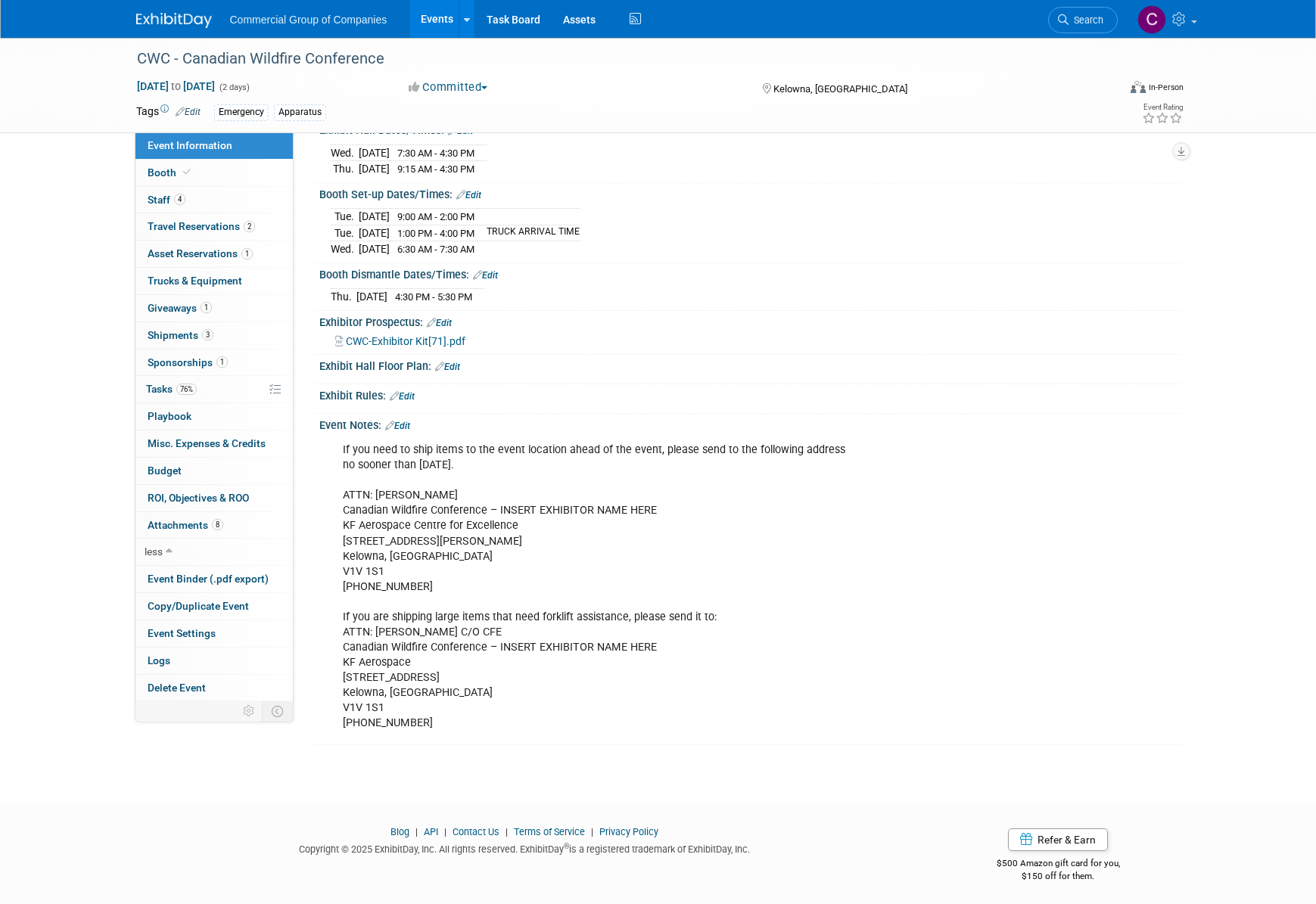
scroll to position [252, 0]
click at [400, 425] on link "Edit" at bounding box center [398, 425] width 25 height 11
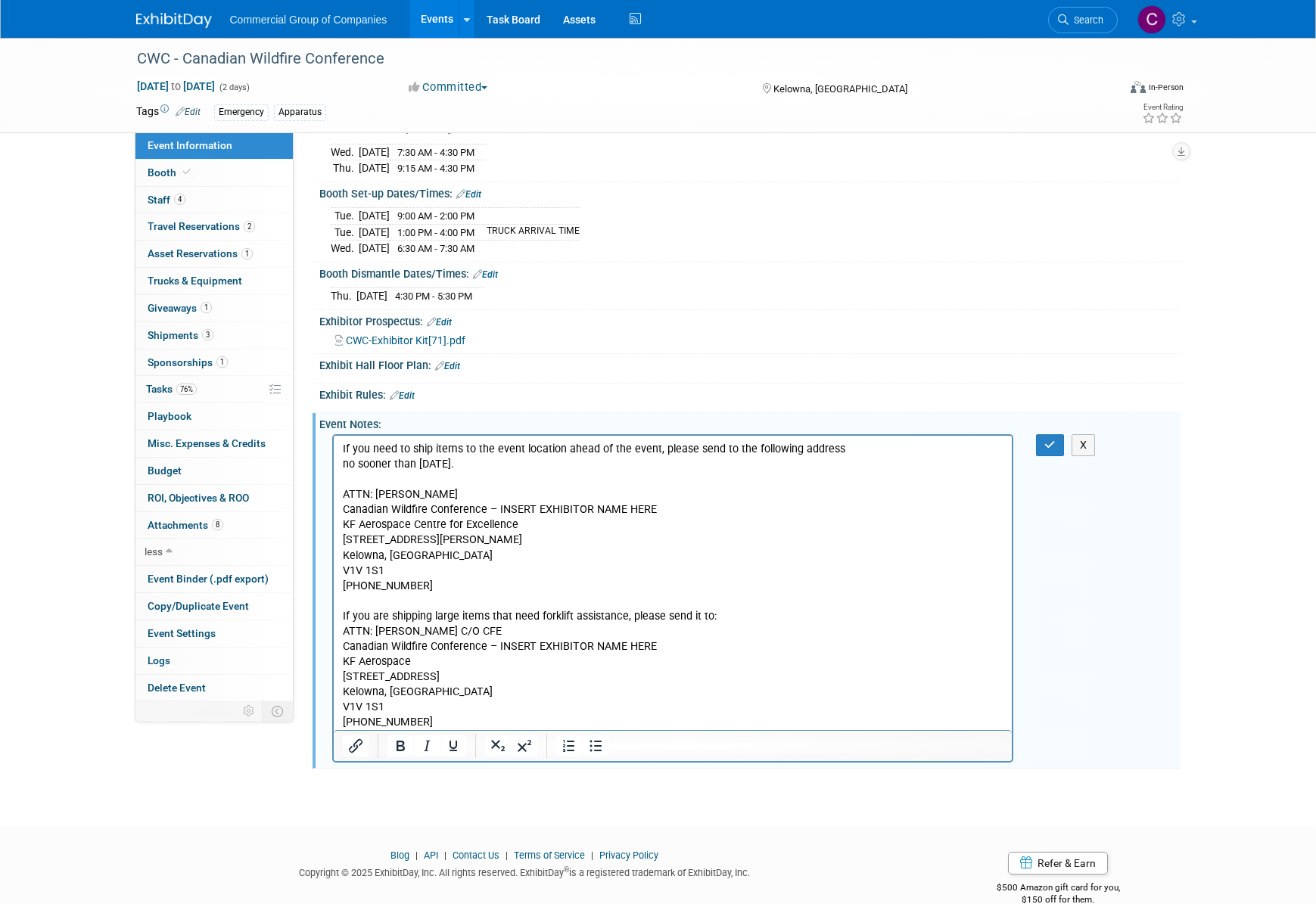
scroll to position [0, 0]
click at [446, 575] on p "If you need to ship items to the event location ahead of the event, please send…" at bounding box center [673, 586] width 661 height 288
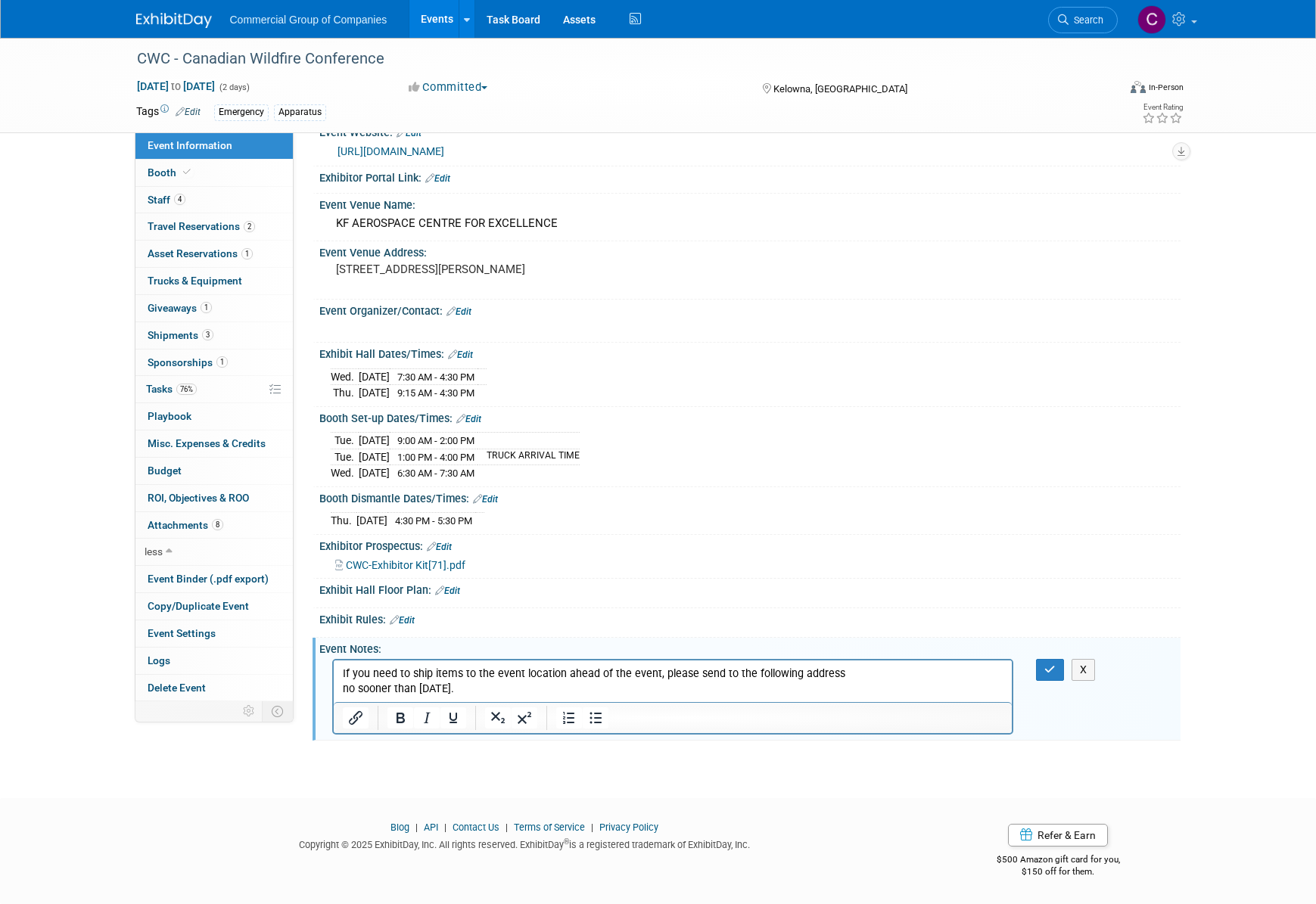
scroll to position [25, 0]
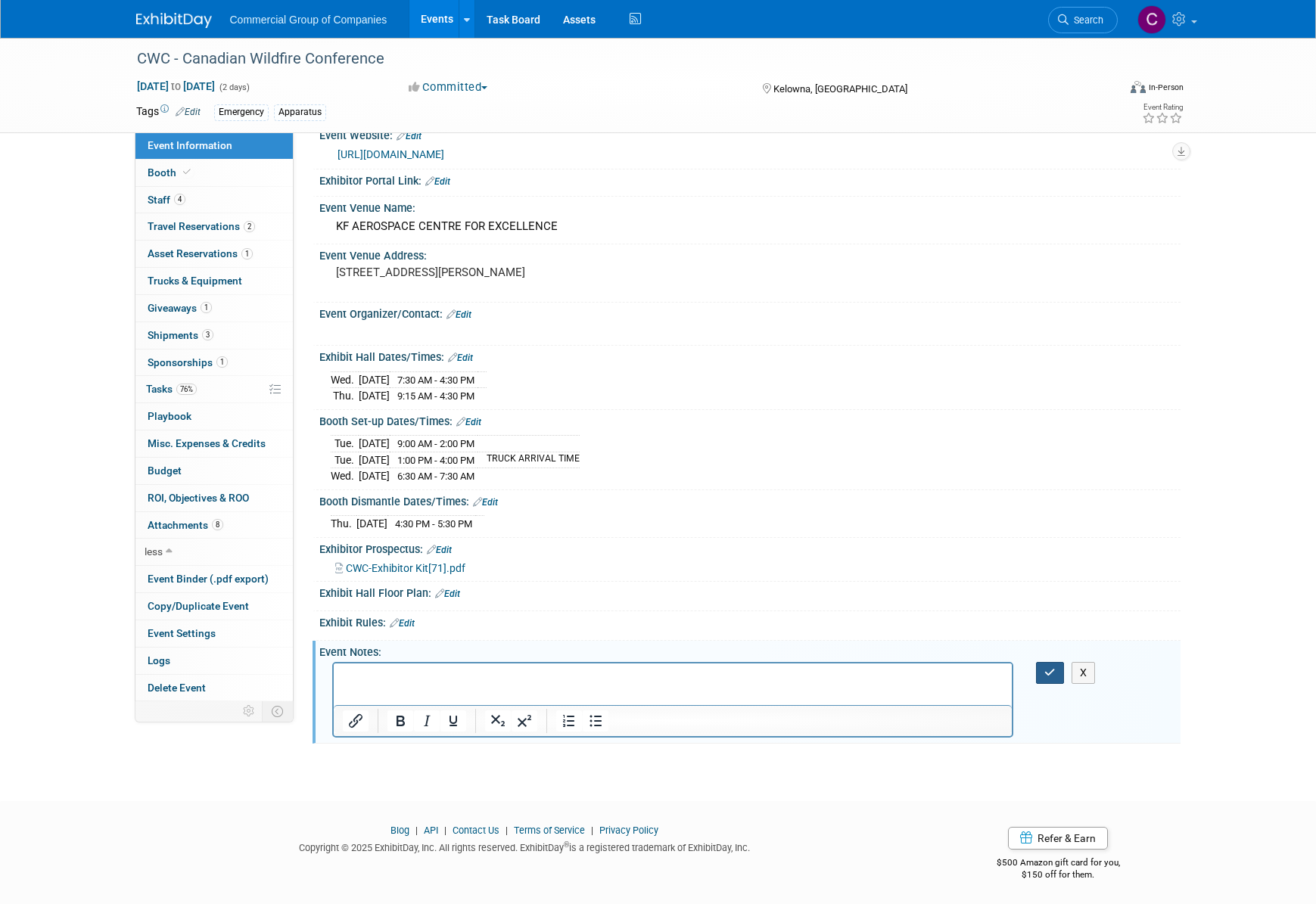
click at [1044, 679] on button "button" at bounding box center [1050, 673] width 28 height 22
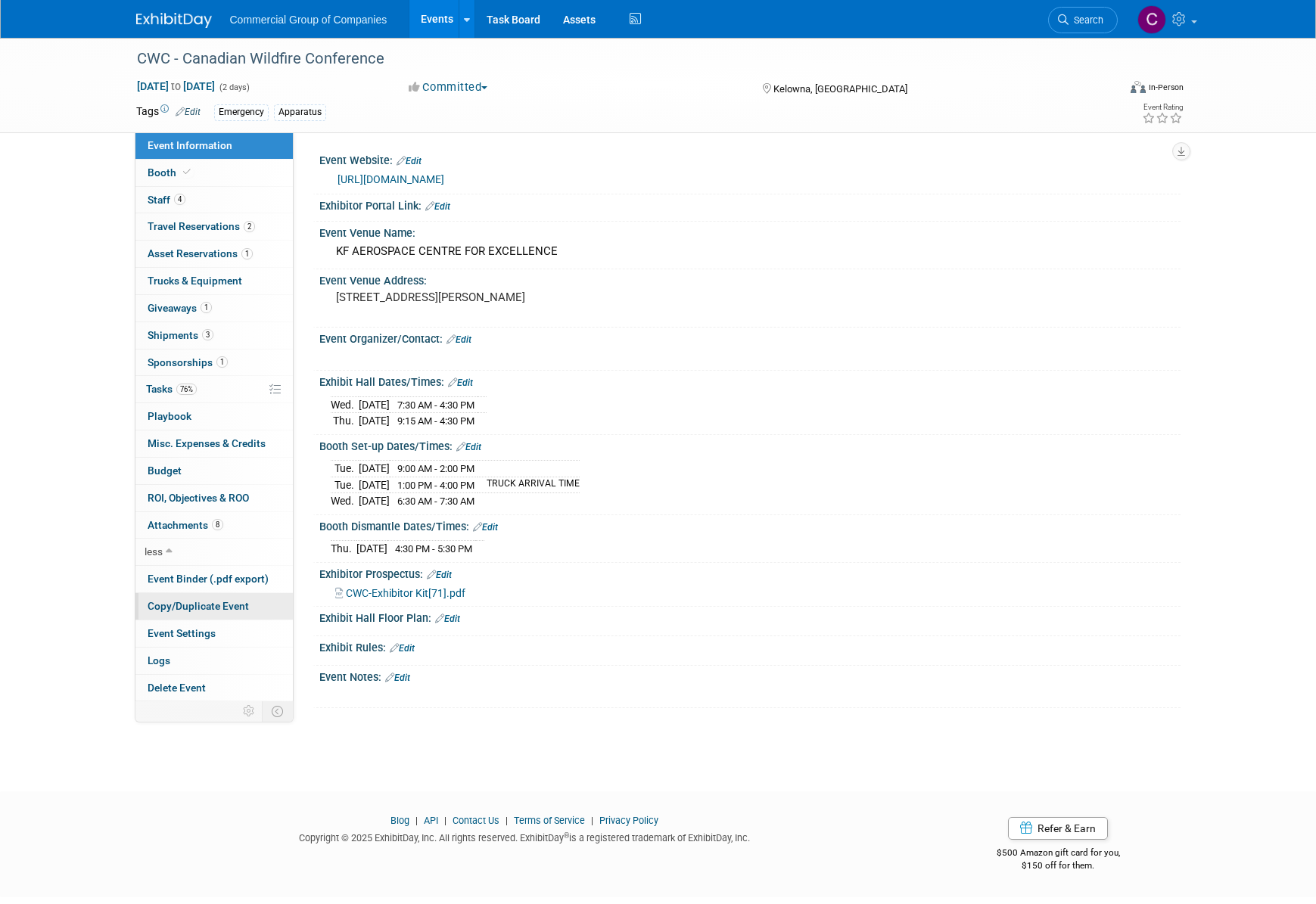
click at [244, 609] on span "Copy/Duplicate Event" at bounding box center [198, 606] width 101 height 12
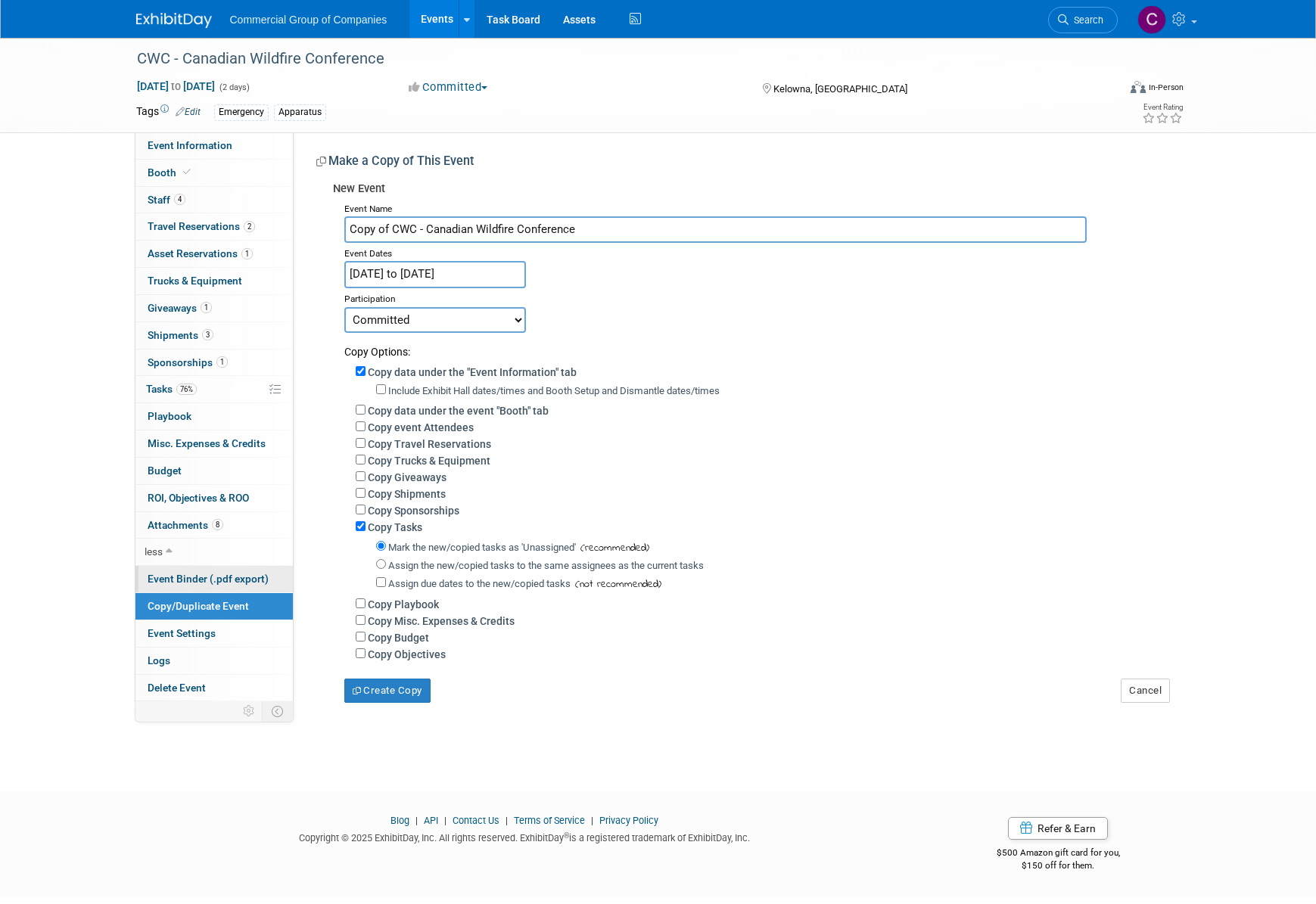
click at [264, 582] on span "Event Binder (.pdf export)" at bounding box center [208, 579] width 121 height 12
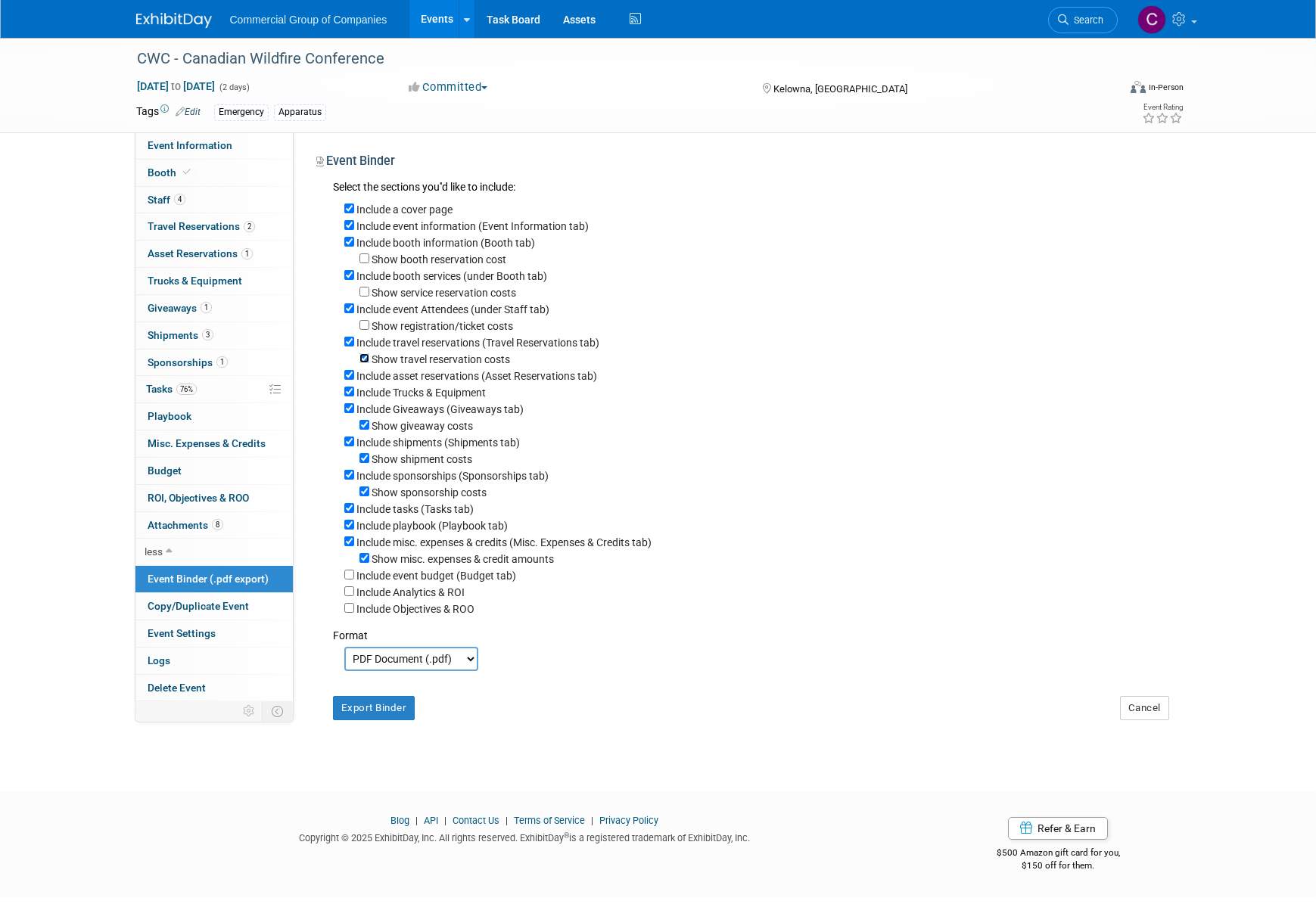
click at [365, 362] on input "Show travel reservation costs" at bounding box center [364, 359] width 10 height 10
checkbox input "false"
click at [367, 430] on input "Show giveaway costs" at bounding box center [364, 425] width 10 height 10
checkbox input "false"
click at [369, 463] on div "Show shipment costs" at bounding box center [756, 458] width 825 height 17
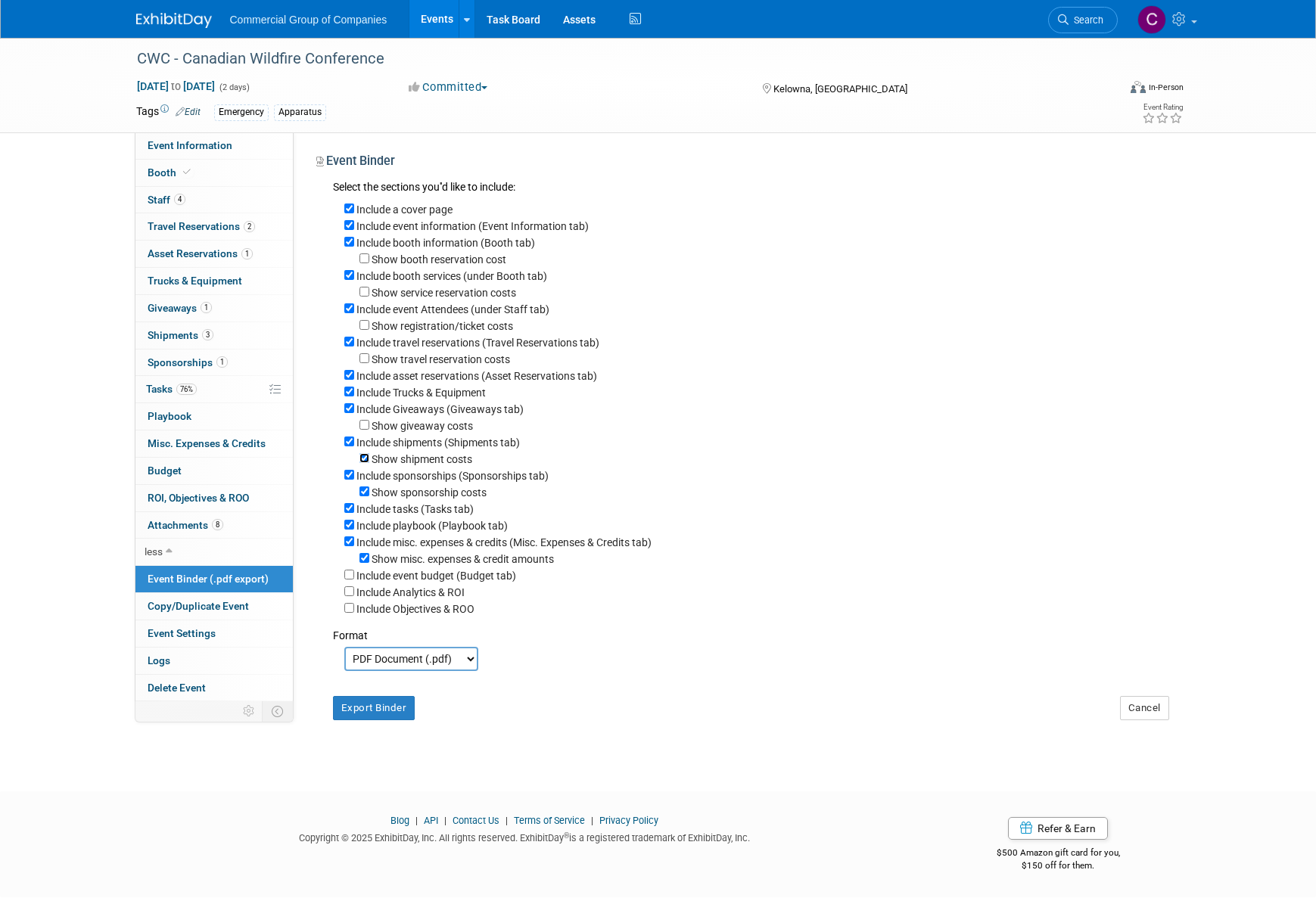
click at [368, 463] on input "Show shipment costs" at bounding box center [364, 458] width 10 height 10
checkbox input "false"
click at [366, 497] on input "Show sponsorship costs" at bounding box center [364, 492] width 10 height 10
checkbox input "true"
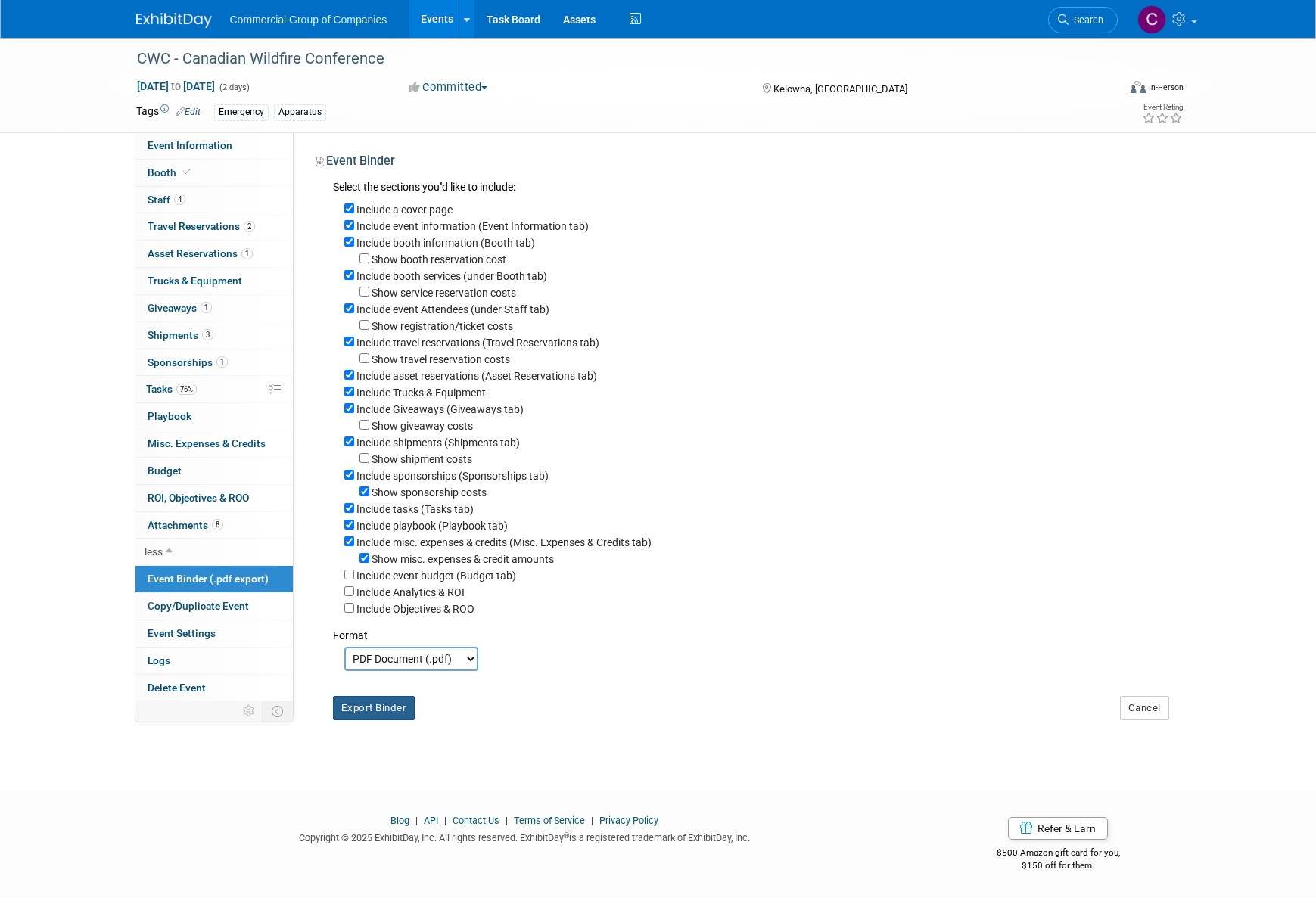
click at [374, 713] on button "Export Binder" at bounding box center [374, 708] width 83 height 24
click at [210, 440] on span "Misc. Expenses & Credits 0" at bounding box center [206, 443] width 118 height 12
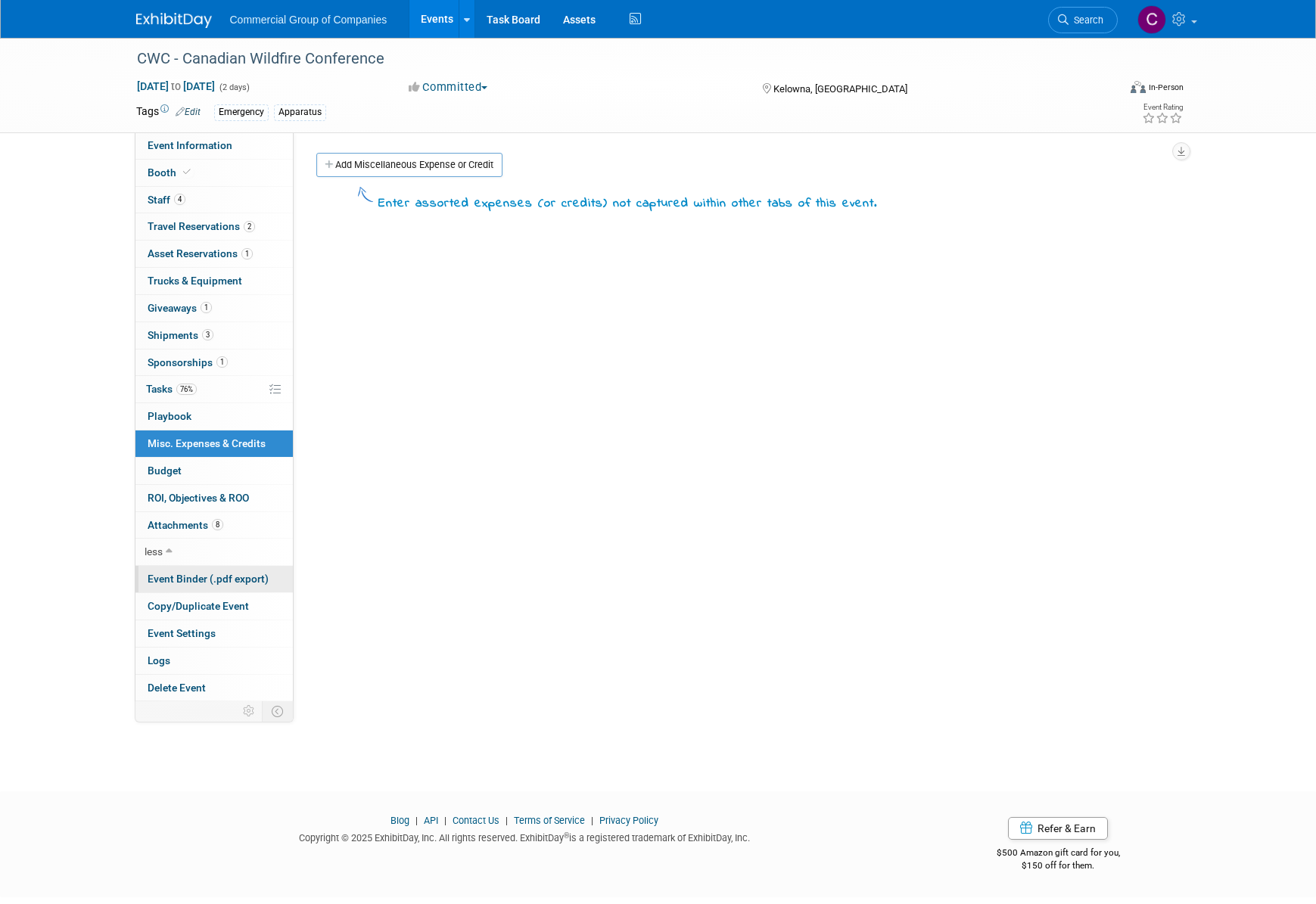
click at [238, 575] on span "Event Binder (.pdf export)" at bounding box center [208, 579] width 121 height 12
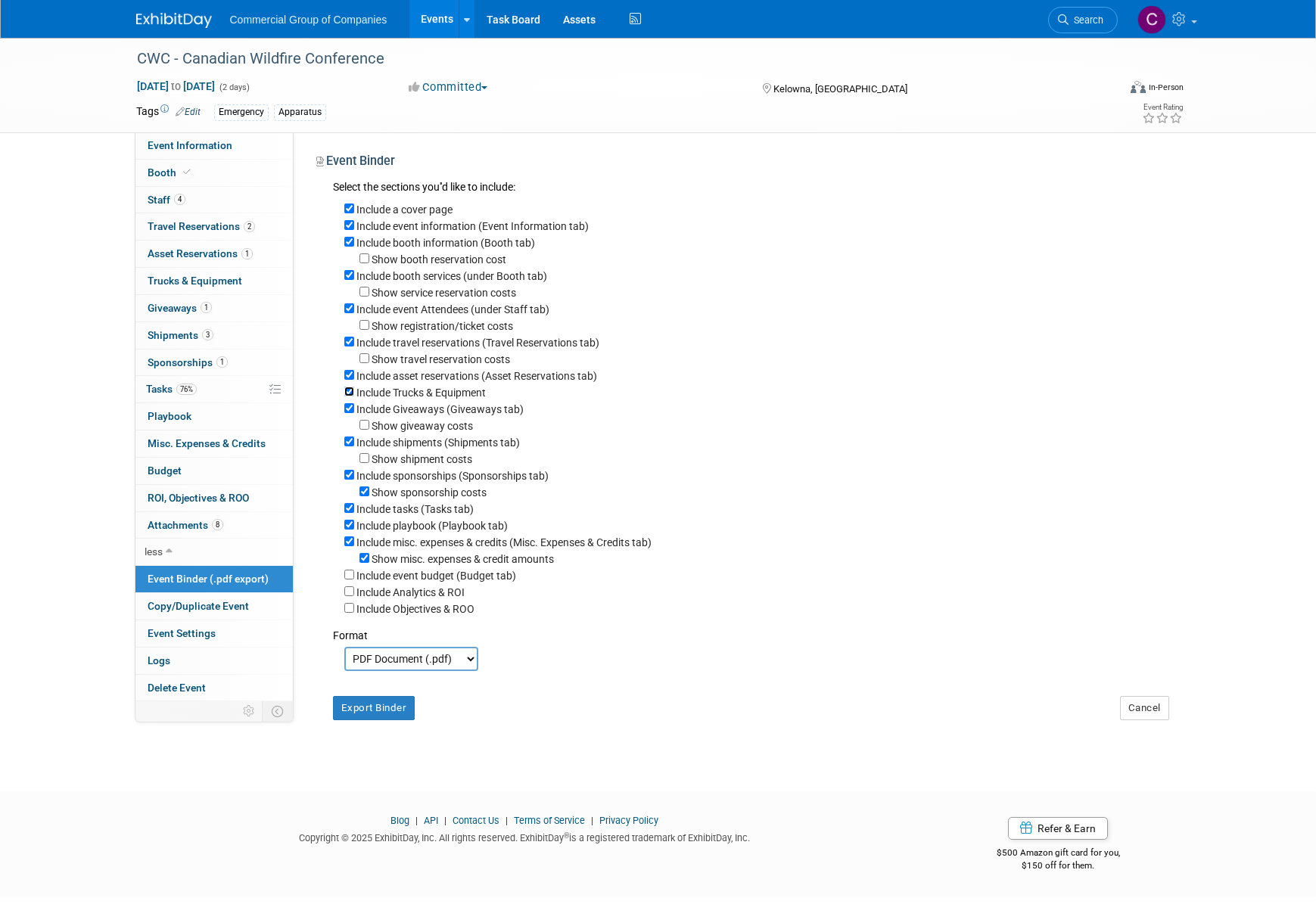
click at [354, 397] on input "Include Trucks & Equipment" at bounding box center [349, 392] width 10 height 10
checkbox input "false"
click at [403, 721] on button "Export Binder" at bounding box center [374, 708] width 83 height 24
click at [349, 546] on input "Include misc. expenses & credits (Misc. Expenses & Credits tab)" at bounding box center [349, 541] width 10 height 10
checkbox input "false"
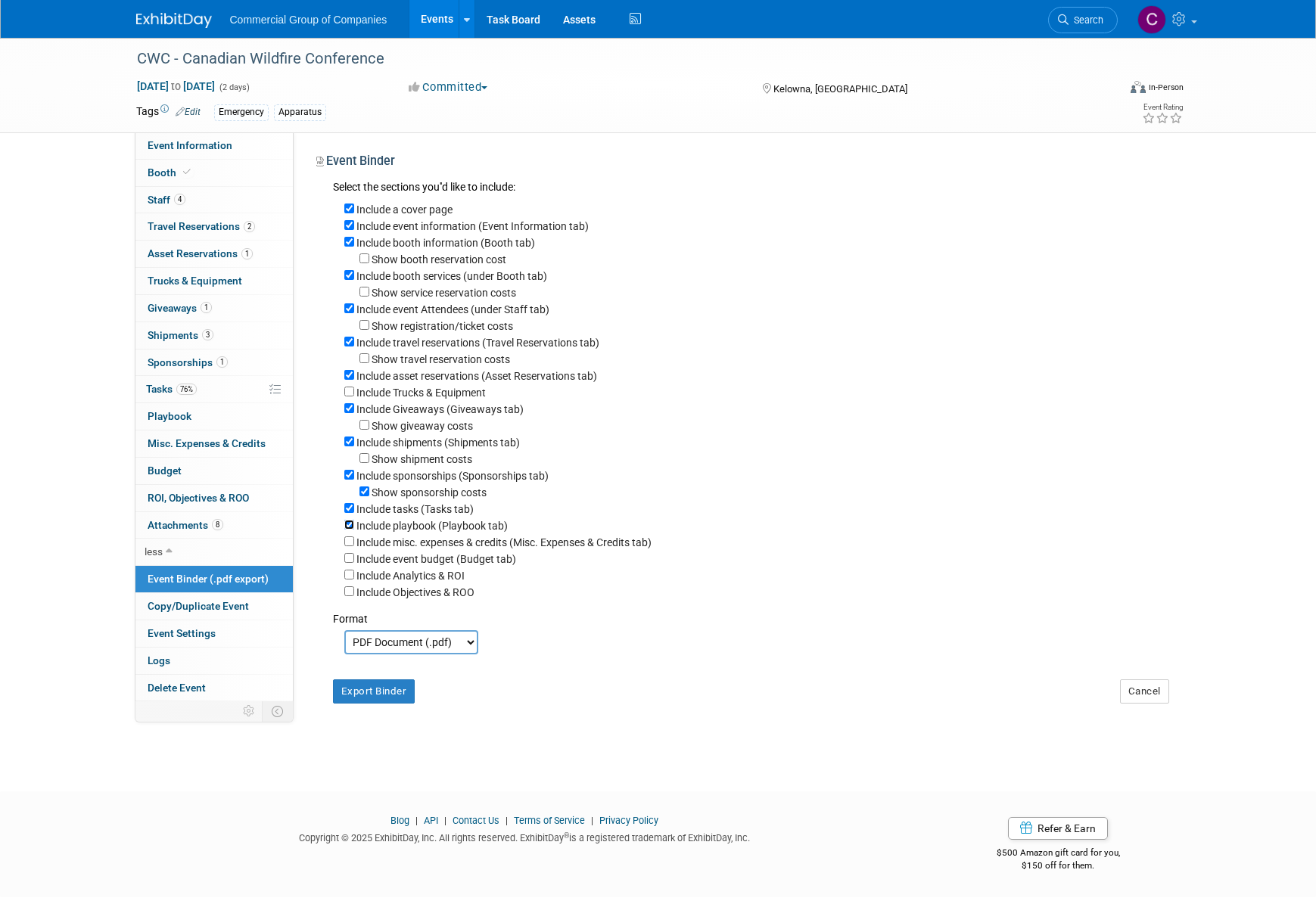
click at [346, 530] on input "Include playbook (Playbook tab)" at bounding box center [349, 525] width 10 height 10
checkbox input "false"
click at [346, 517] on div "Include tasks (Tasks tab)" at bounding box center [756, 508] width 825 height 17
click at [346, 513] on input "Include tasks (Tasks tab)" at bounding box center [349, 508] width 10 height 10
checkbox input "false"
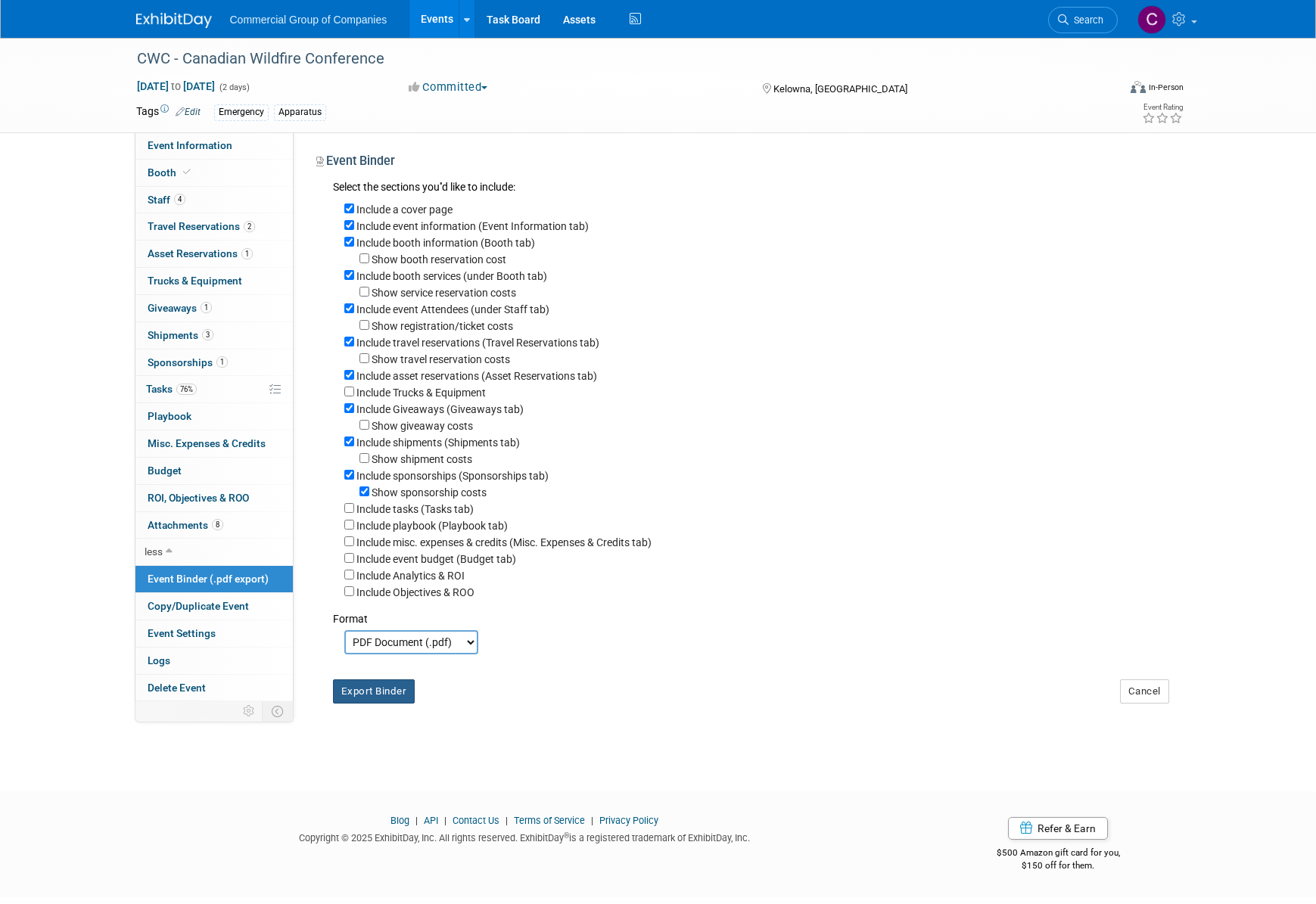
click at [401, 702] on button "Export Binder" at bounding box center [374, 691] width 83 height 24
click at [210, 385] on link "76% Tasks 76%" at bounding box center [214, 390] width 157 height 27
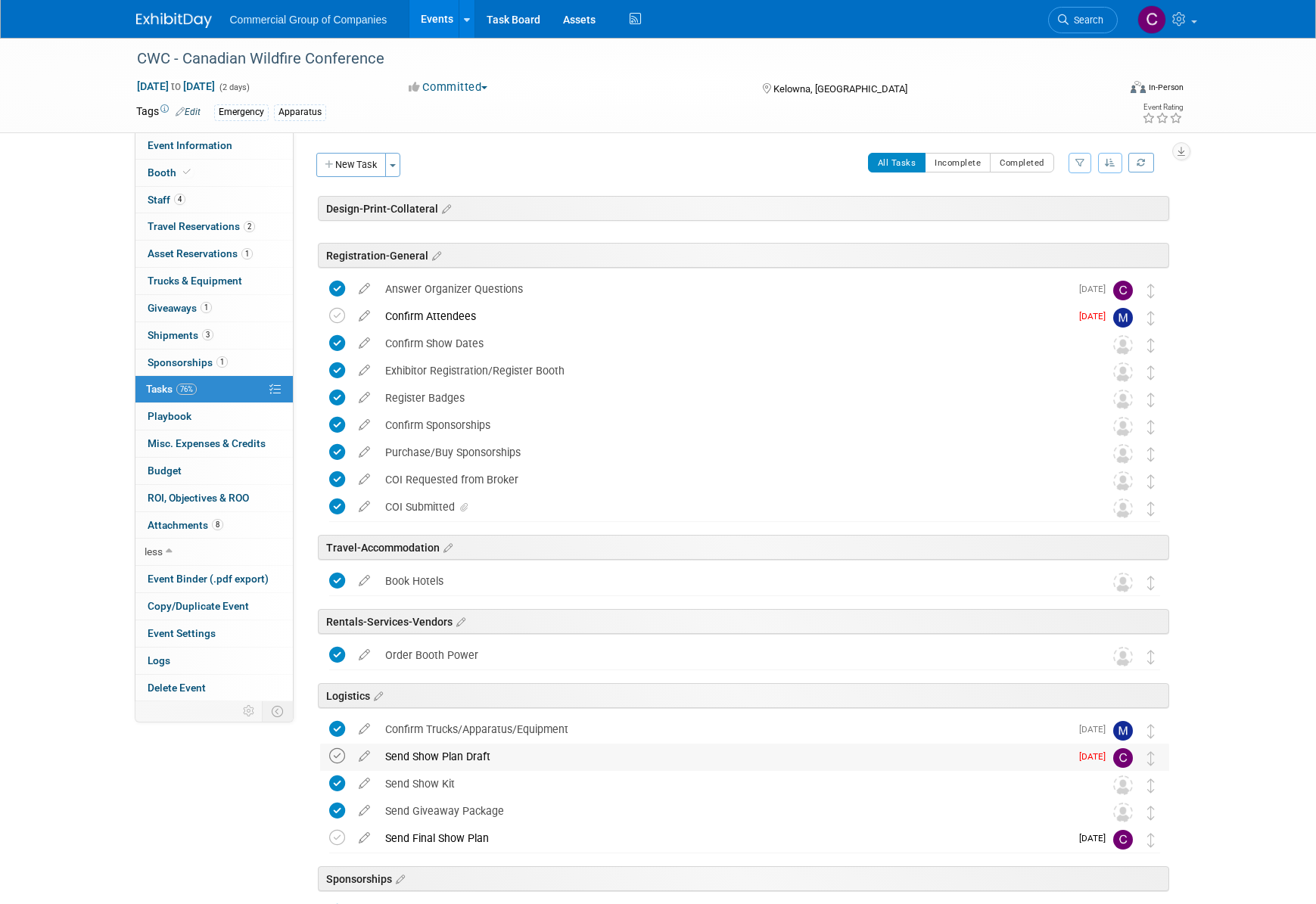
click at [341, 759] on icon at bounding box center [338, 756] width 16 height 16
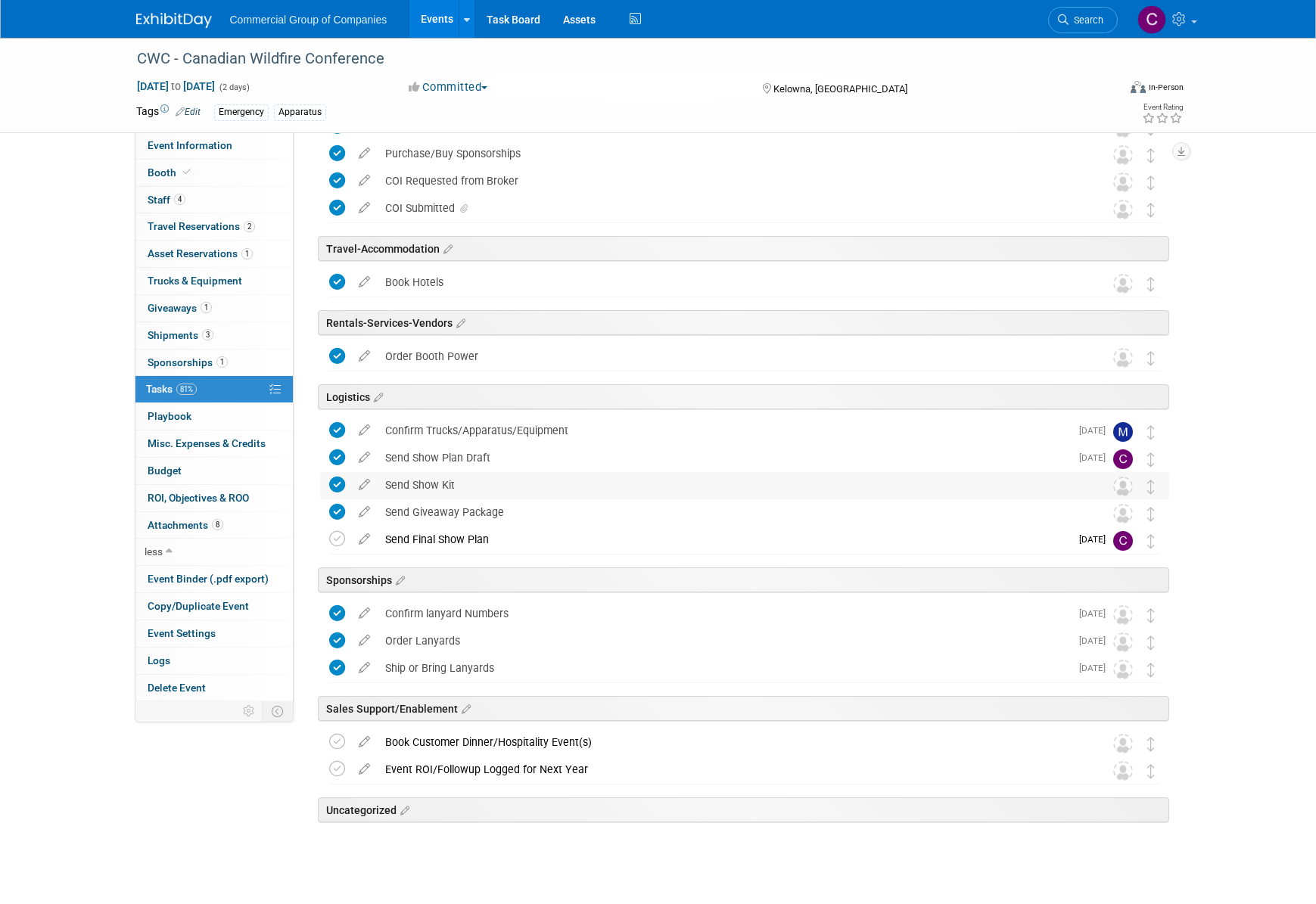
scroll to position [318, 0]
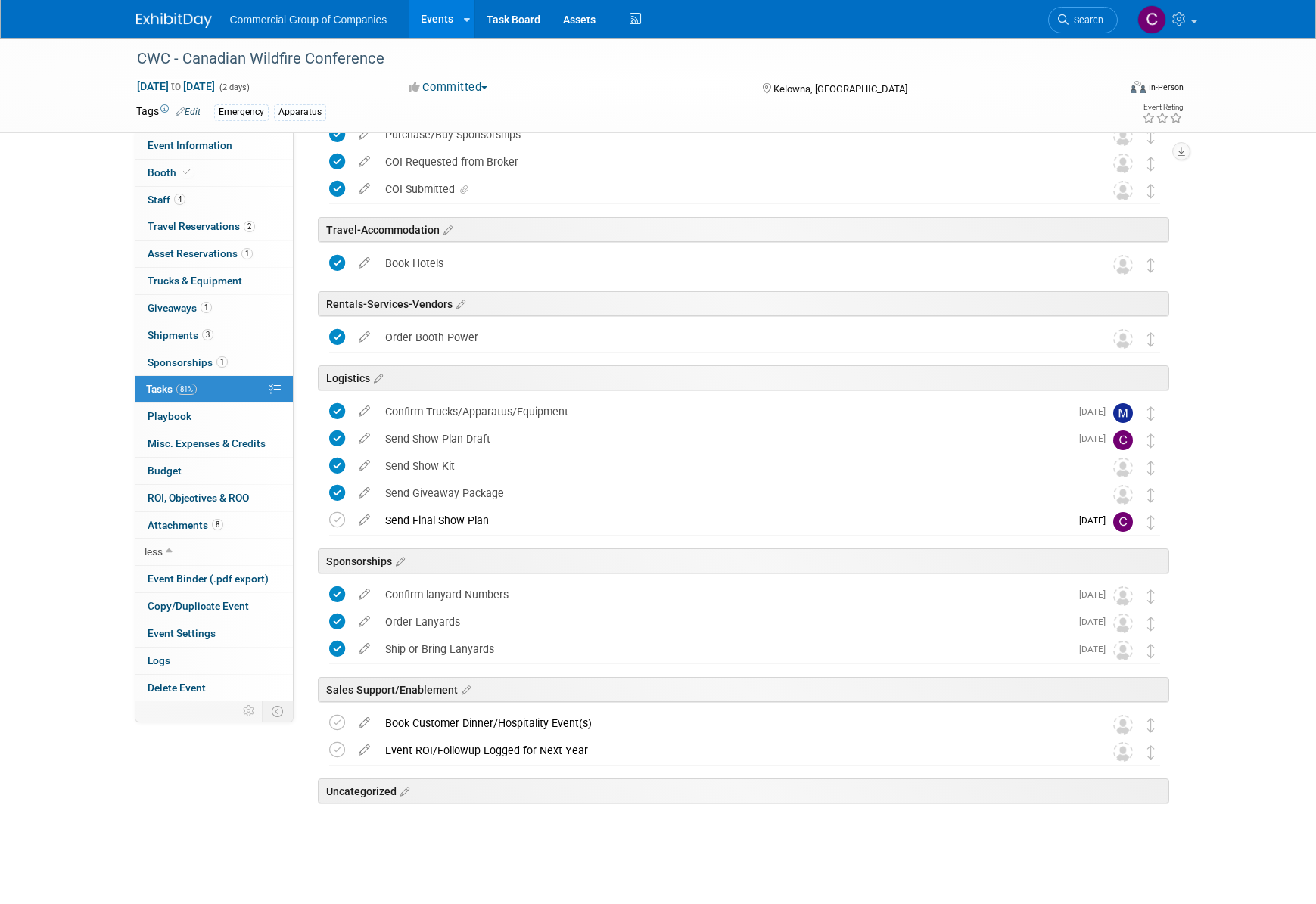
click at [190, 6] on link at bounding box center [183, 12] width 94 height 12
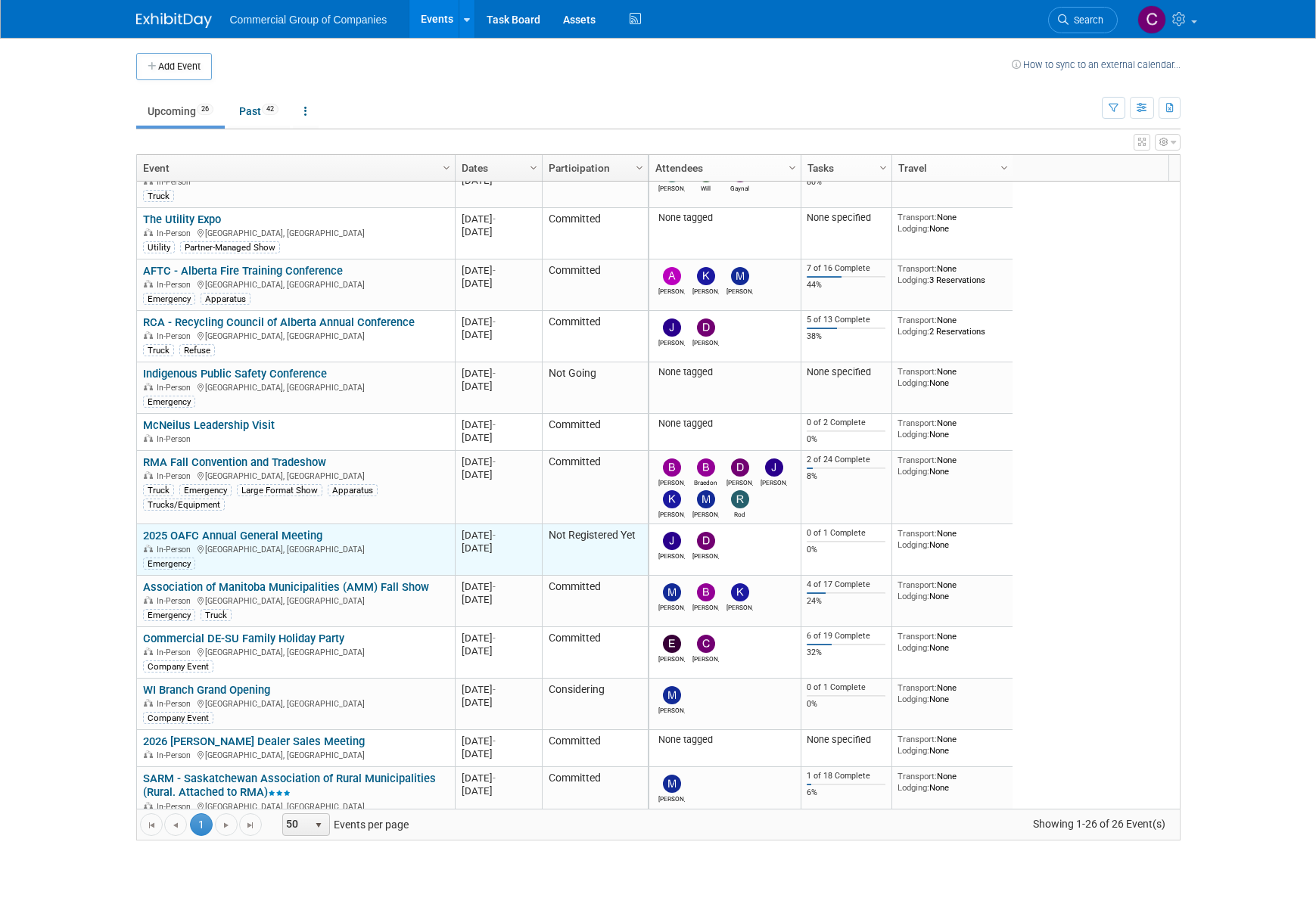
scroll to position [635, 0]
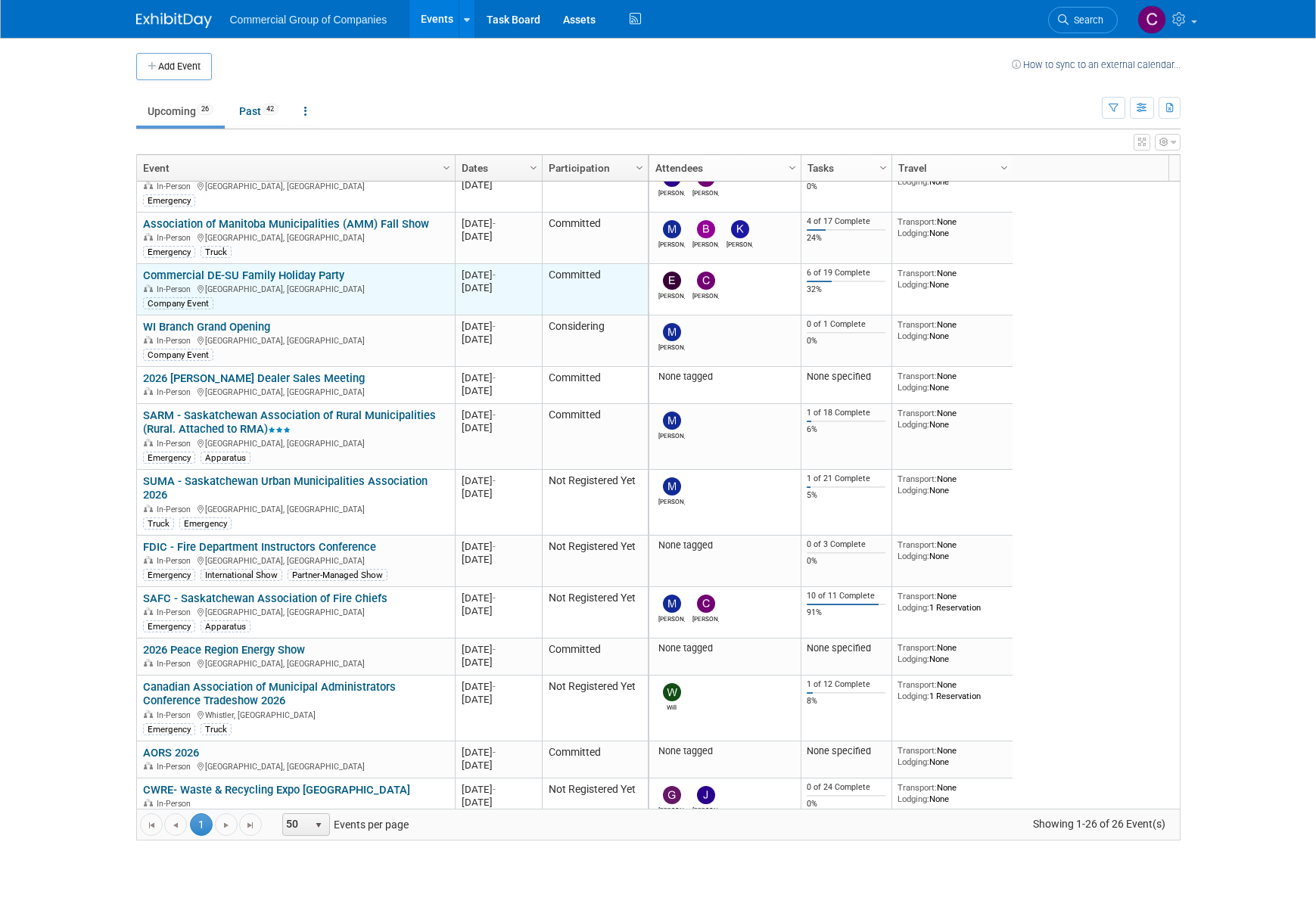
click at [252, 274] on link "Commercial DE-SU Family Holiday Party" at bounding box center [243, 275] width 201 height 14
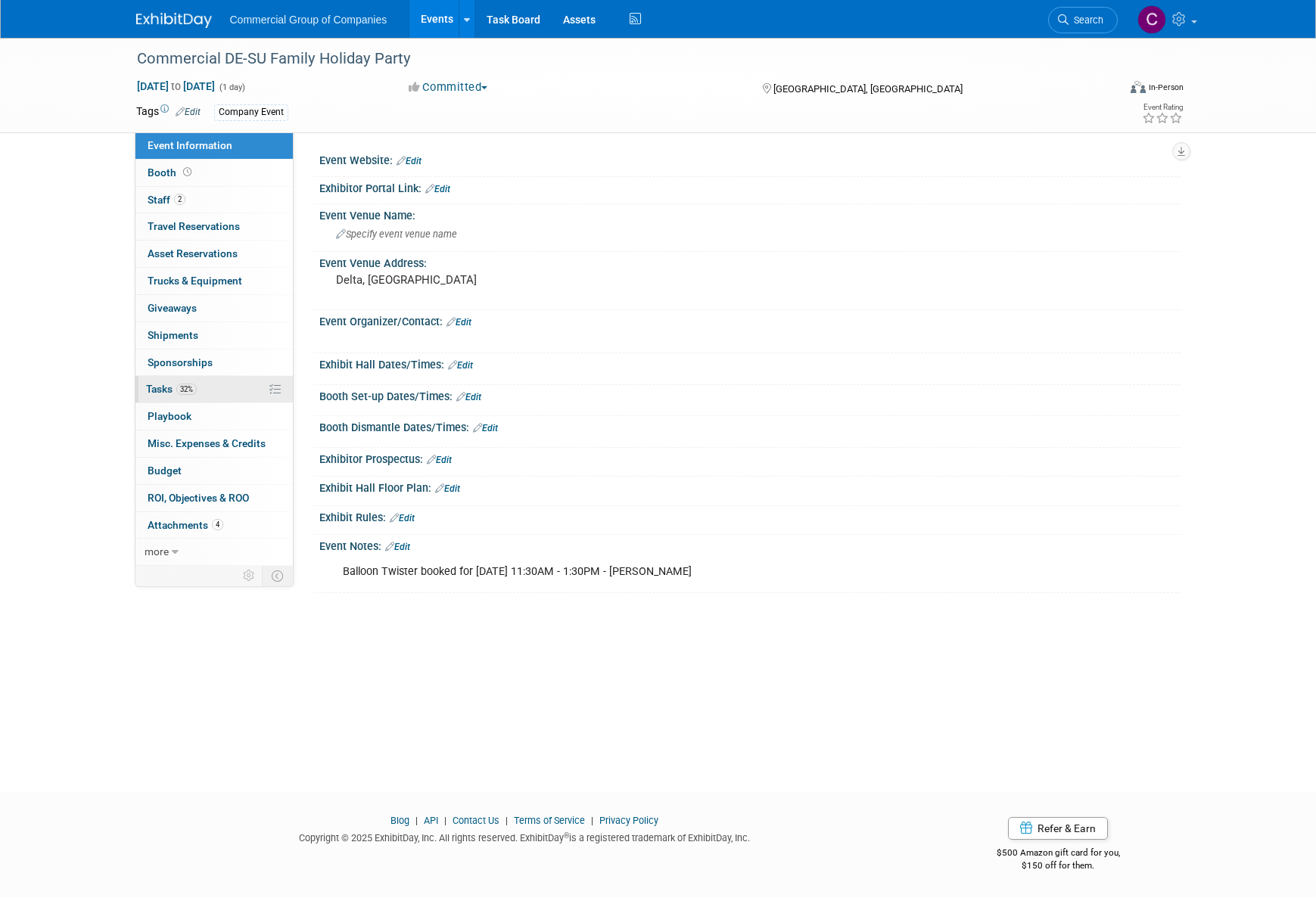
click at [200, 387] on link "32% Tasks 32%" at bounding box center [214, 390] width 157 height 27
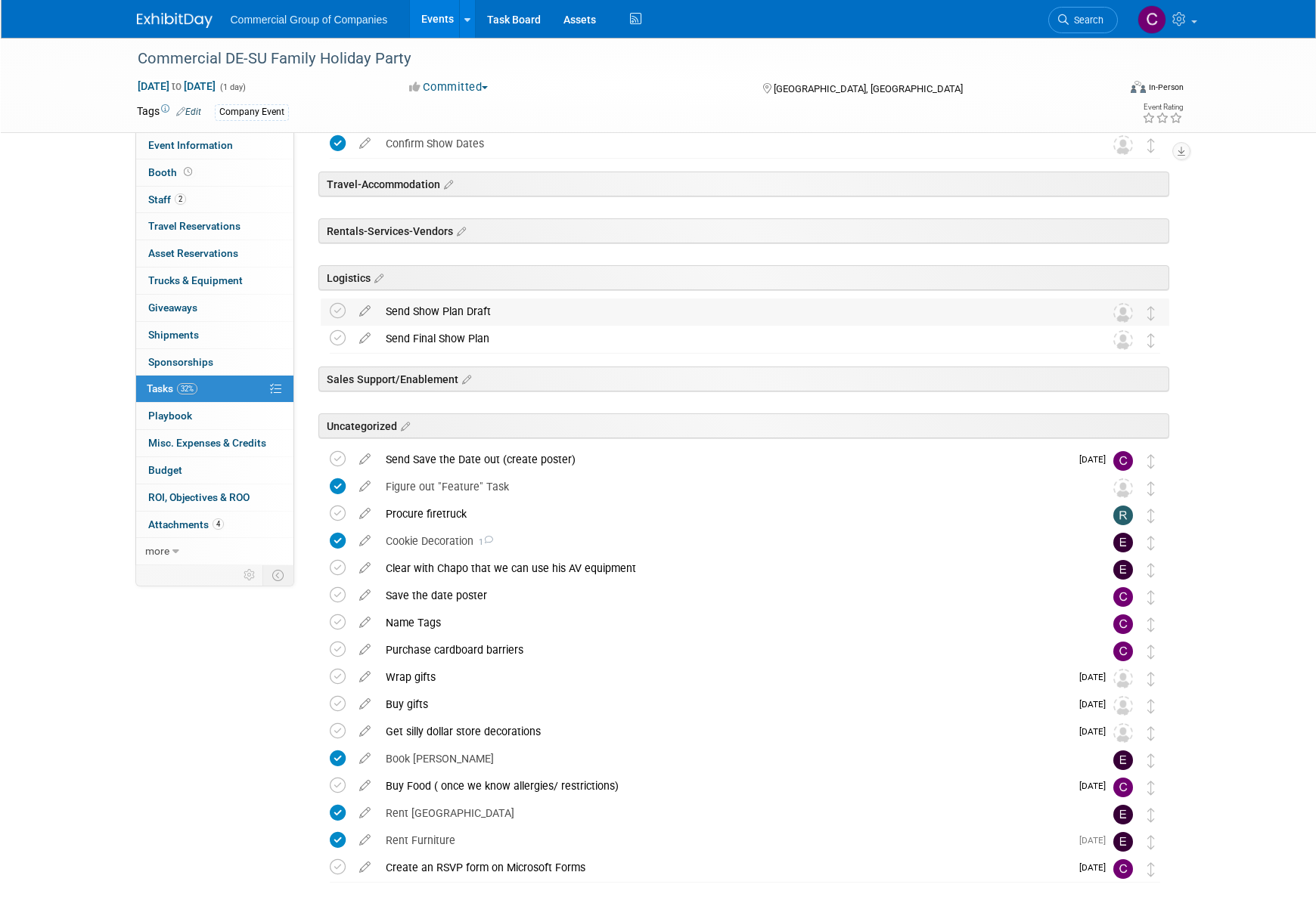
scroll to position [182, 0]
